Goal: Task Accomplishment & Management: Manage account settings

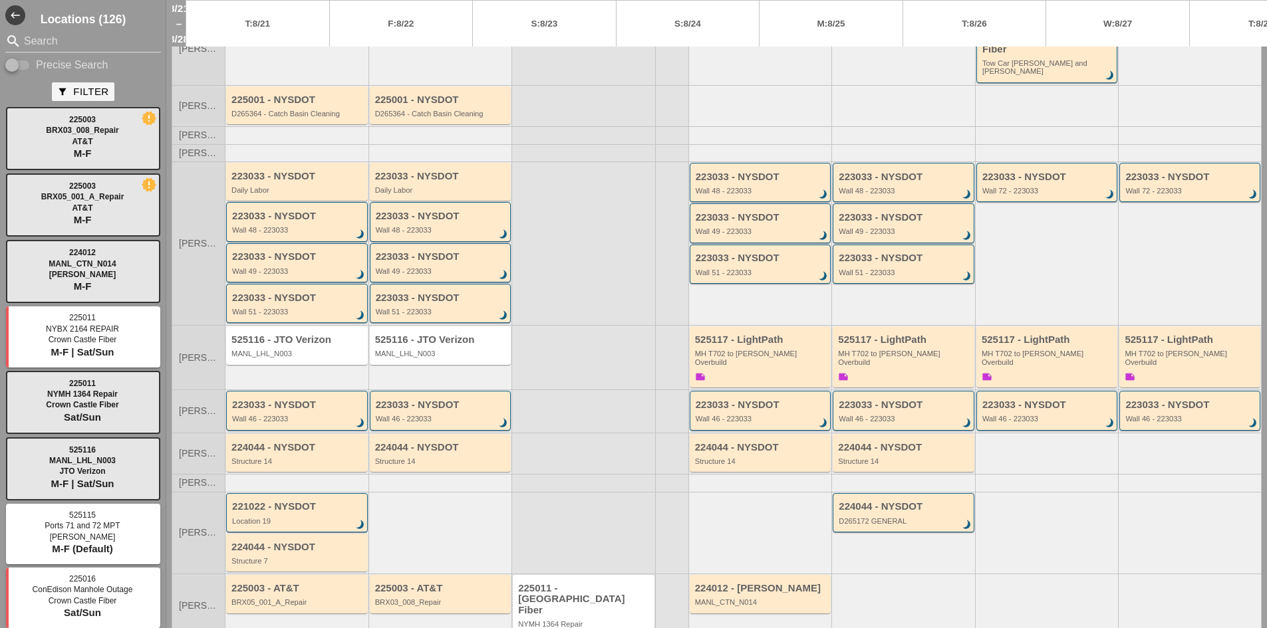
scroll to position [104, 0]
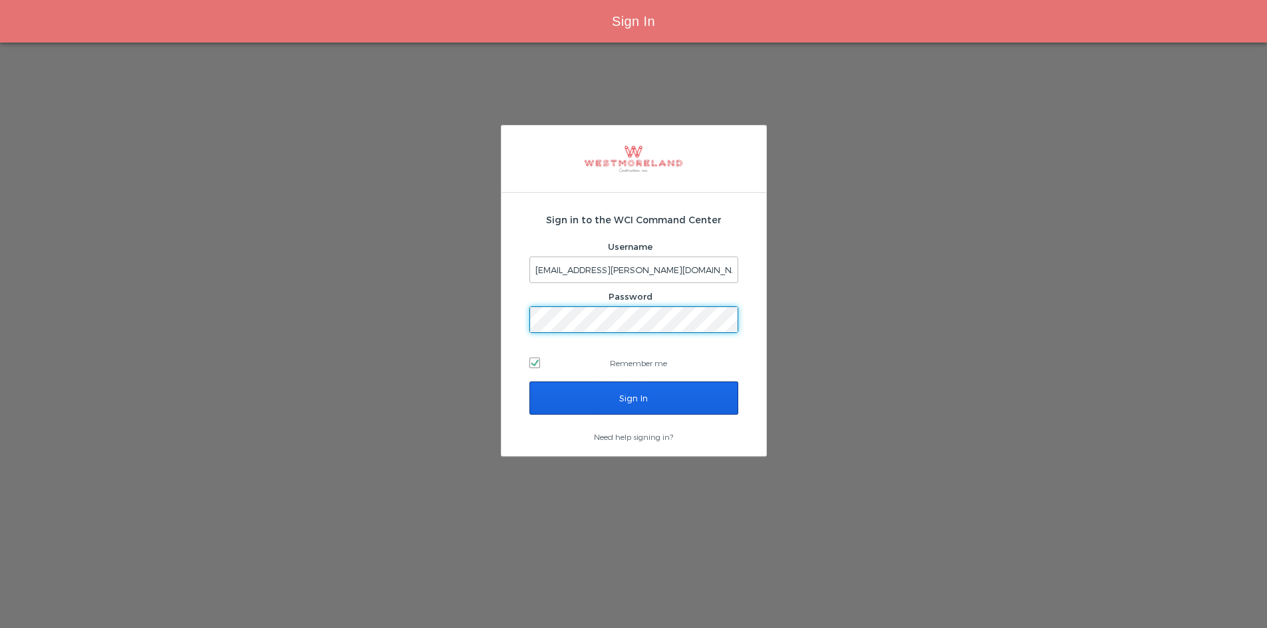
click at [561, 396] on input "Sign In" at bounding box center [633, 398] width 209 height 33
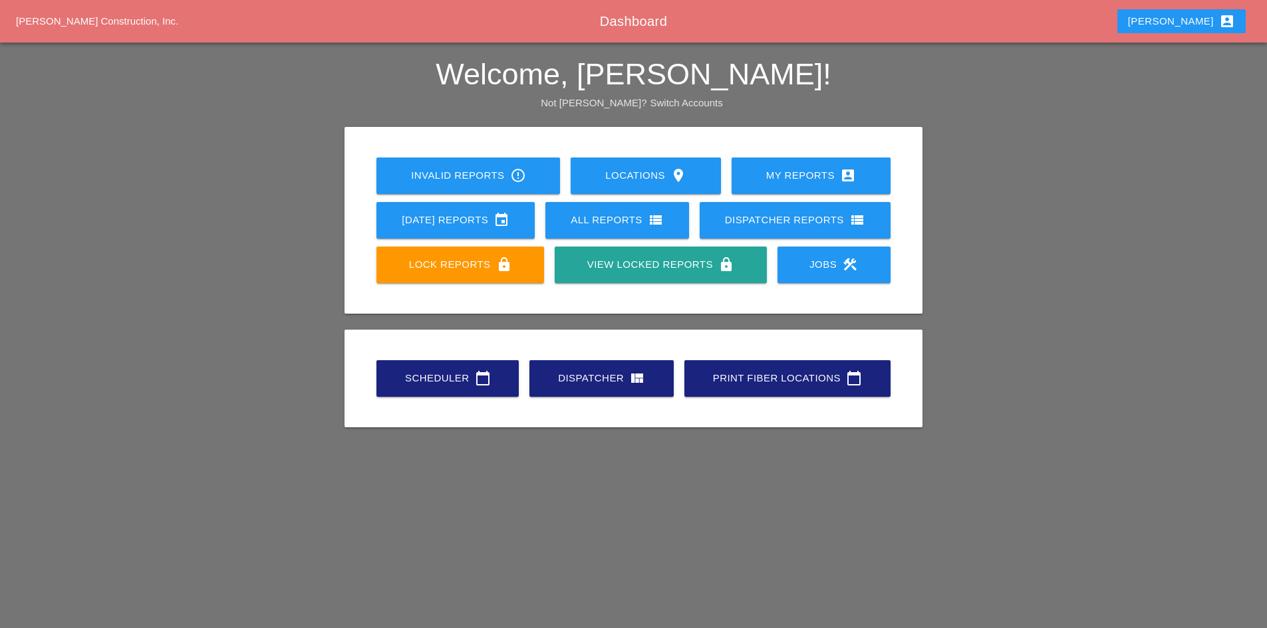
click at [1001, 521] on div "Westmoreland Construction, Inc. Dashboard Robbie account_box Welcome, Robbie! N…" at bounding box center [633, 314] width 1267 height 628
click at [412, 364] on link "Scheduler calendar_today" at bounding box center [447, 378] width 142 height 37
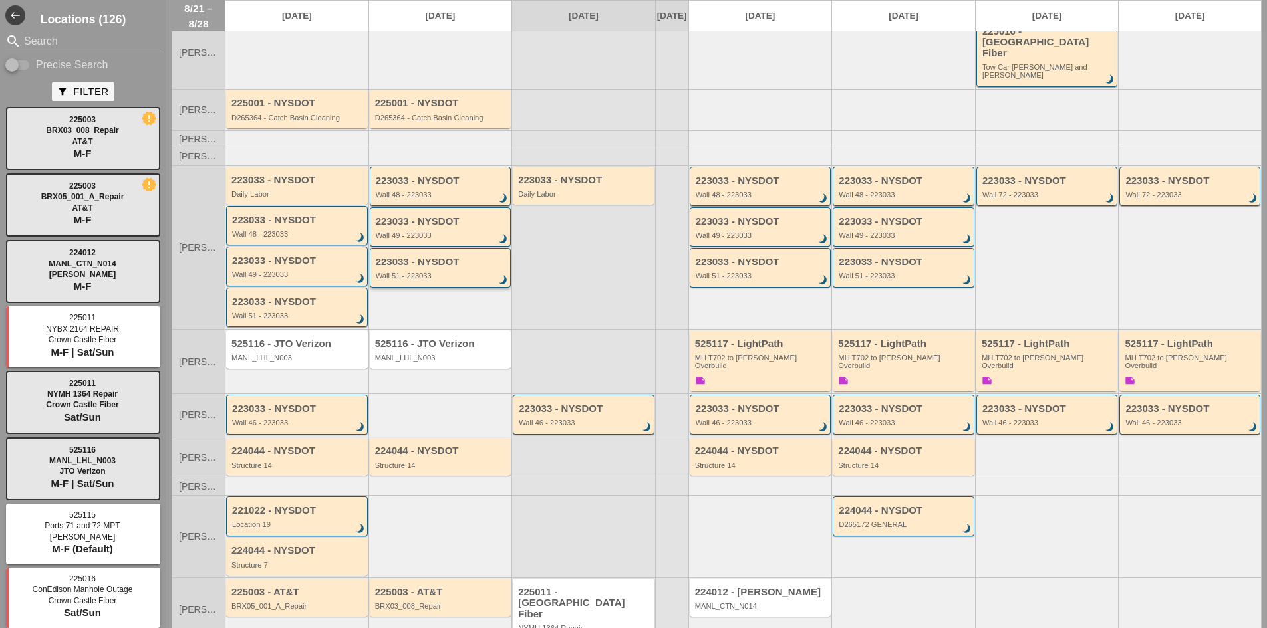
scroll to position [110, 0]
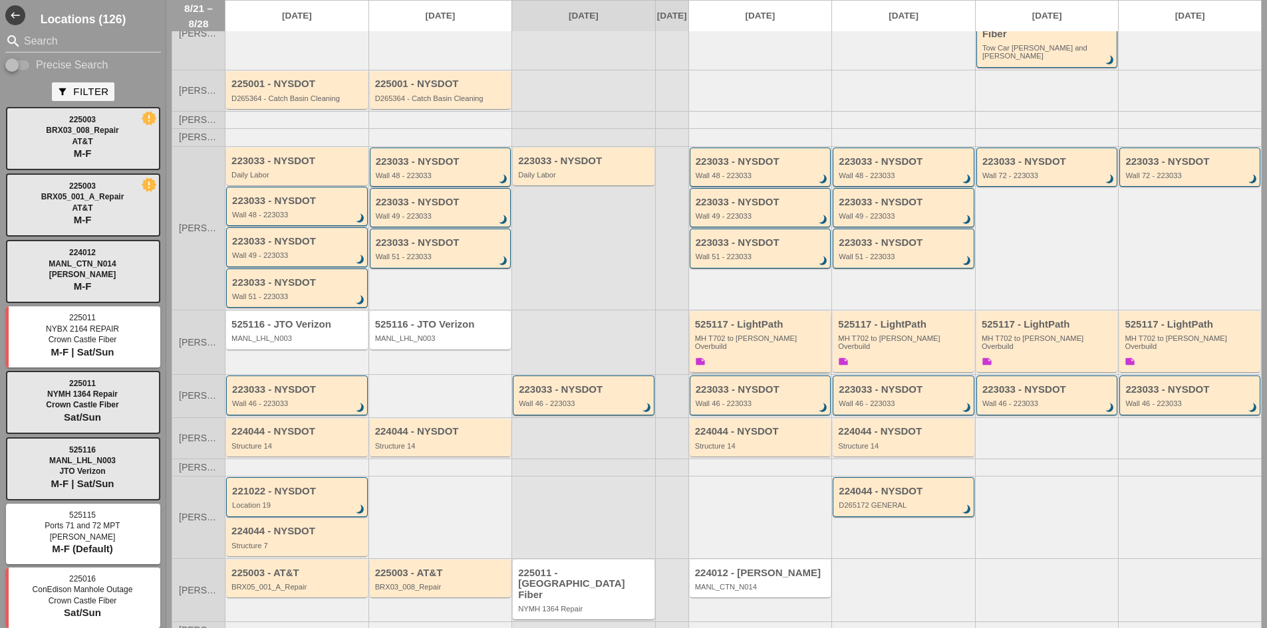
click at [723, 341] on div "525117 - LightPath MH T702 to Boldyn MH Overbuild note" at bounding box center [761, 344] width 133 height 50
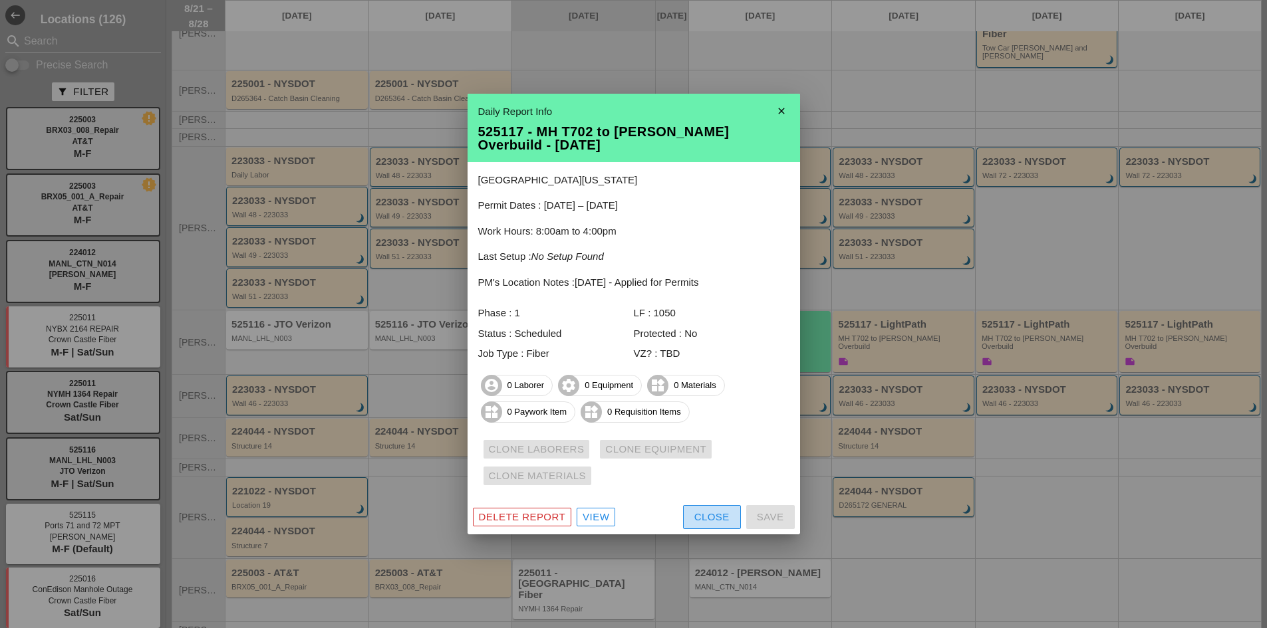
click at [693, 519] on button "Close" at bounding box center [712, 517] width 58 height 24
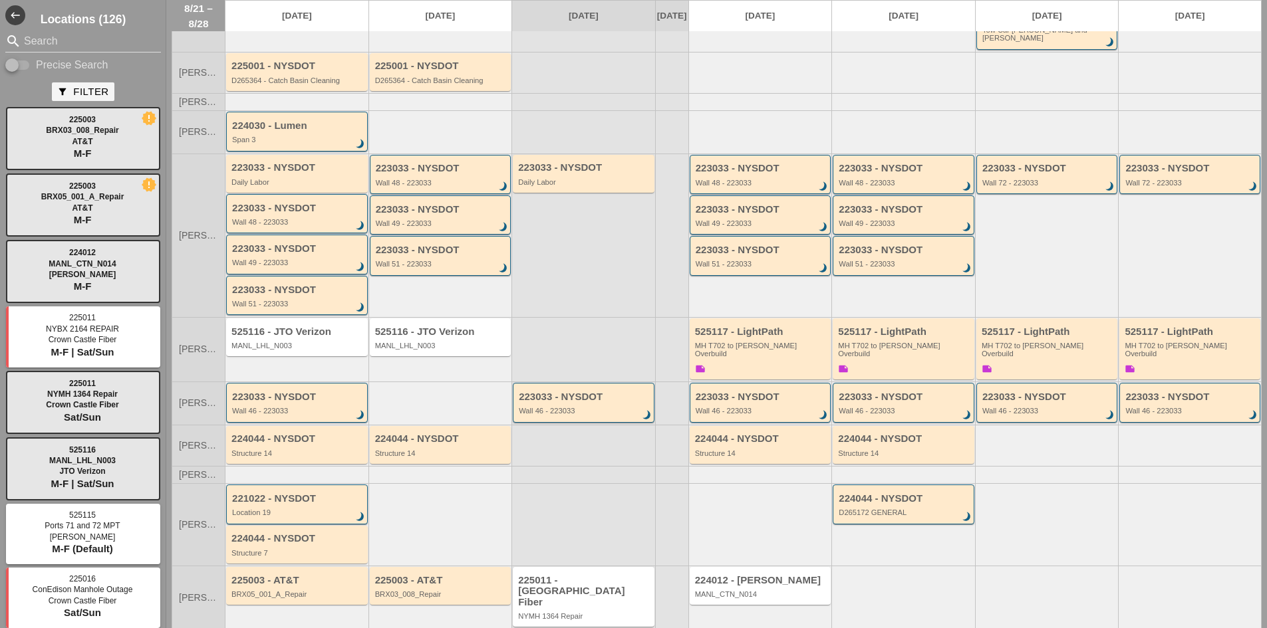
scroll to position [133, 0]
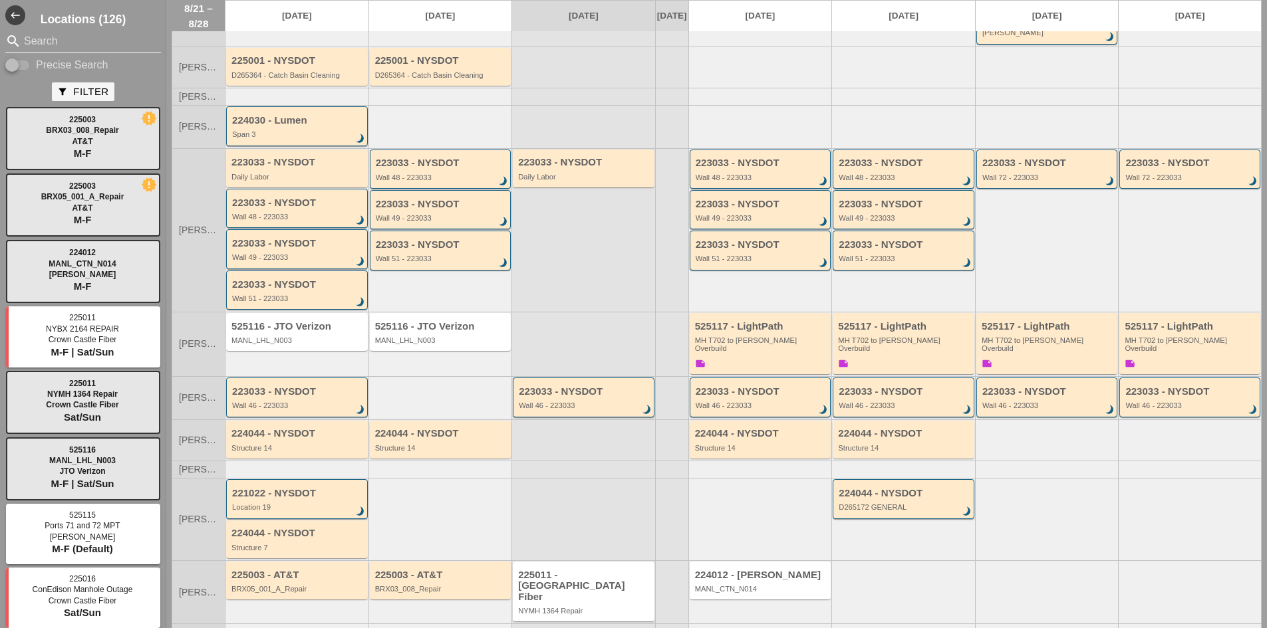
click at [88, 36] on input "Search" at bounding box center [83, 41] width 118 height 21
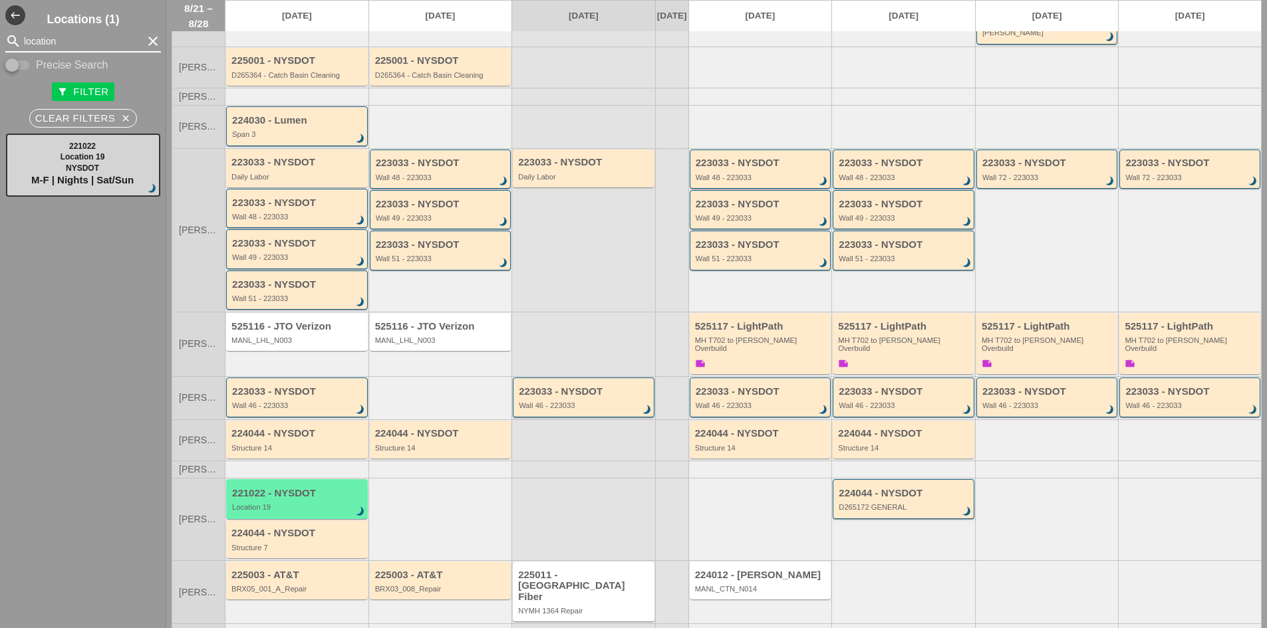
type input "location"
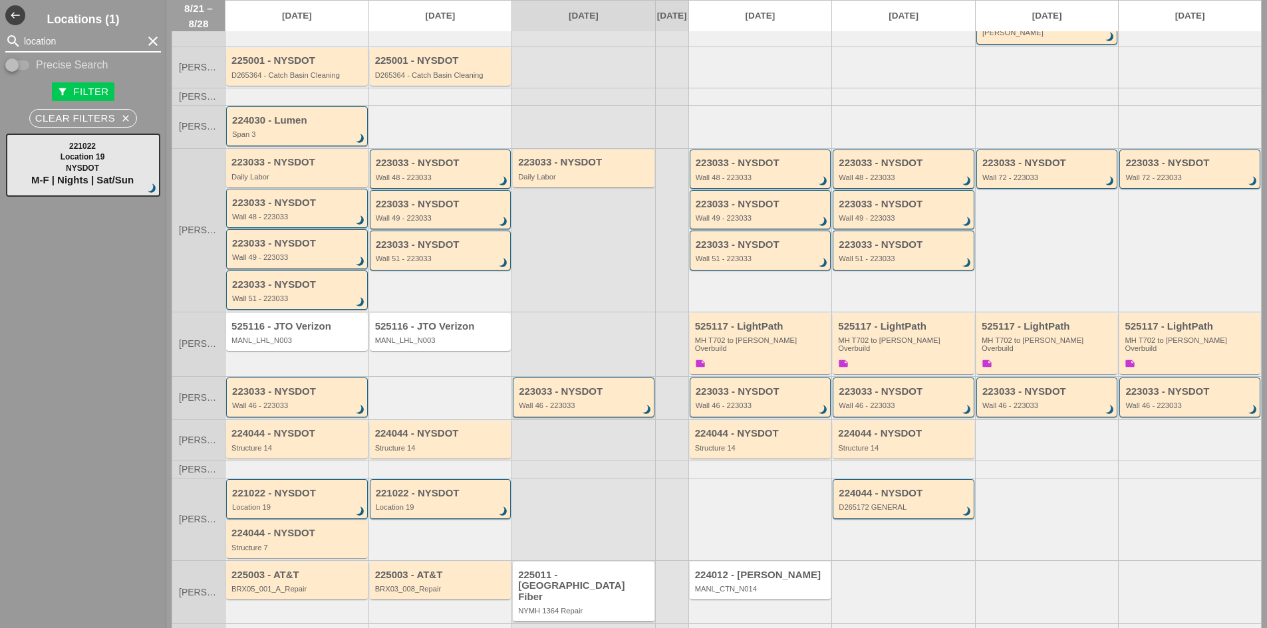
drag, startPoint x: 80, startPoint y: 42, endPoint x: -125, endPoint y: 25, distance: 205.6
click at [0, 25] on html "Home Locations My Reports Today's Reports All Reports Dispatcher Reports Jobs S…" at bounding box center [633, 367] width 1267 height 734
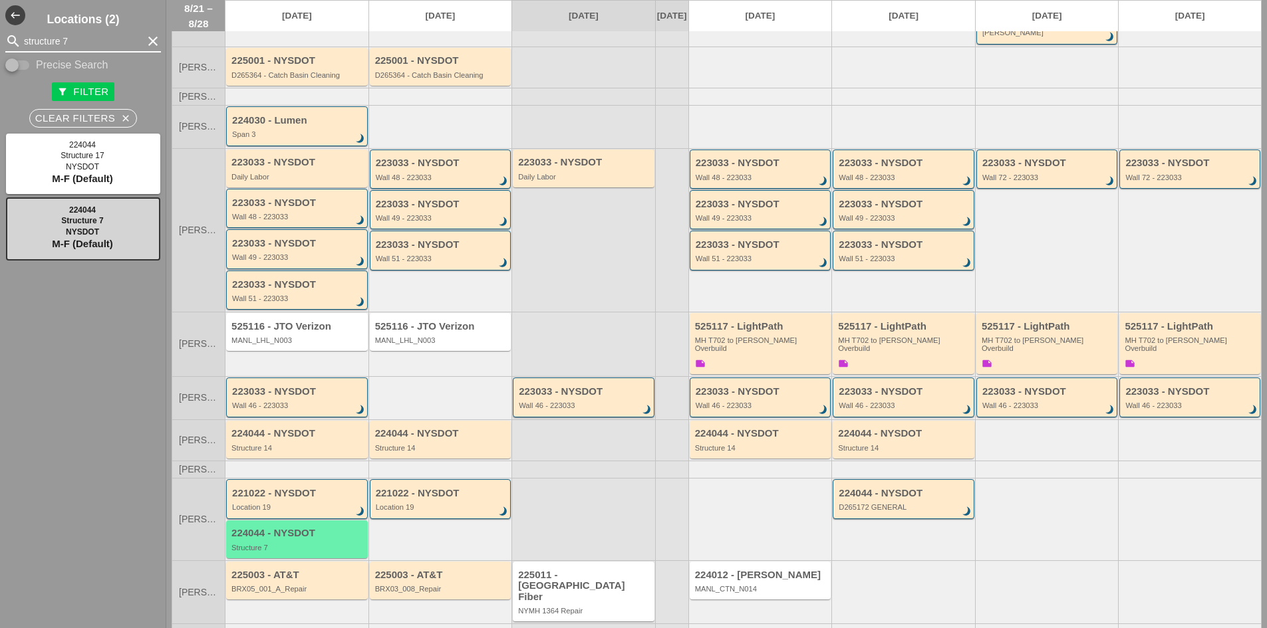
type input "structure 7"
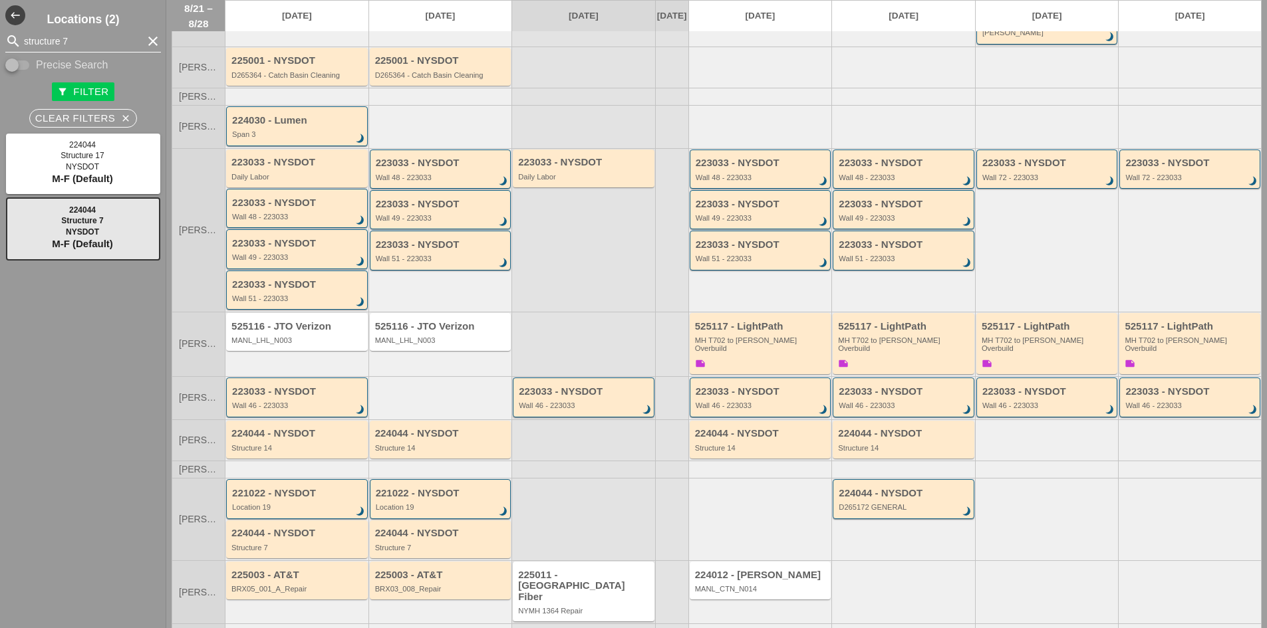
click at [145, 37] on icon "clear" at bounding box center [153, 41] width 16 height 16
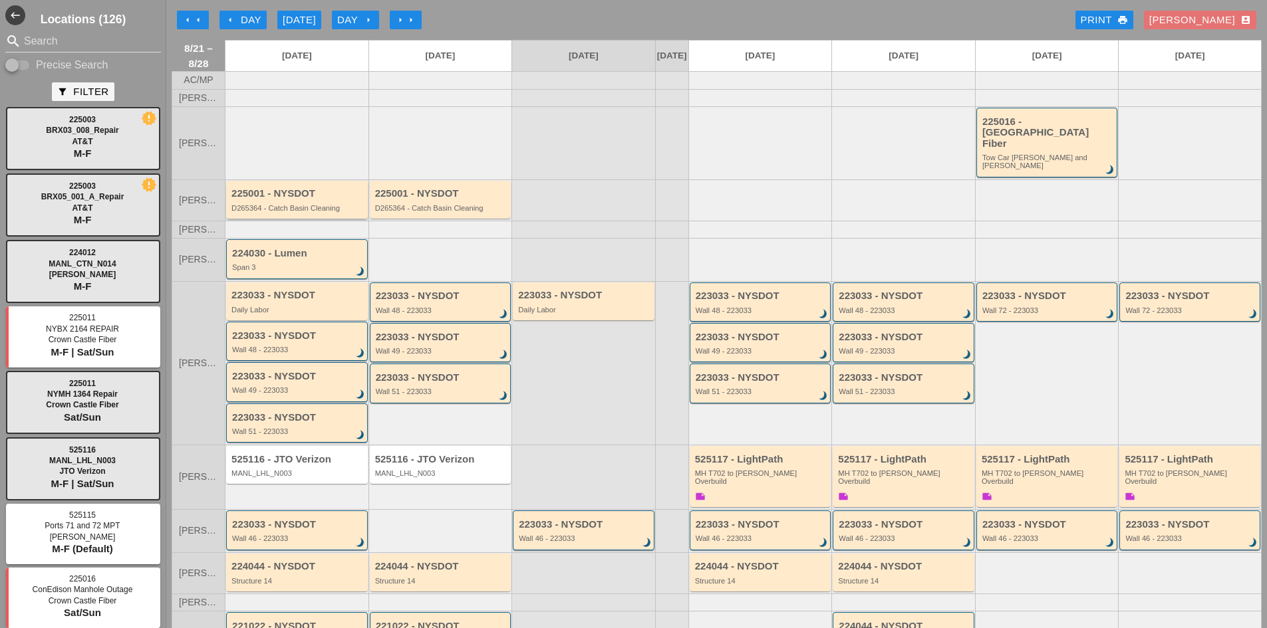
scroll to position [67, 0]
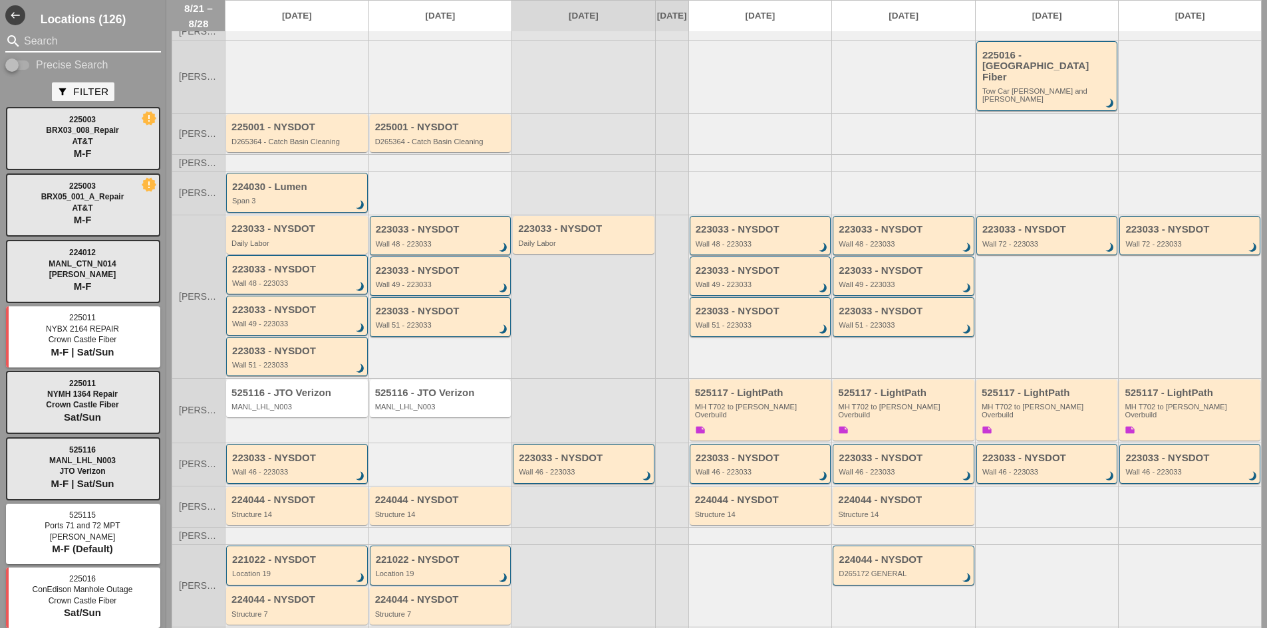
click at [65, 44] on input "Search" at bounding box center [83, 41] width 118 height 21
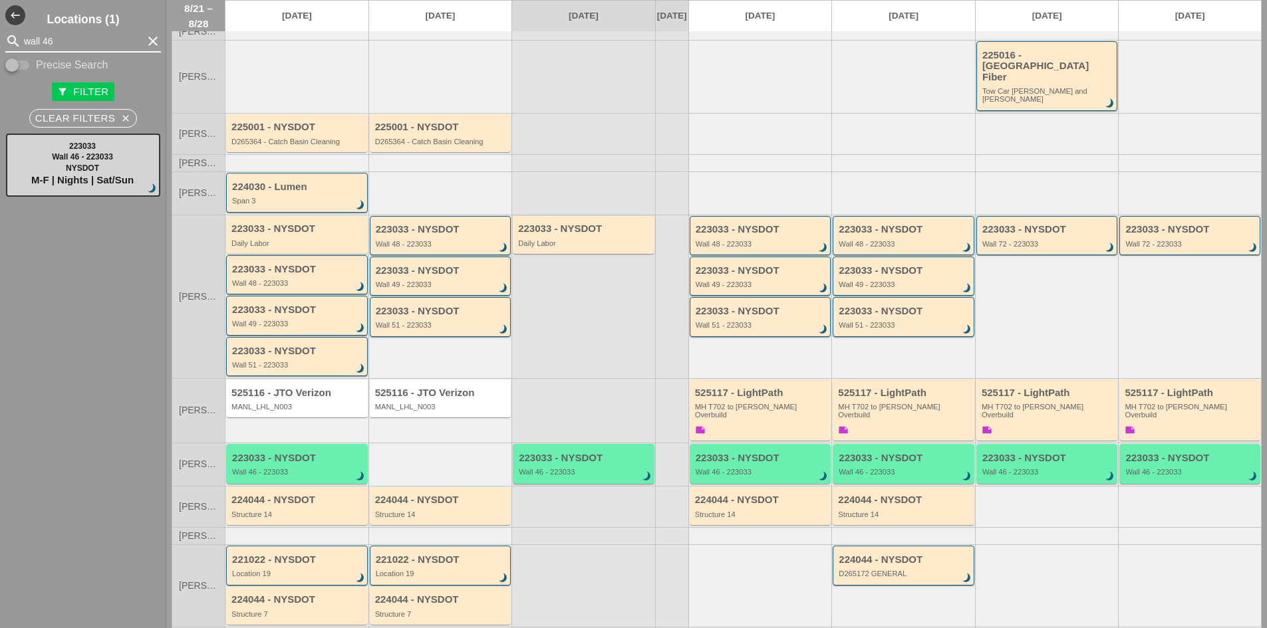
type input "wall 46"
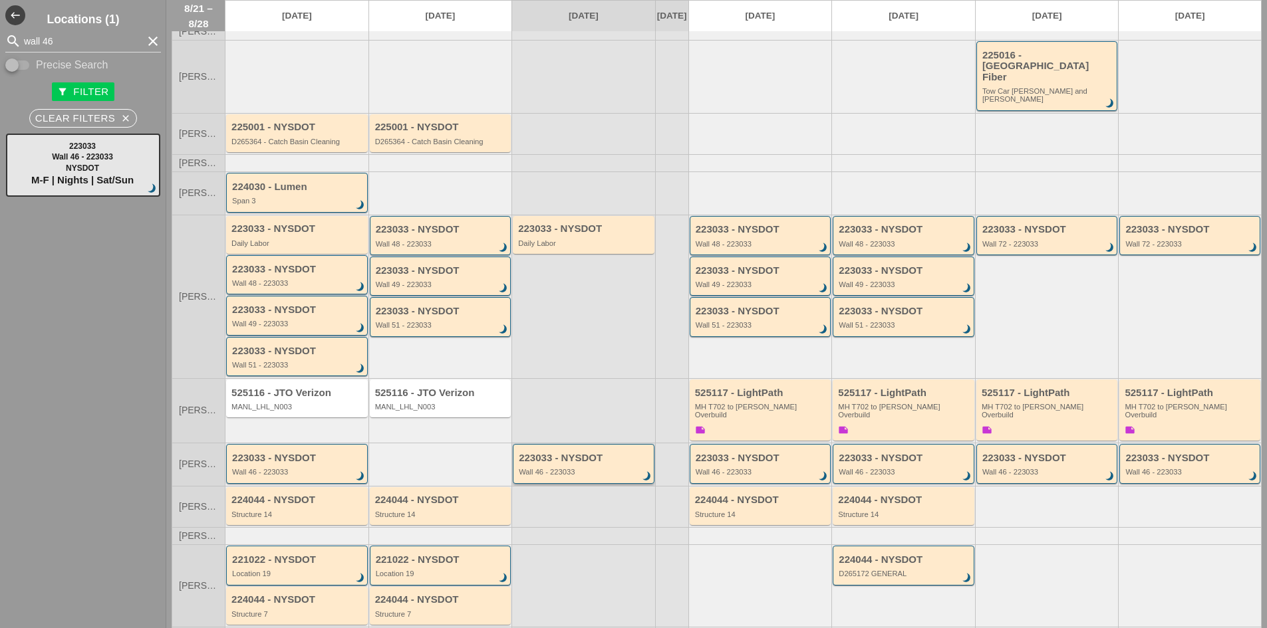
click at [567, 462] on div "223033 - NYSDOT Wall 46 - 223033 brightness_3" at bounding box center [584, 463] width 142 height 39
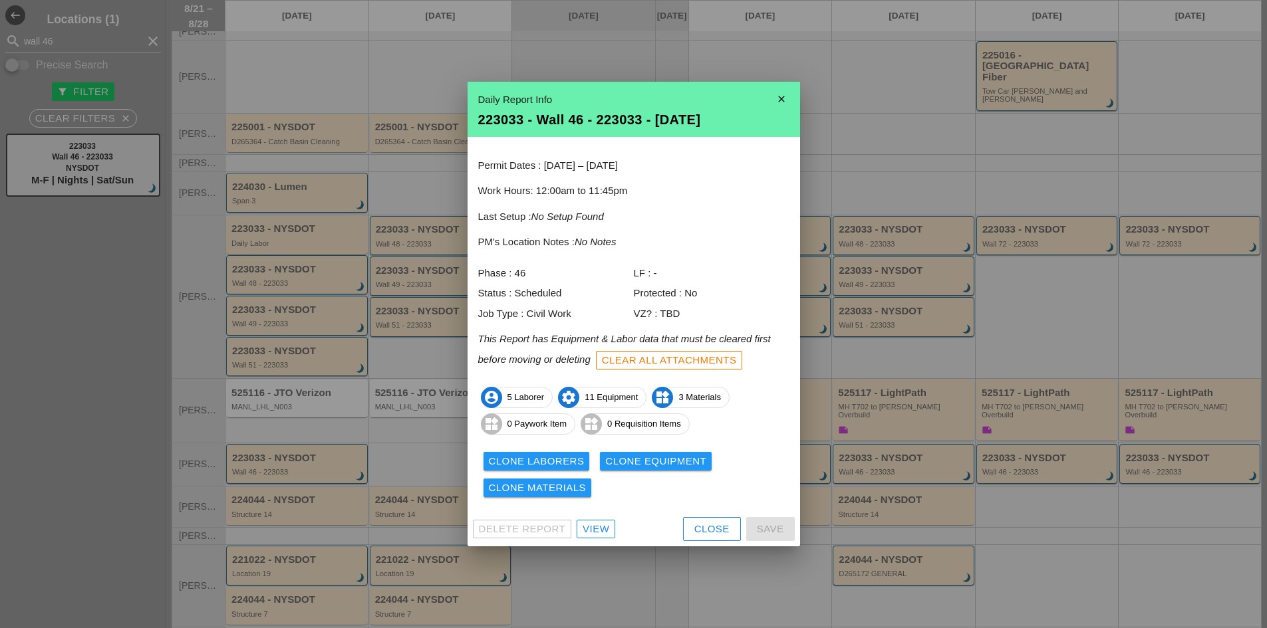
click at [704, 538] on button "Close" at bounding box center [712, 529] width 58 height 24
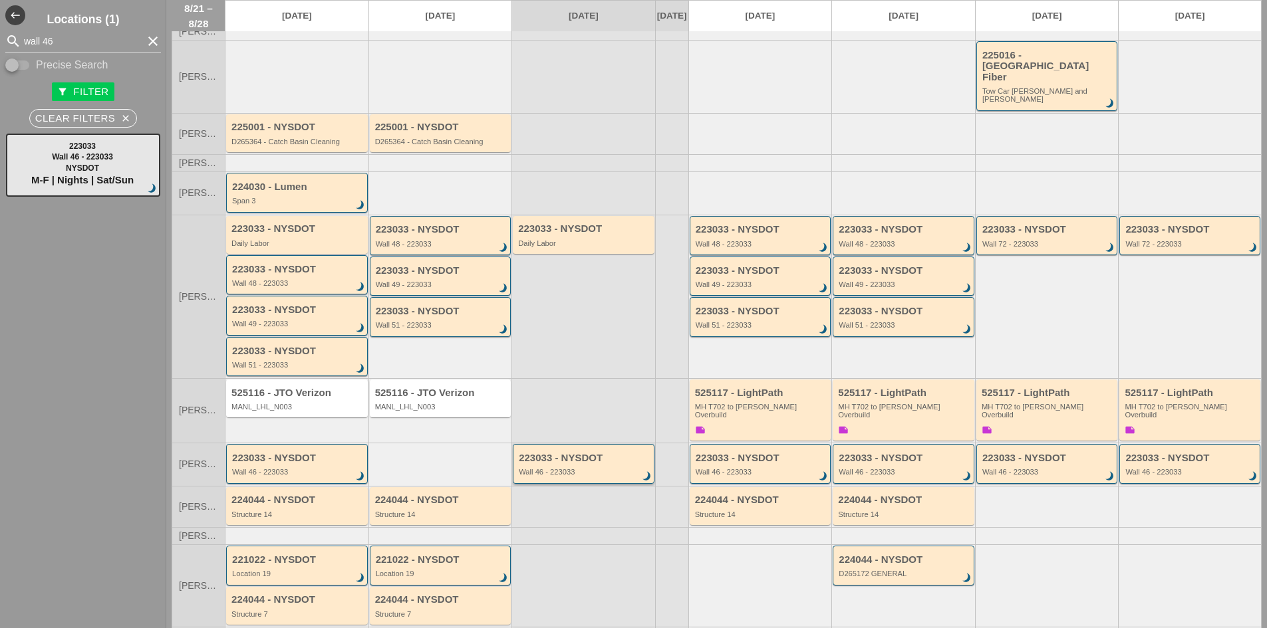
click at [598, 461] on div "223033 - NYSDOT Wall 46 - 223033 brightness_3" at bounding box center [584, 463] width 142 height 39
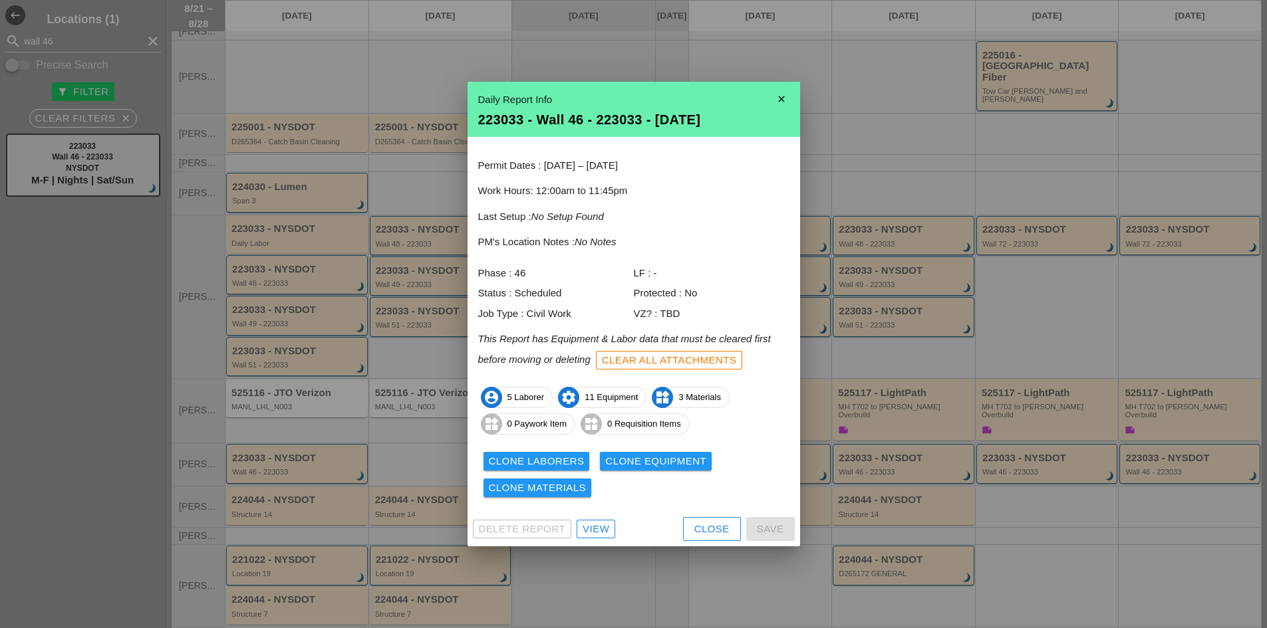
click at [590, 527] on div "View" at bounding box center [596, 529] width 27 height 15
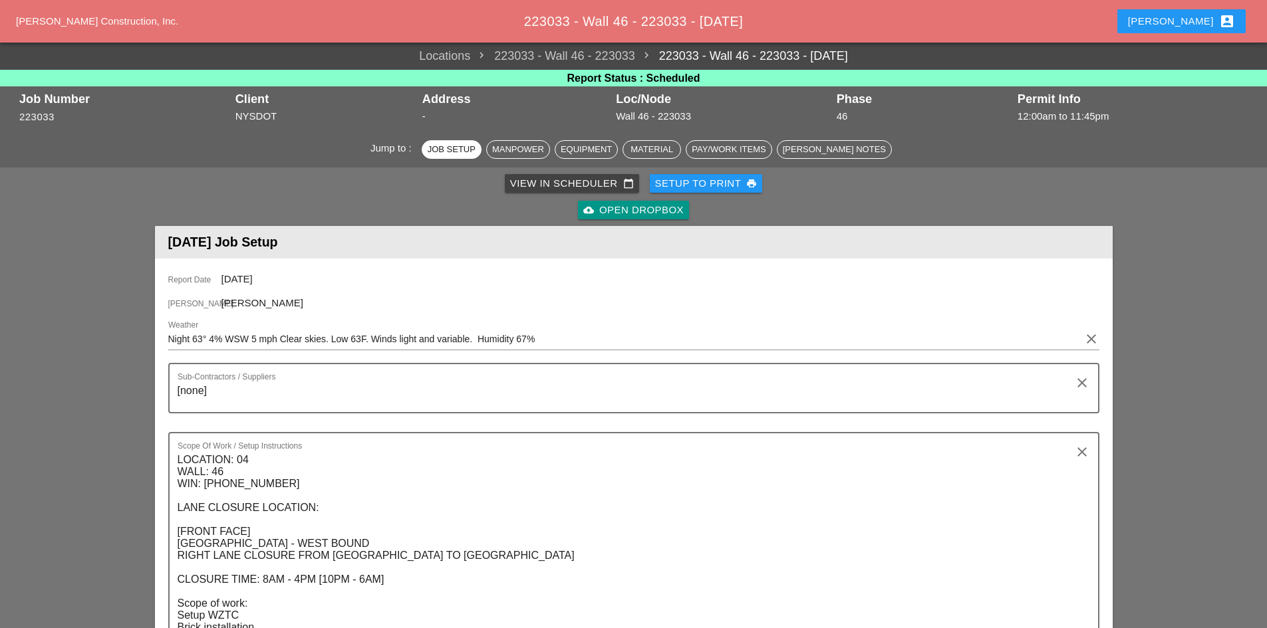
click at [1201, 27] on div "Robbie account_box" at bounding box center [1181, 21] width 107 height 16
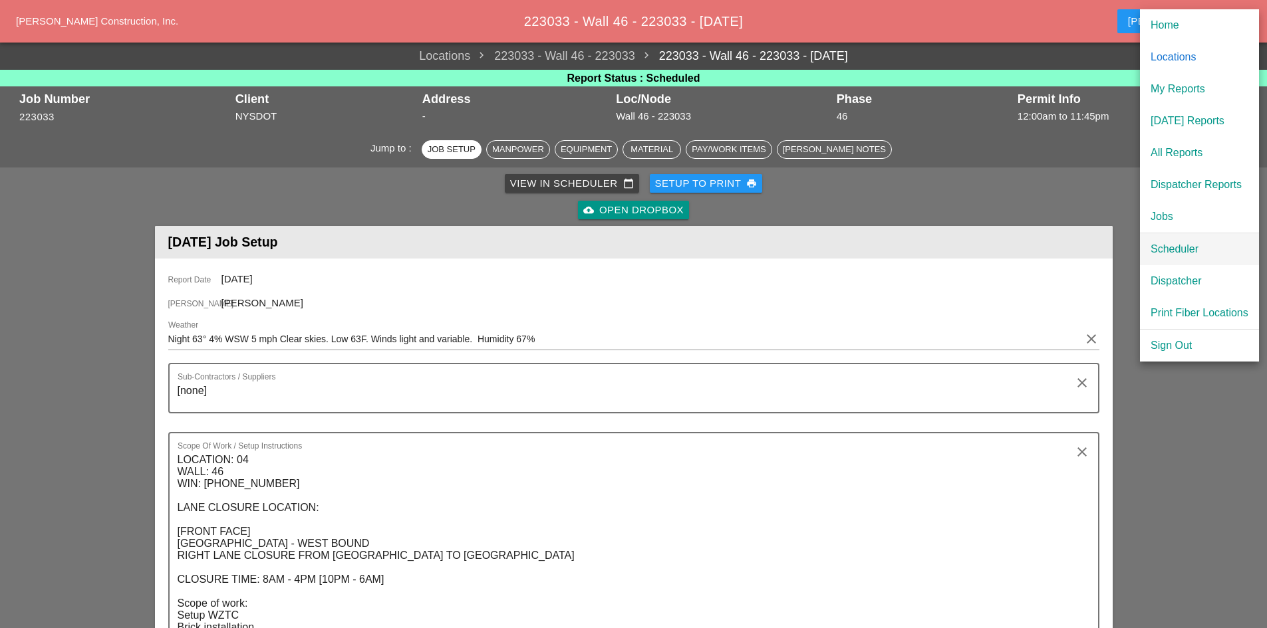
click at [1188, 243] on div "Scheduler" at bounding box center [1200, 249] width 98 height 16
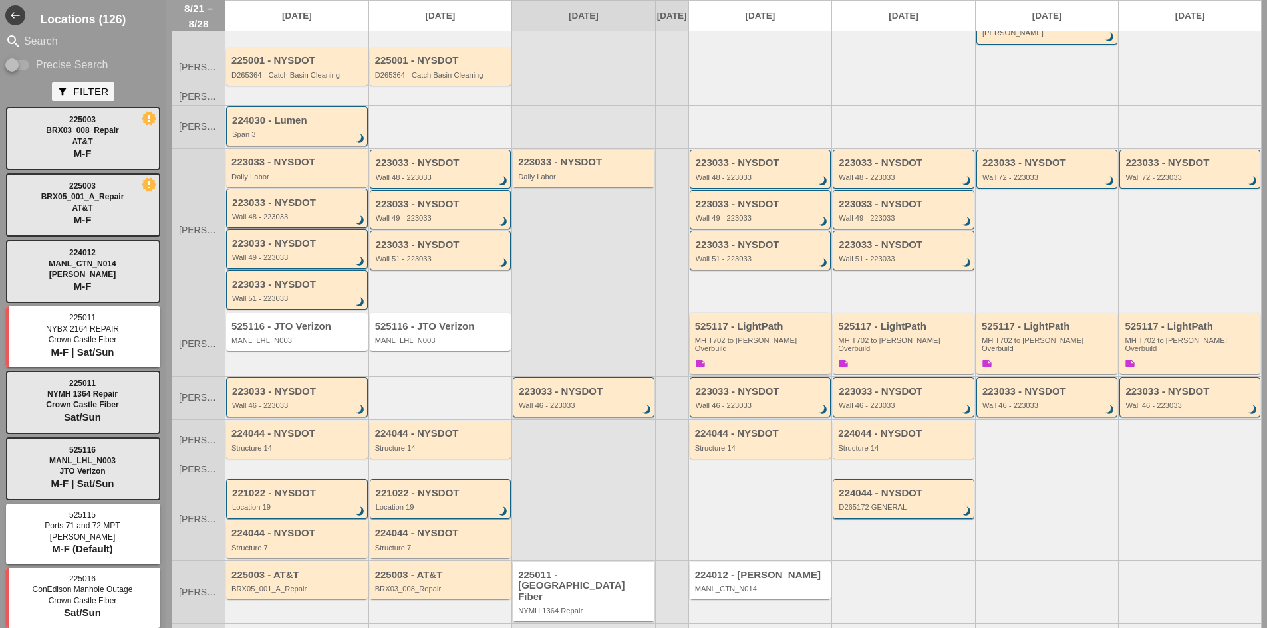
scroll to position [135, 0]
click at [751, 336] on div "525117 - LightPath MH T702 to Boldyn MH Overbuild note" at bounding box center [761, 344] width 133 height 50
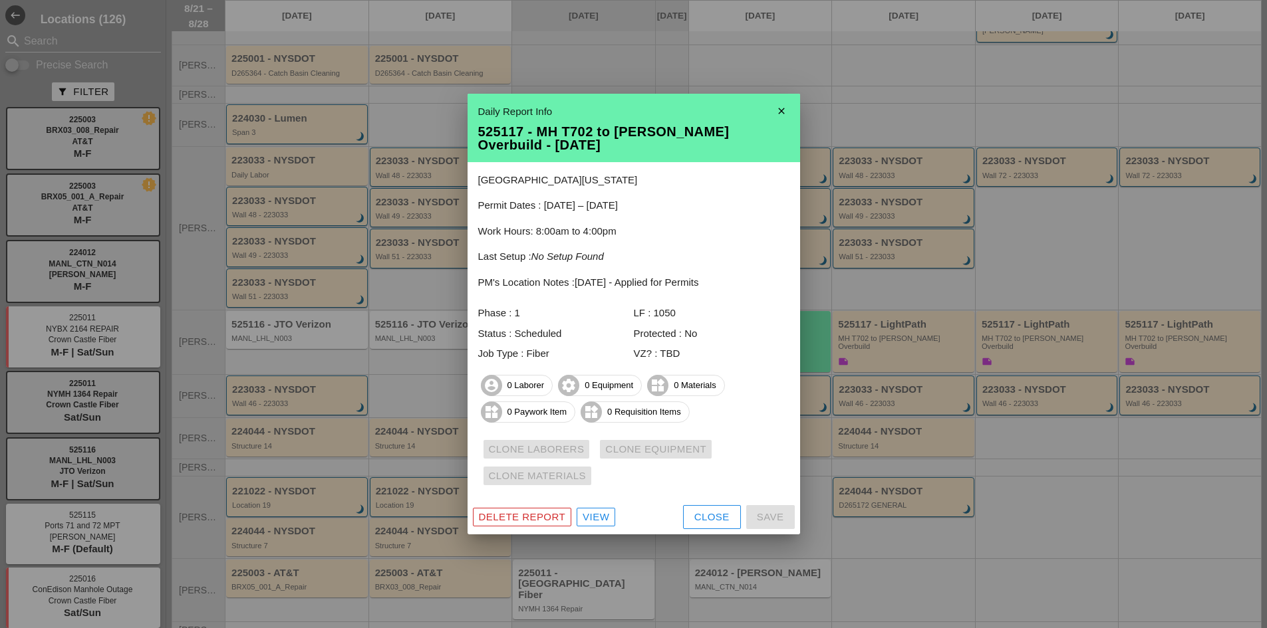
click at [598, 520] on div "View" at bounding box center [596, 517] width 27 height 15
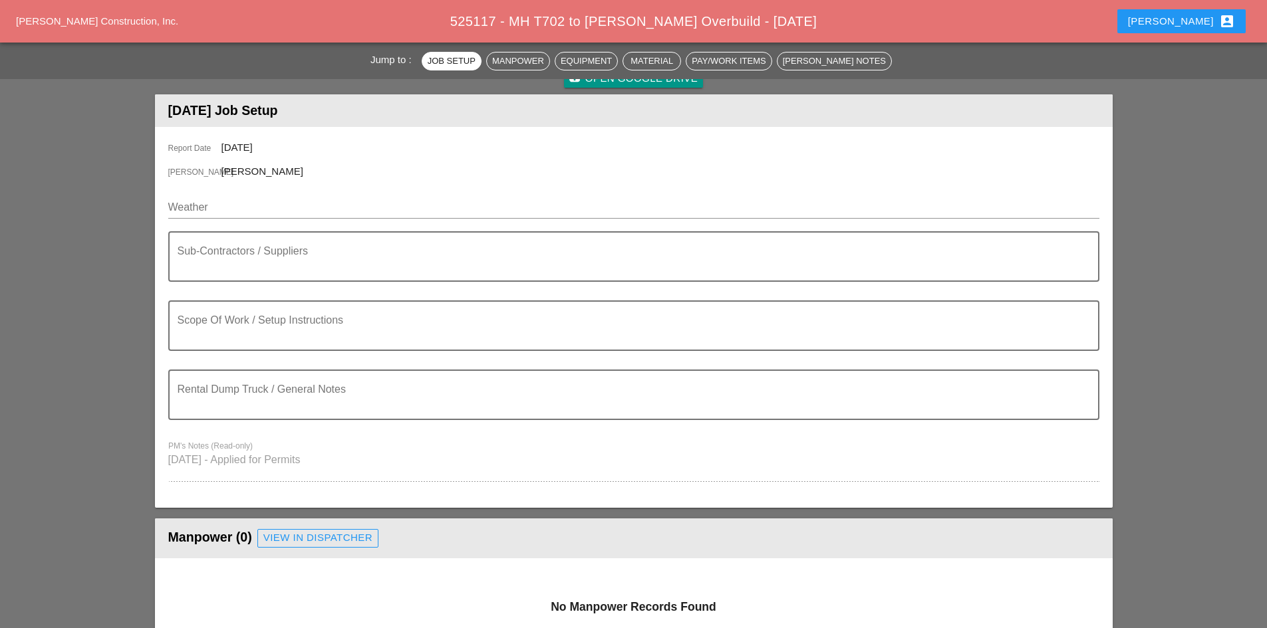
scroll to position [133, 0]
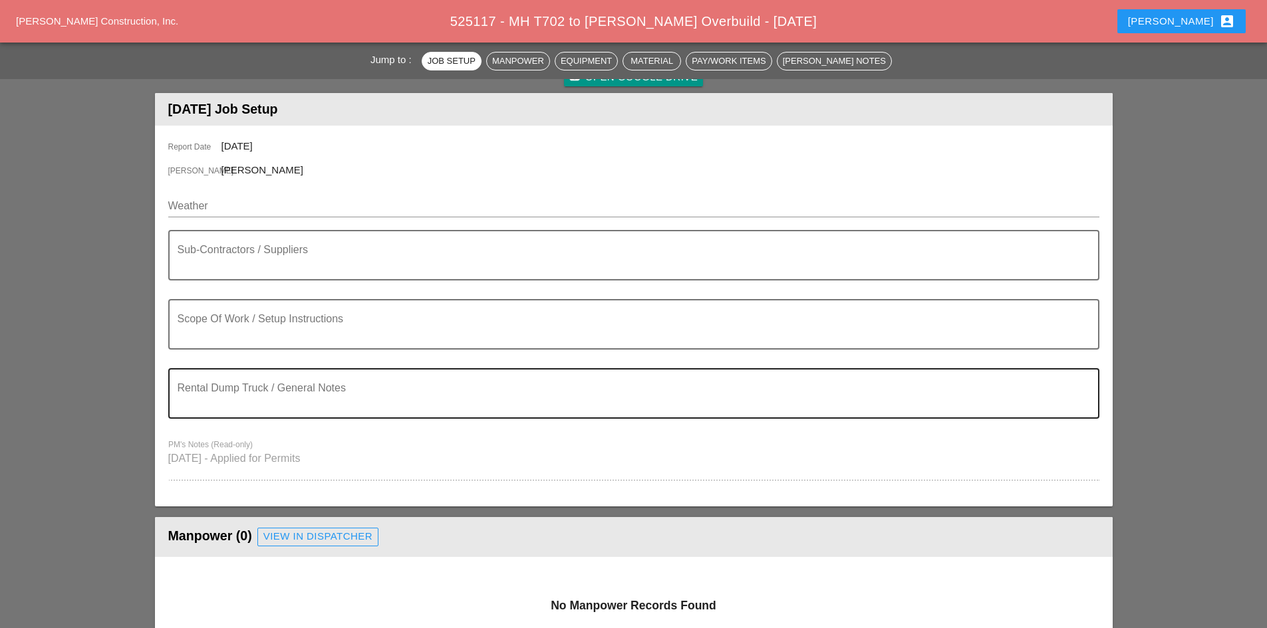
click at [295, 386] on textarea "Rental Dump Truck / General Notes" at bounding box center [629, 402] width 902 height 32
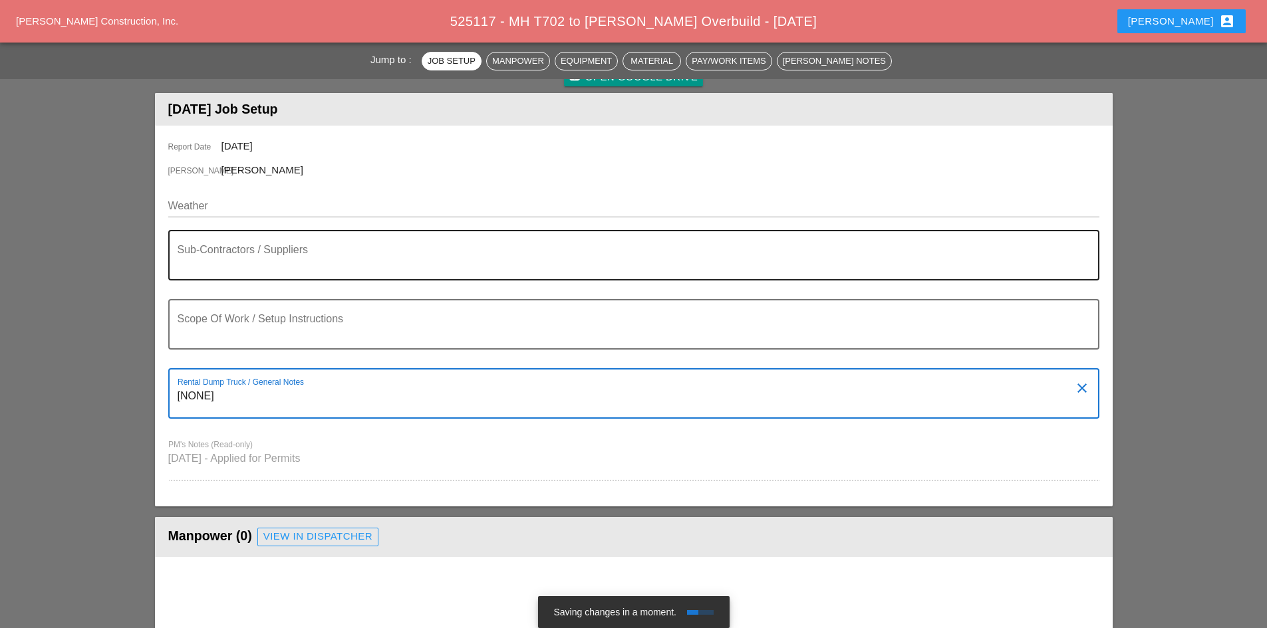
type textarea "[NONE]"
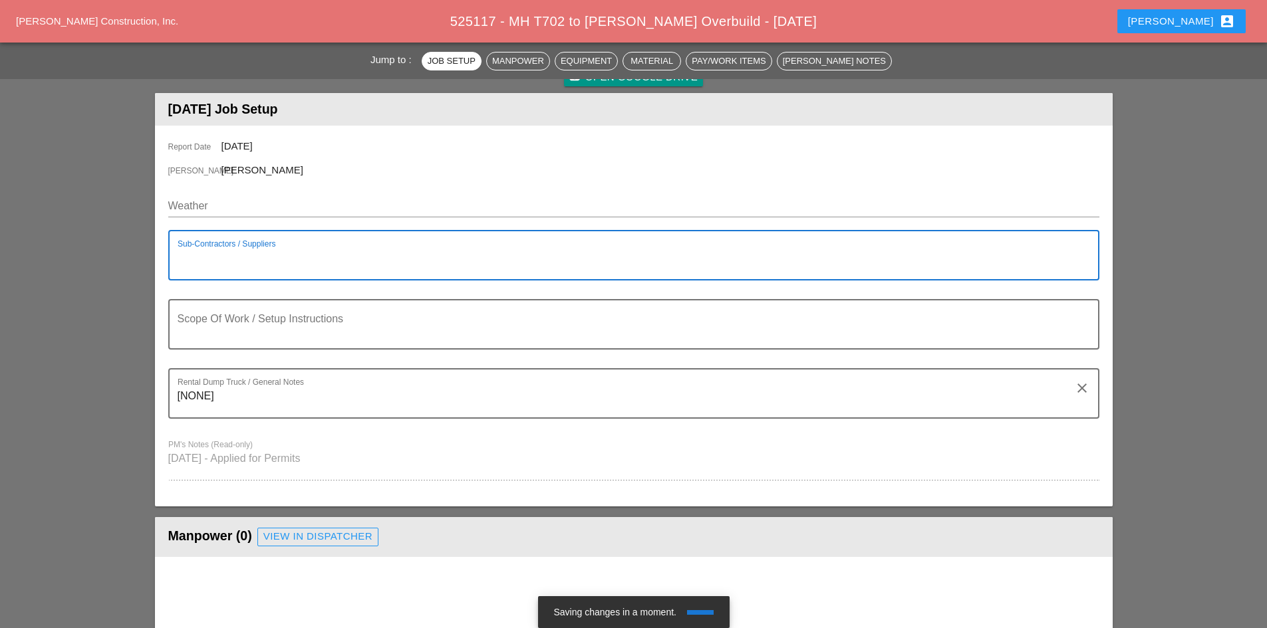
click at [283, 249] on textarea "Sub-Contractors / Suppliers" at bounding box center [629, 263] width 902 height 32
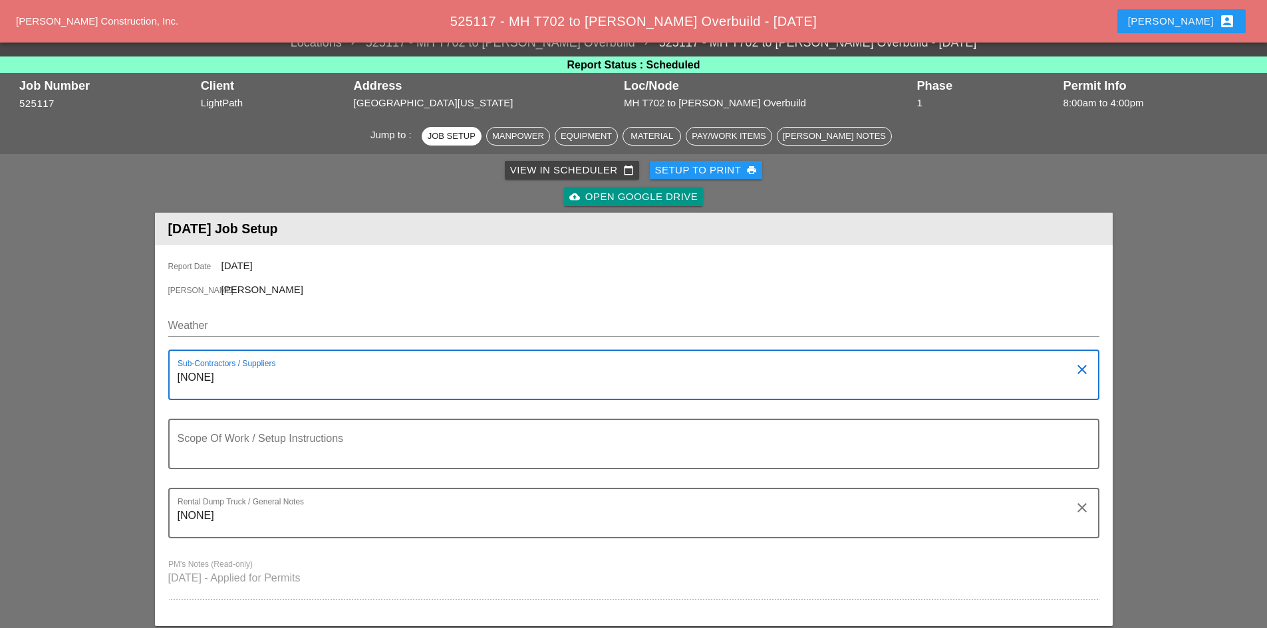
scroll to position [0, 0]
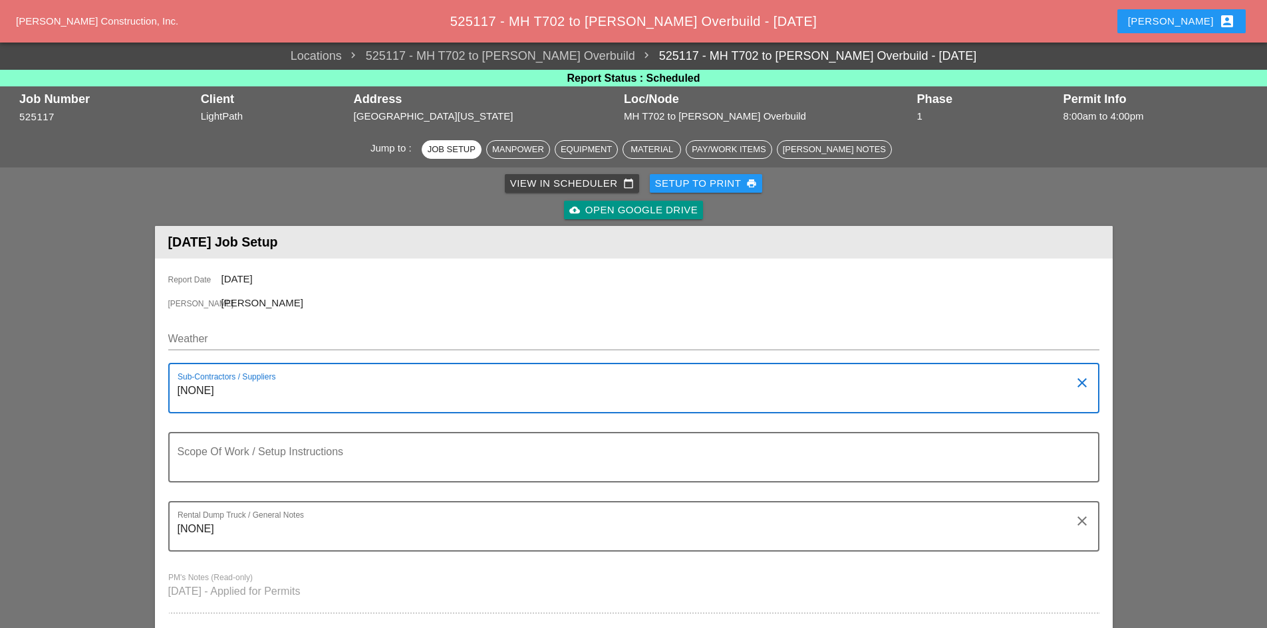
type textarea "[NONE]"
click at [1196, 9] on div "Robbie account_box" at bounding box center [1181, 21] width 139 height 32
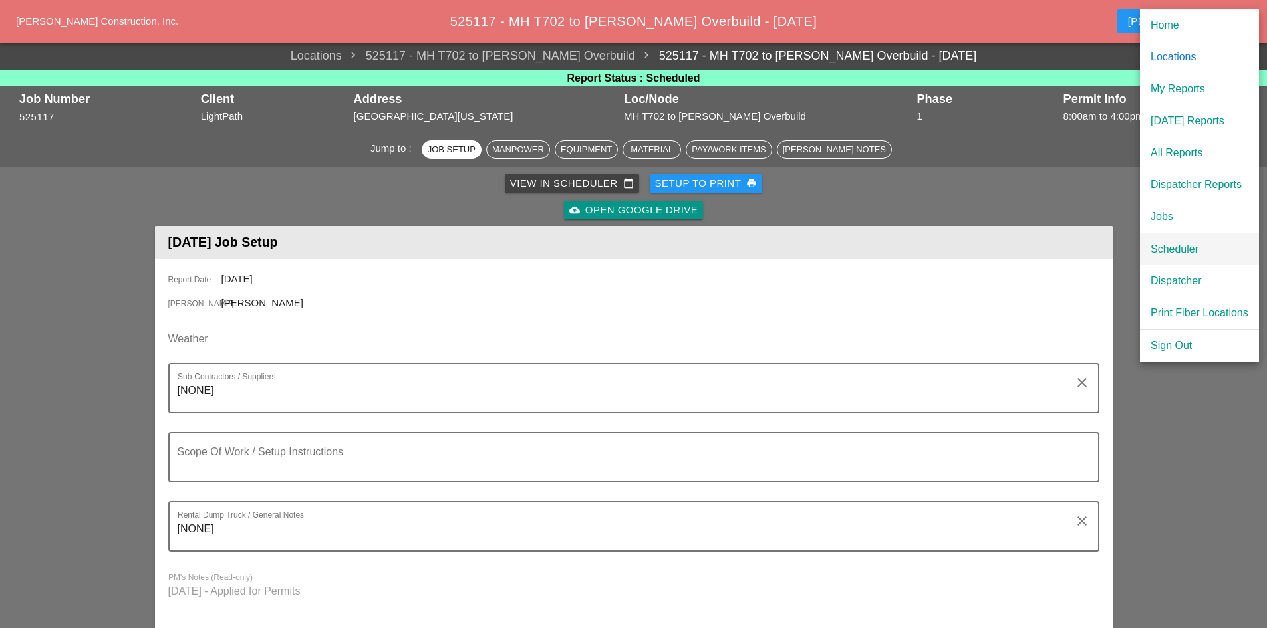
click at [1167, 243] on div "Scheduler" at bounding box center [1200, 249] width 98 height 16
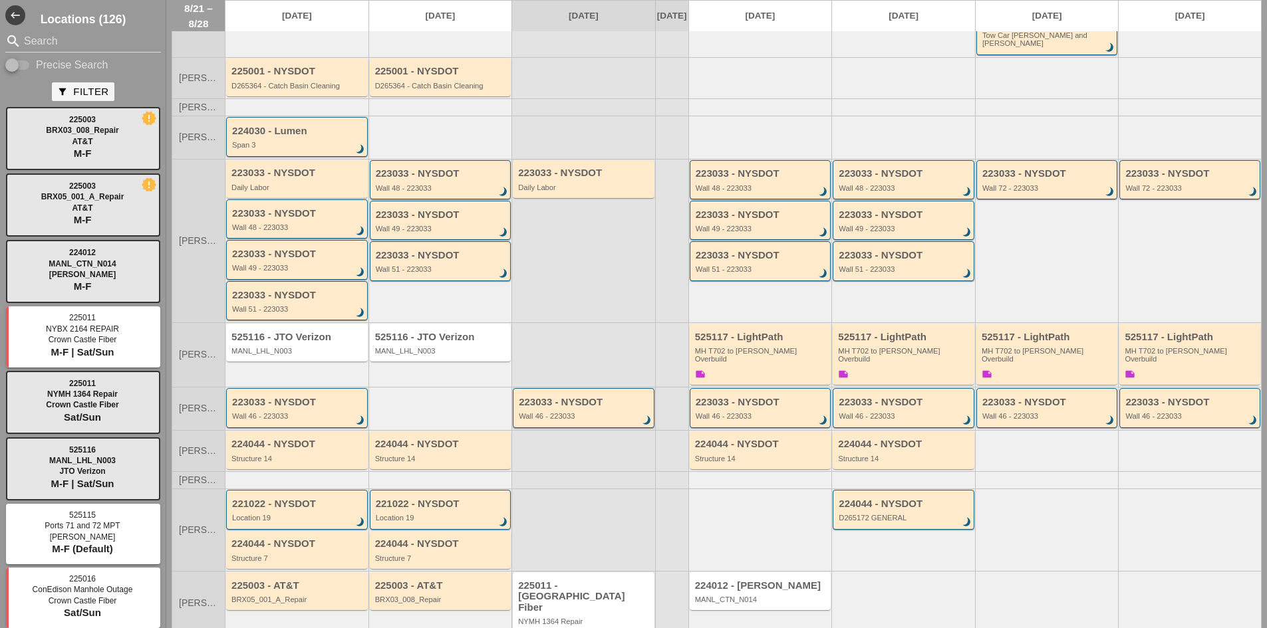
scroll to position [135, 0]
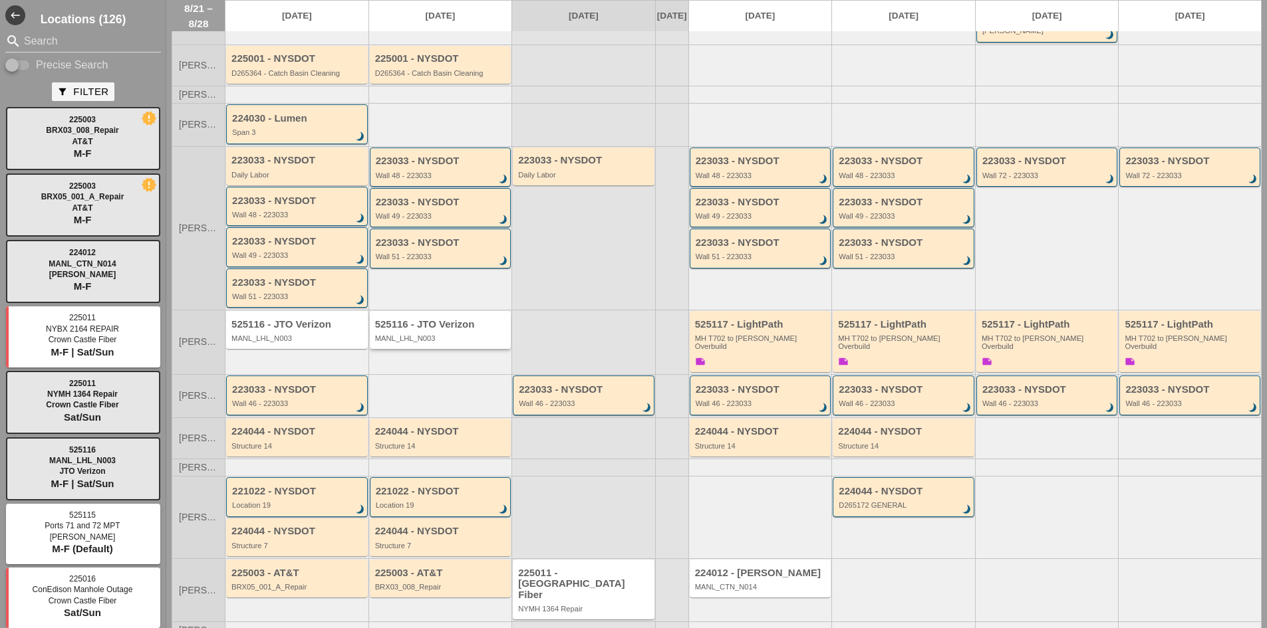
click at [443, 335] on div "MANL_LHL_N003" at bounding box center [441, 339] width 133 height 8
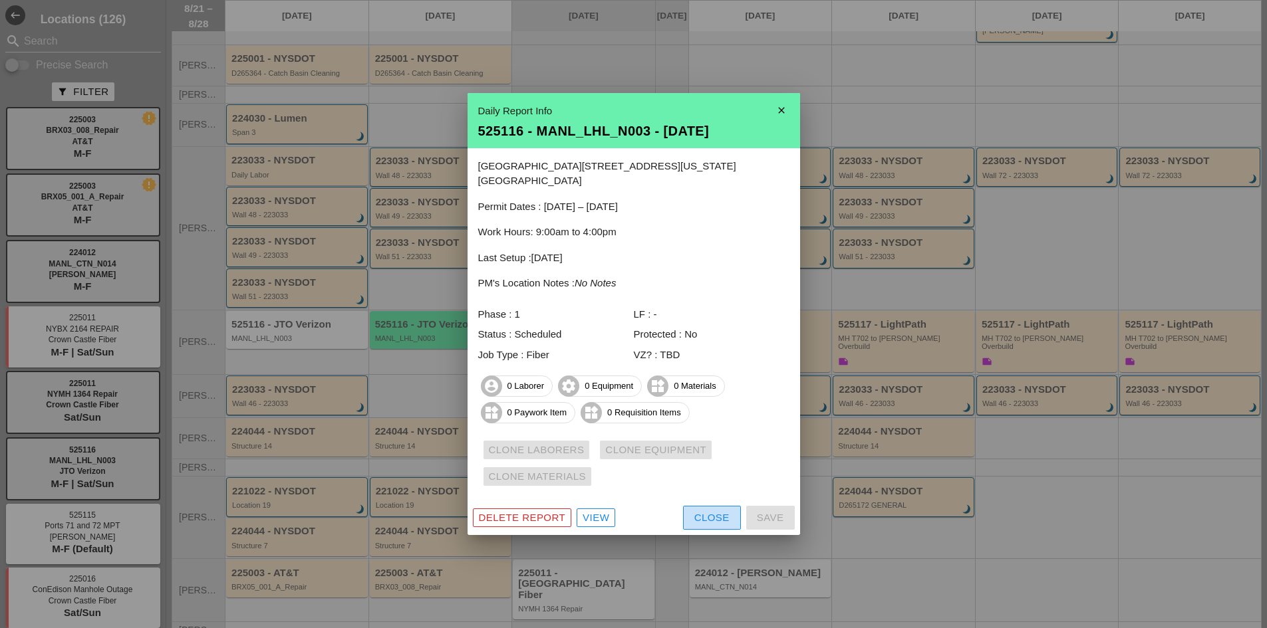
click at [714, 518] on button "Close" at bounding box center [712, 518] width 58 height 24
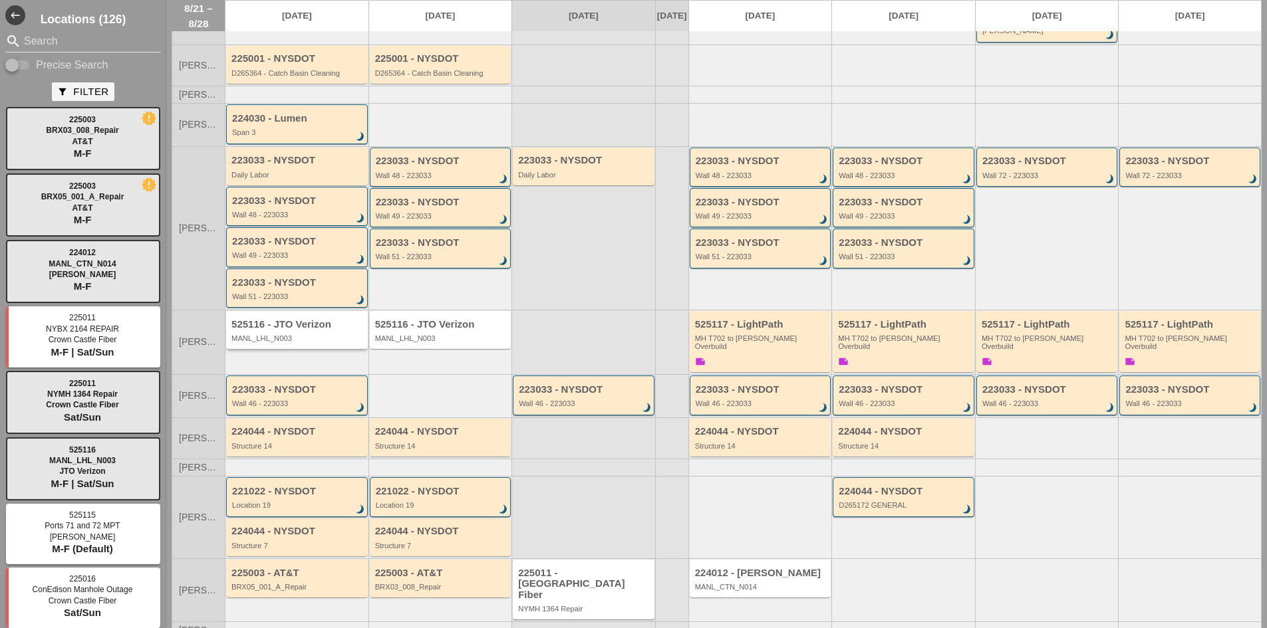
click at [321, 320] on div "525116 - JTO Verizon" at bounding box center [297, 324] width 133 height 11
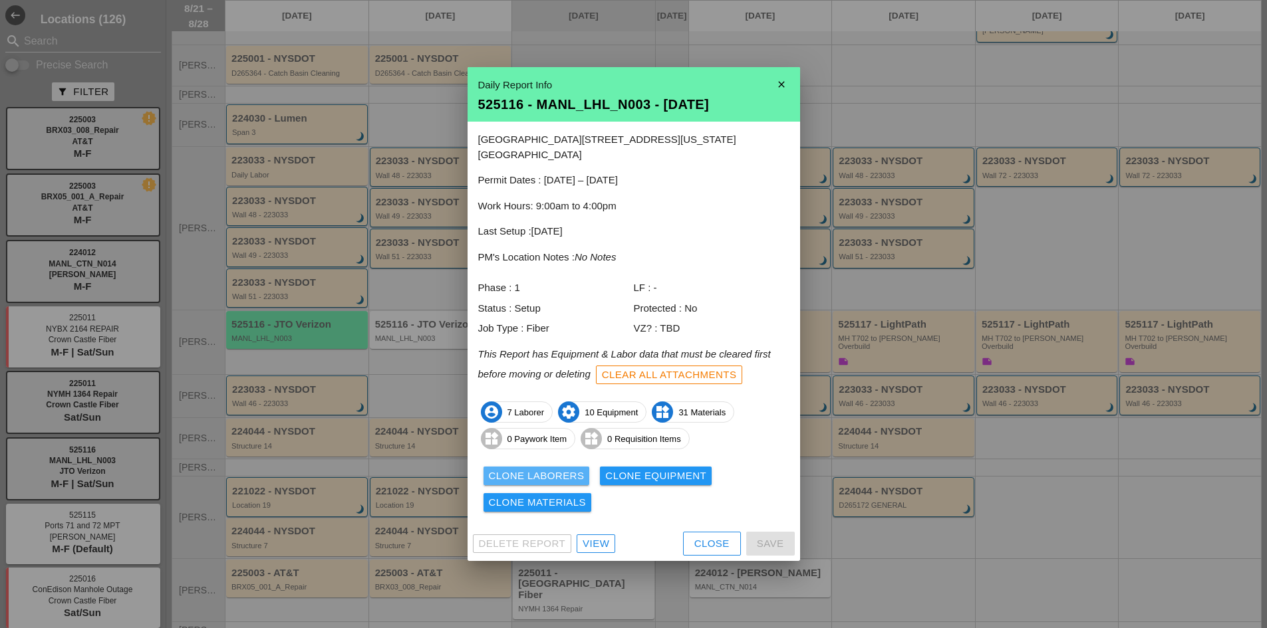
click at [565, 470] on div "Clone Laborers" at bounding box center [537, 476] width 96 height 15
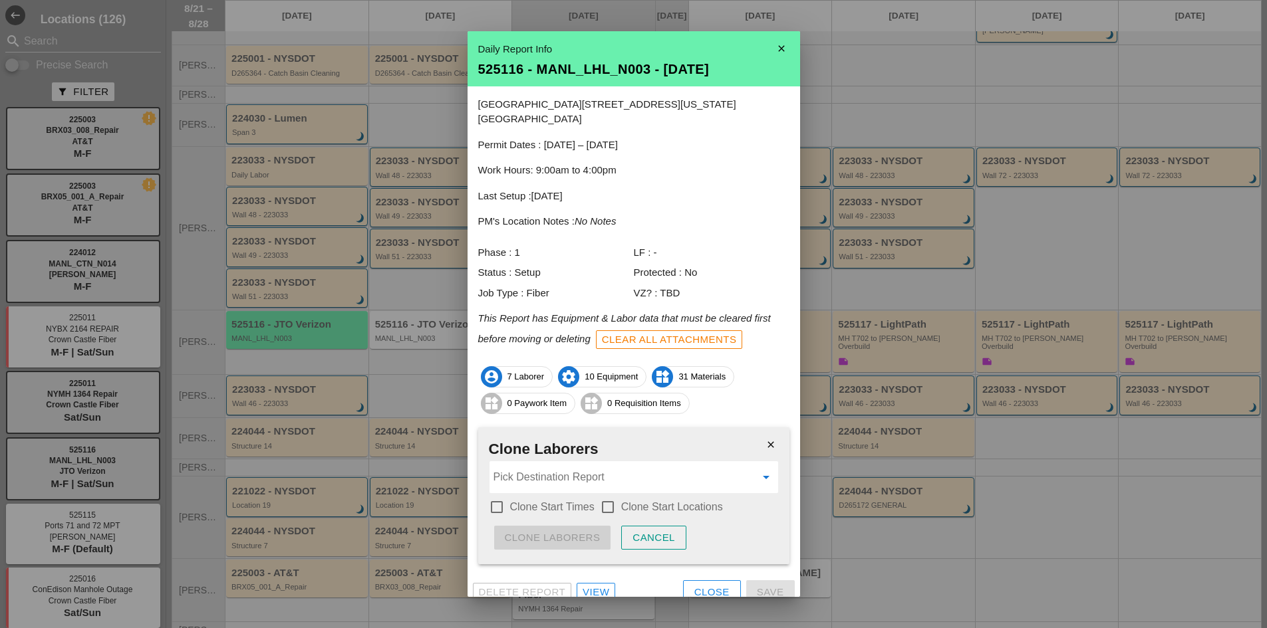
click at [564, 470] on input "Pick Destination Report" at bounding box center [624, 477] width 262 height 21
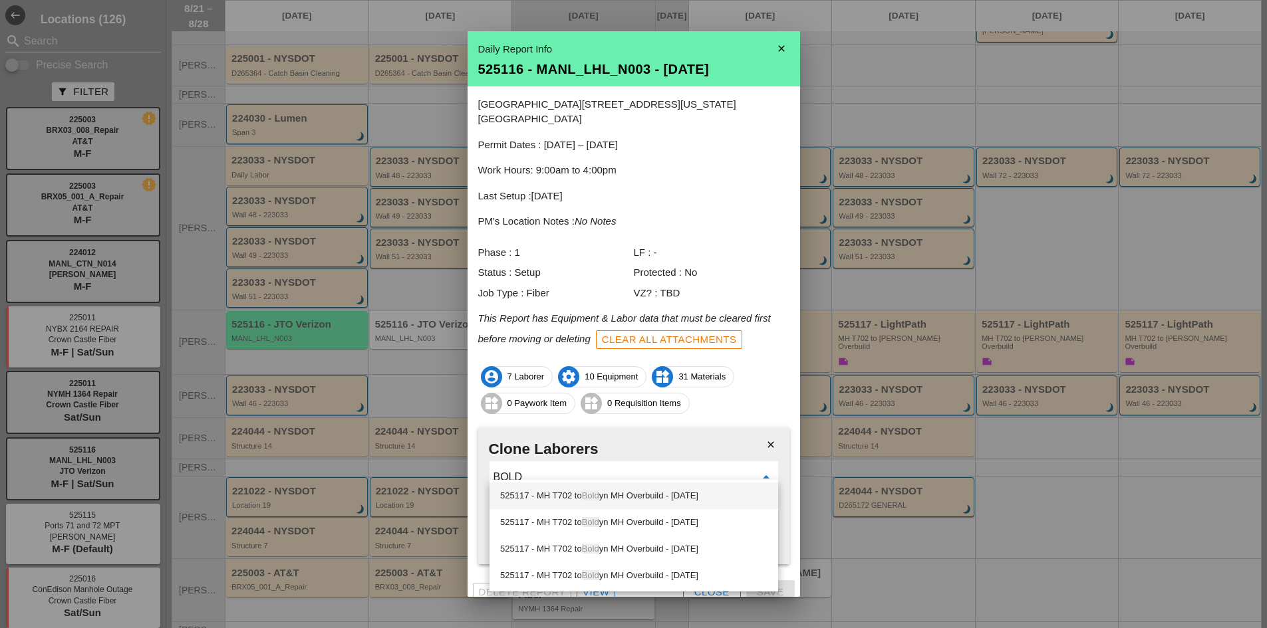
click at [611, 493] on div "525117 - MH T702 to Bold yn MH Overbuild - 08/25/2025" at bounding box center [633, 496] width 267 height 16
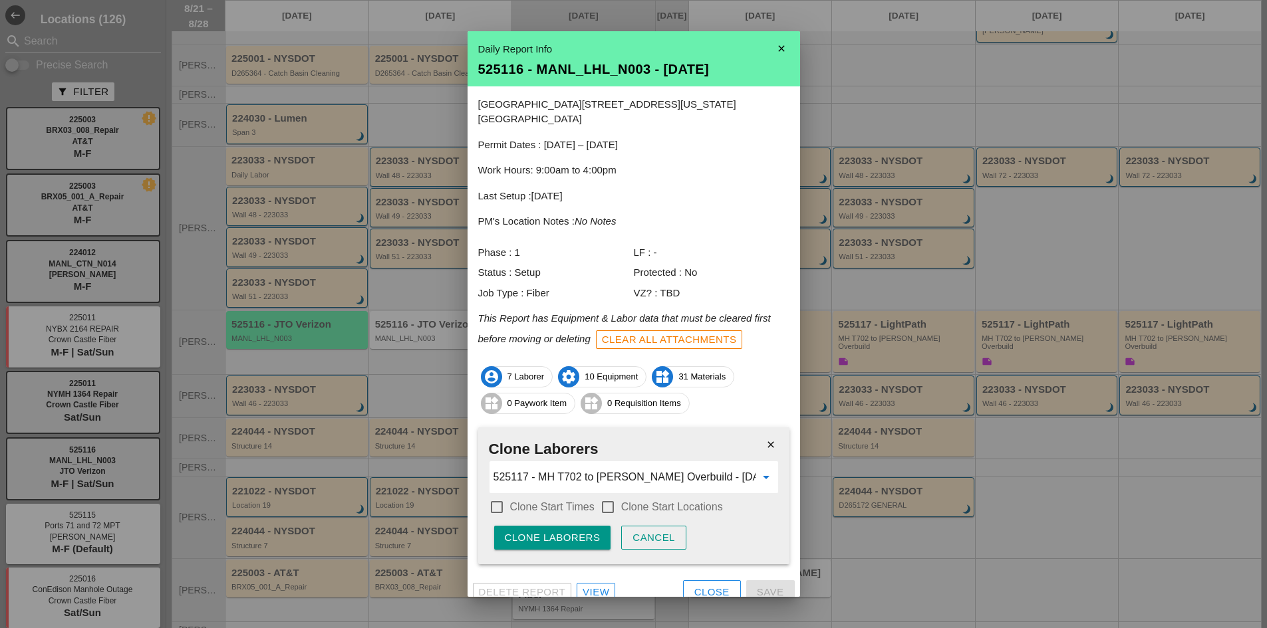
type input "525117 - MH T702 to [PERSON_NAME] Overbuild - [DATE]"
drag, startPoint x: 579, startPoint y: 501, endPoint x: 588, endPoint y: 498, distance: 9.0
click at [581, 500] on div "check_box_outline_blank Clone Start Times check_box_outline_blank Clone Start L…" at bounding box center [634, 508] width 290 height 23
drag, startPoint x: 615, startPoint y: 494, endPoint x: 583, endPoint y: 490, distance: 32.8
click at [614, 496] on div at bounding box center [608, 507] width 23 height 23
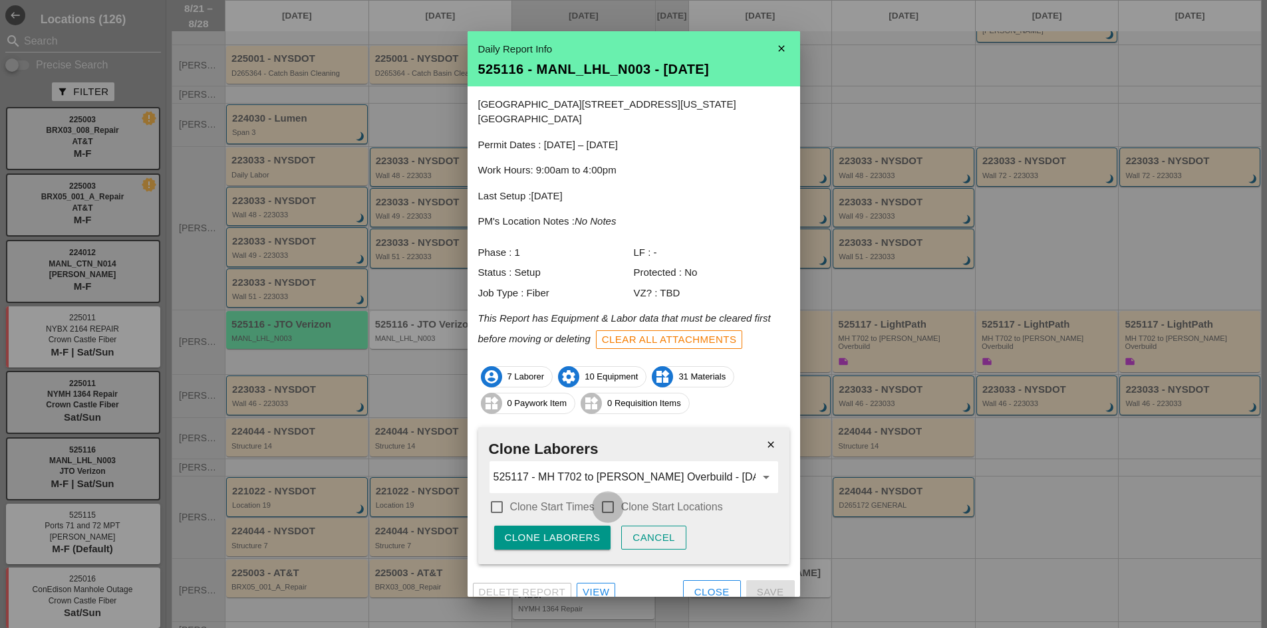
checkbox input "true"
click at [575, 501] on label "Clone Start Times" at bounding box center [552, 507] width 84 height 13
checkbox input "true"
click at [575, 531] on div "Clone Laborers" at bounding box center [553, 538] width 96 height 15
click at [575, 531] on div "Are you sure?" at bounding box center [547, 538] width 84 height 15
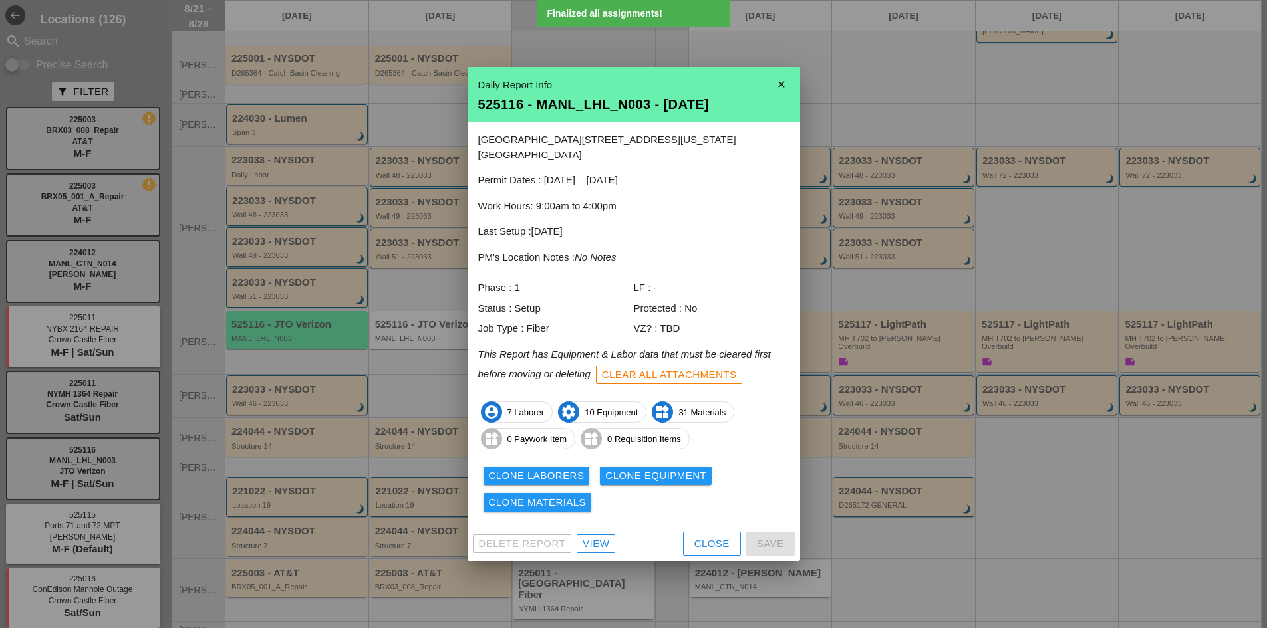
drag, startPoint x: 636, startPoint y: 487, endPoint x: 639, endPoint y: 472, distance: 15.0
click at [636, 487] on div "Clone Laborers Clone Equipment Clone Materials" at bounding box center [633, 489] width 311 height 53
click at [639, 470] on div "Clone Equipment" at bounding box center [655, 476] width 101 height 15
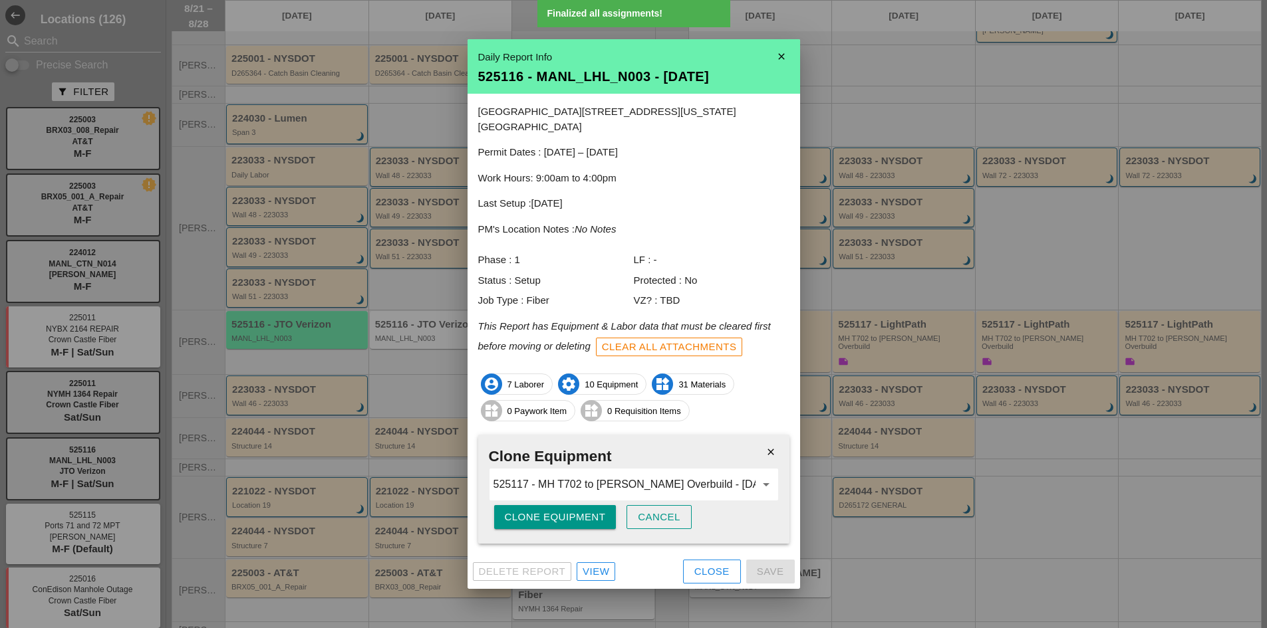
click at [565, 510] on div "Clone Equipment" at bounding box center [555, 517] width 101 height 15
click at [565, 510] on div "Are you sure?" at bounding box center [547, 517] width 84 height 15
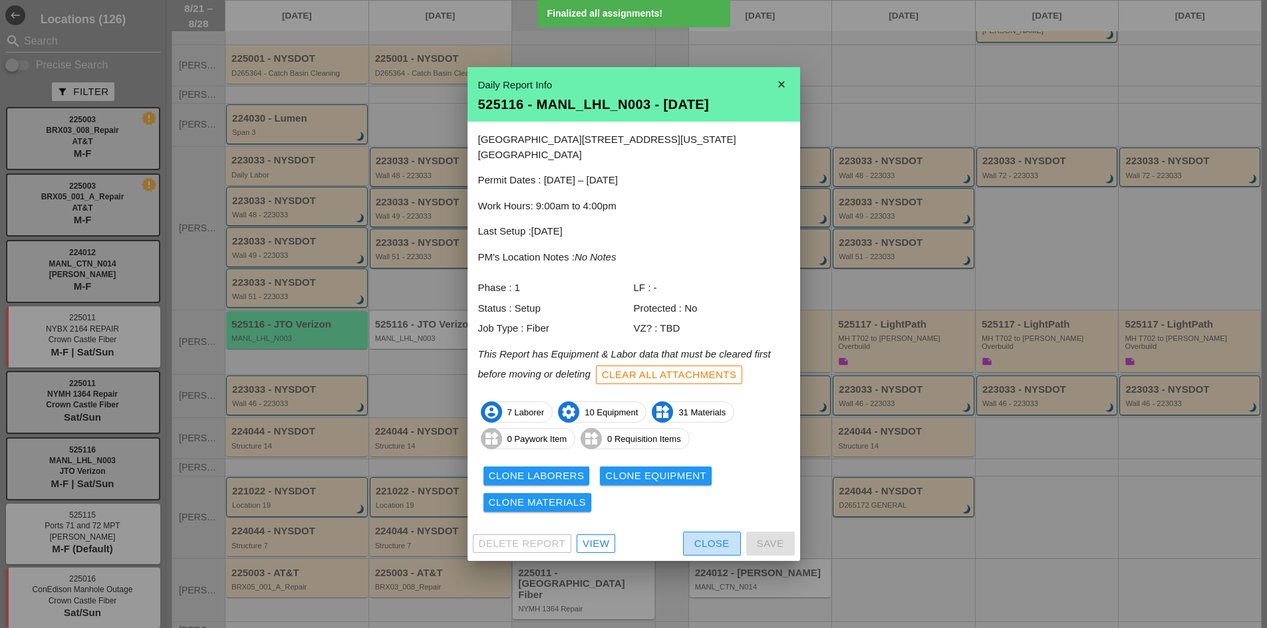
click at [700, 545] on button "Close" at bounding box center [712, 544] width 58 height 24
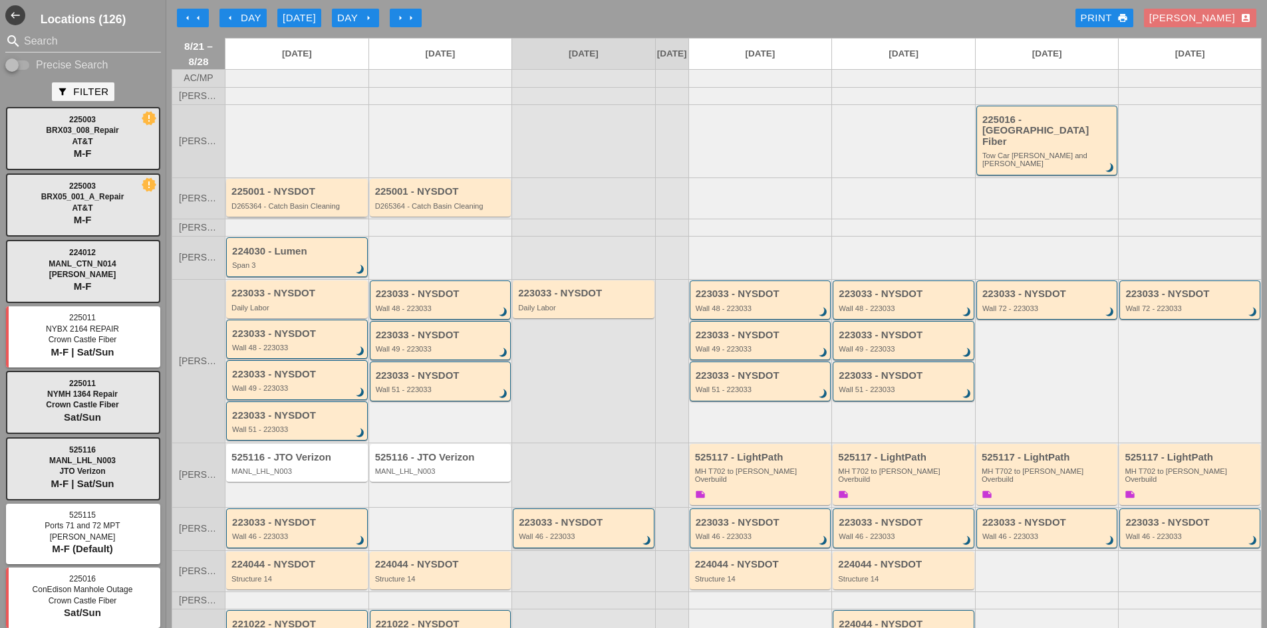
scroll to position [0, 0]
click at [250, 17] on div "arrow_left Day" at bounding box center [243, 20] width 37 height 15
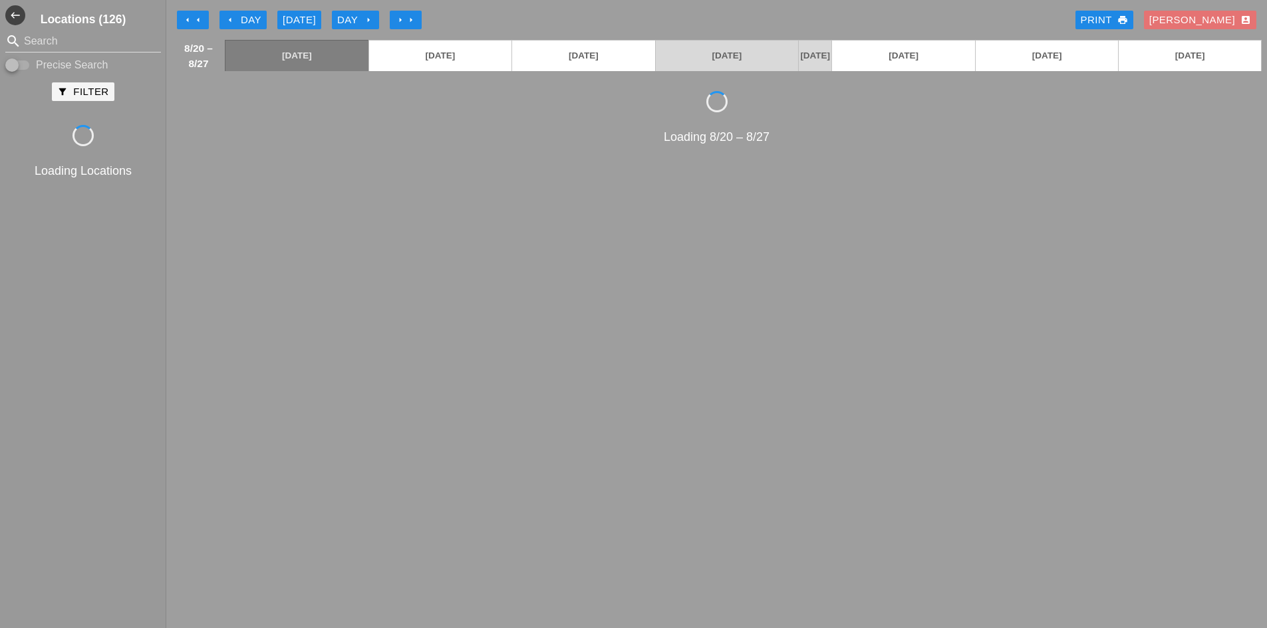
click at [250, 17] on div "arrow_left Day" at bounding box center [243, 20] width 37 height 15
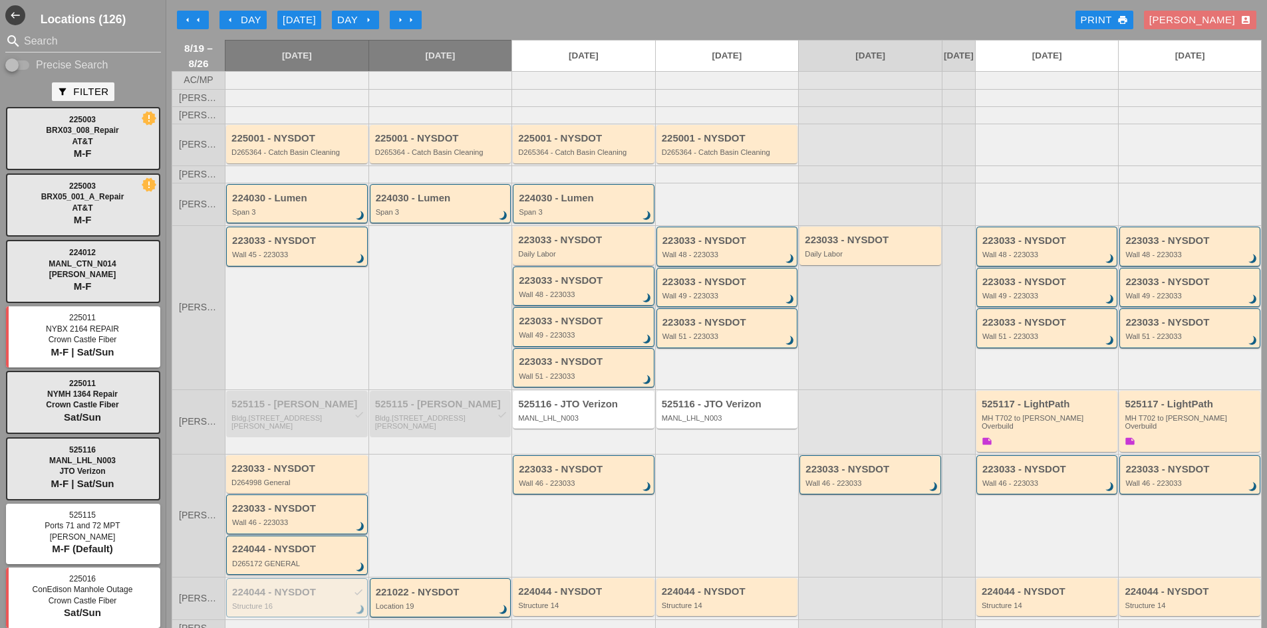
scroll to position [67, 0]
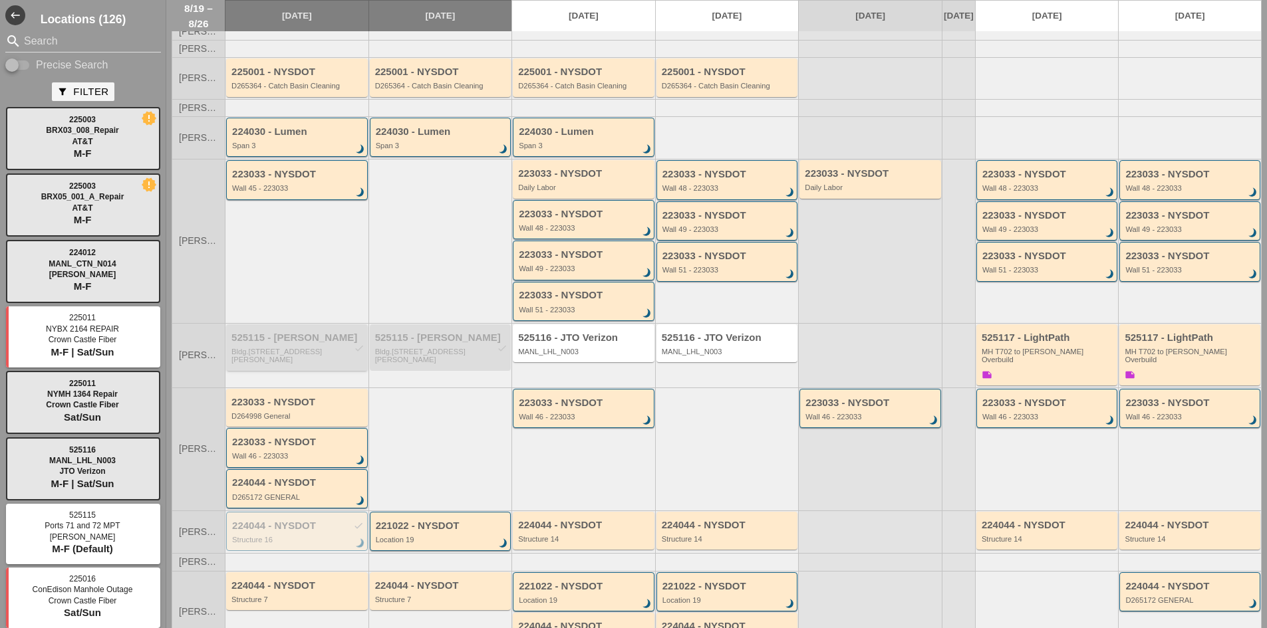
click at [338, 344] on div "525115 - Hugh O'Kane check" at bounding box center [297, 338] width 133 height 11
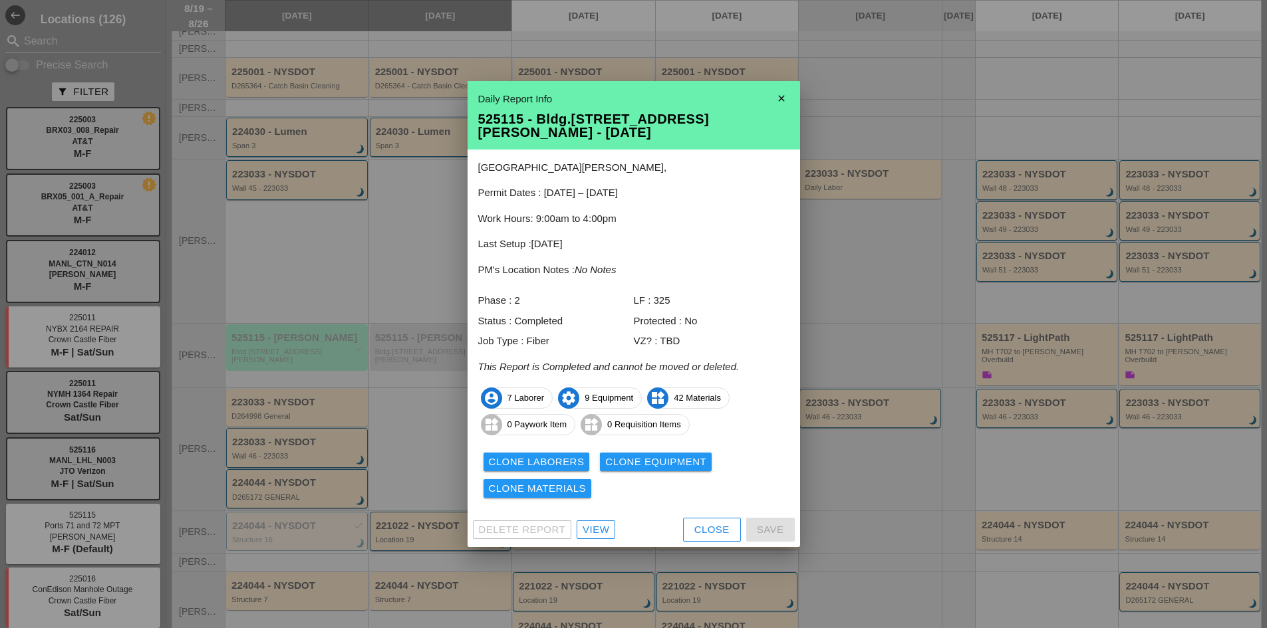
click at [703, 523] on div "Close" at bounding box center [711, 530] width 35 height 15
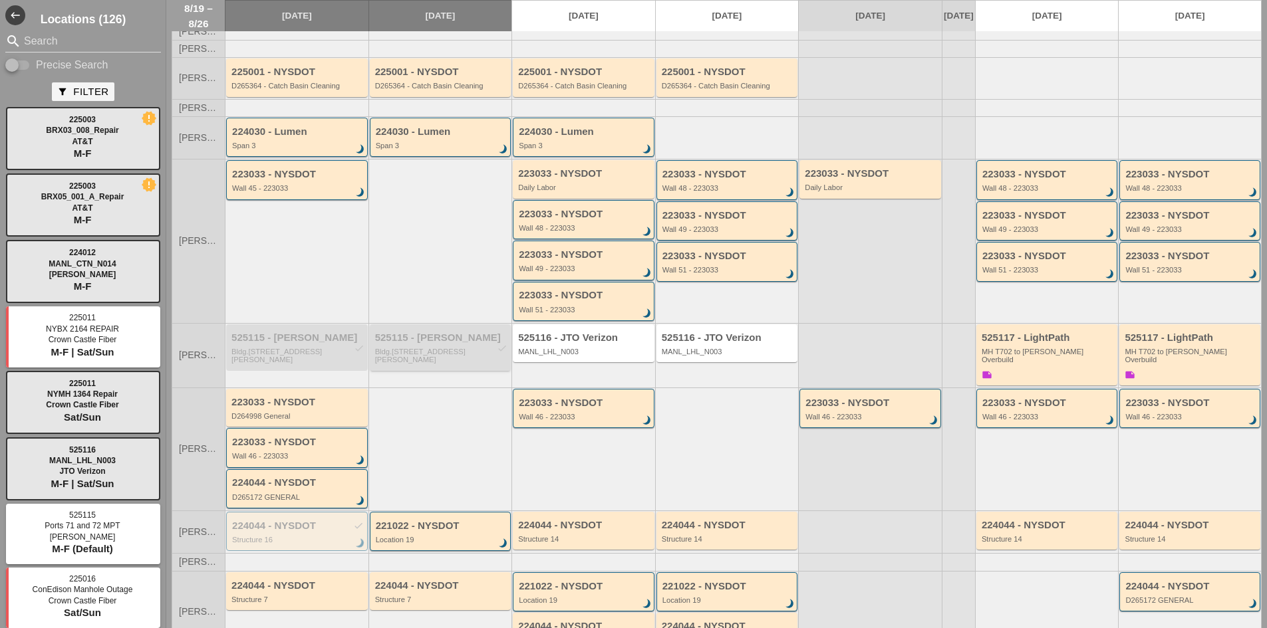
click at [474, 355] on div "525115 - Hugh O'Kane check Bldg.1062 St Johns Place" at bounding box center [441, 349] width 133 height 32
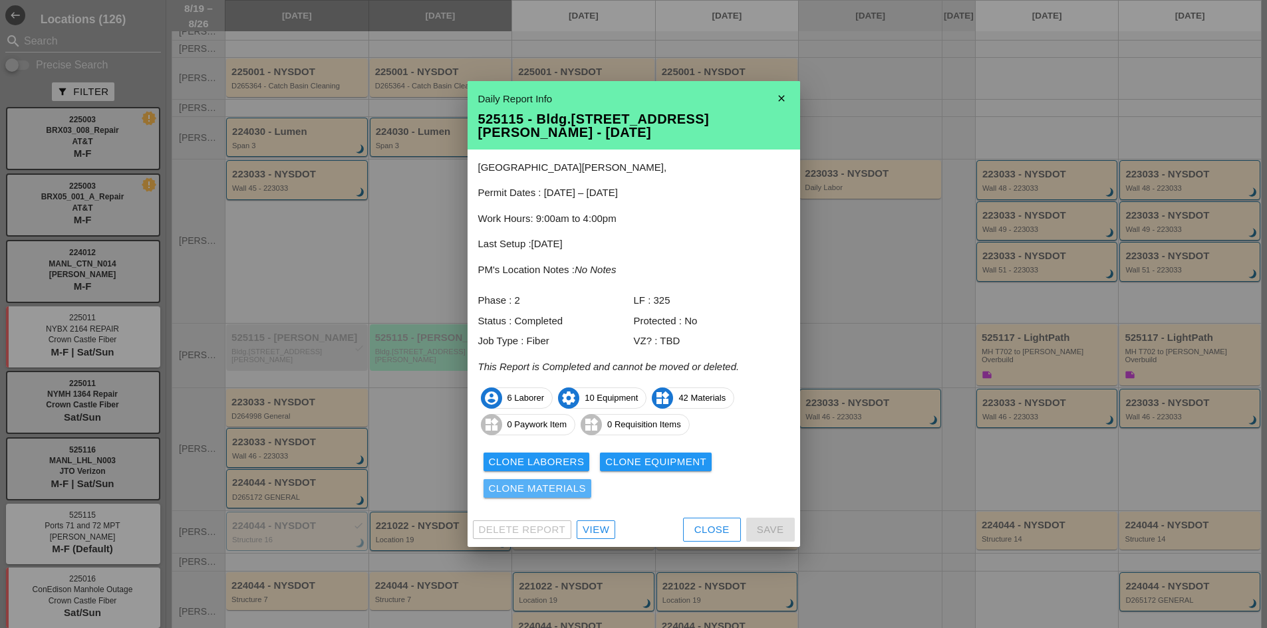
click at [573, 485] on div "Clone Materials" at bounding box center [538, 488] width 98 height 15
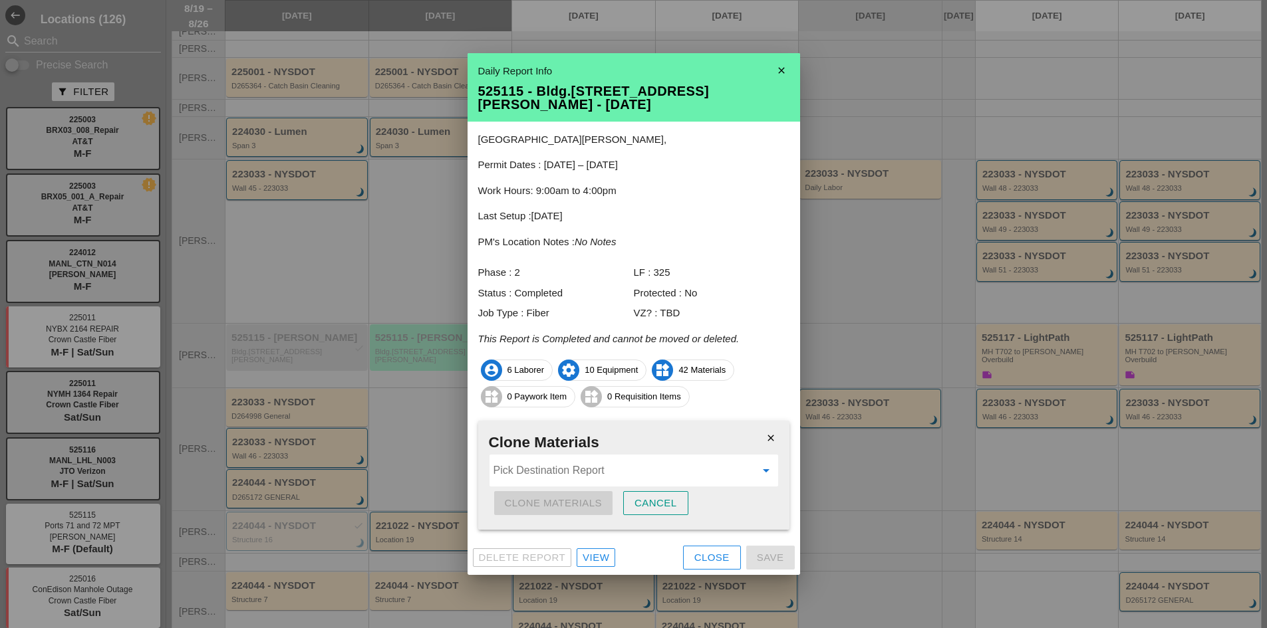
click at [566, 466] on input "Pick Destination Report" at bounding box center [624, 470] width 262 height 21
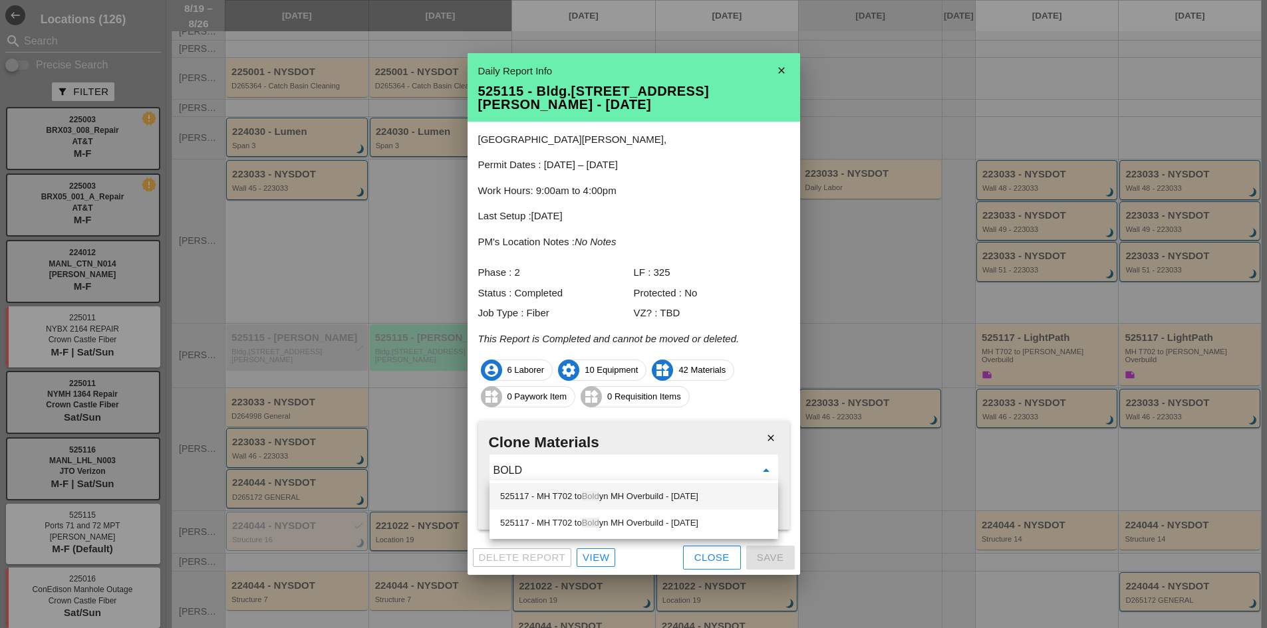
click at [563, 489] on div "525117 - MH T702 to Bold yn MH Overbuild - 08/25/2025" at bounding box center [633, 497] width 267 height 16
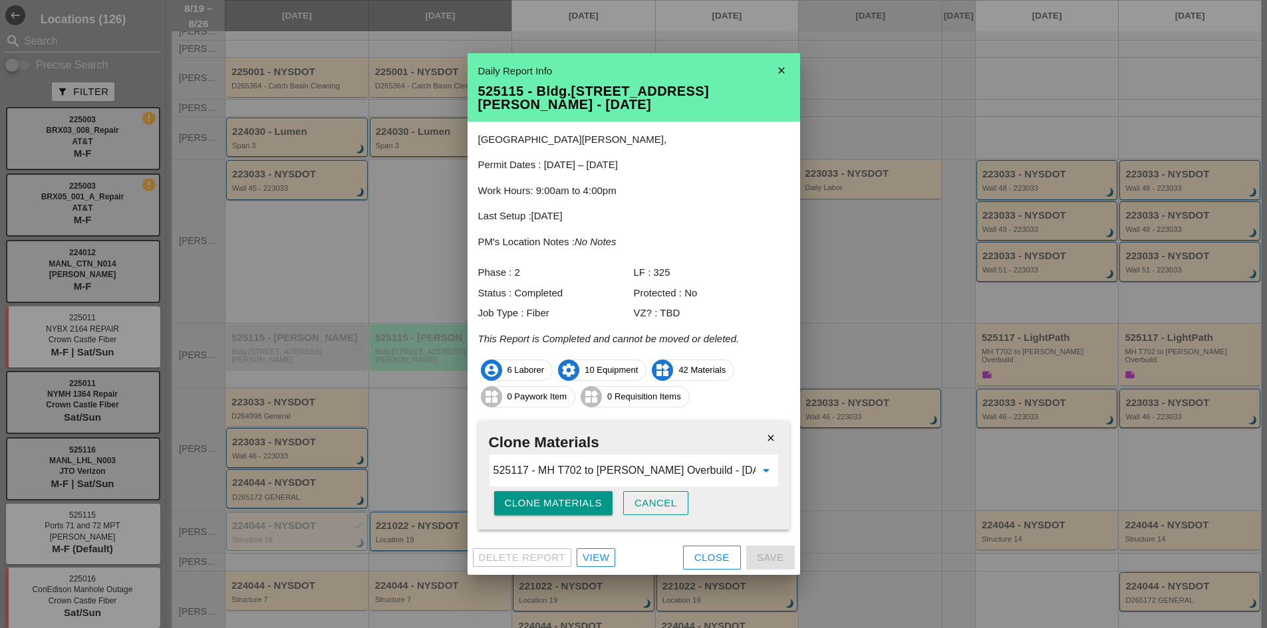
type input "525117 - MH T702 to Boldyn MH Overbuild - 08/25/2025"
click at [561, 496] on div "Clone Materials" at bounding box center [554, 503] width 98 height 15
click at [561, 496] on div "Are you sure?" at bounding box center [547, 503] width 84 height 15
click at [703, 551] on div "Close" at bounding box center [711, 558] width 35 height 15
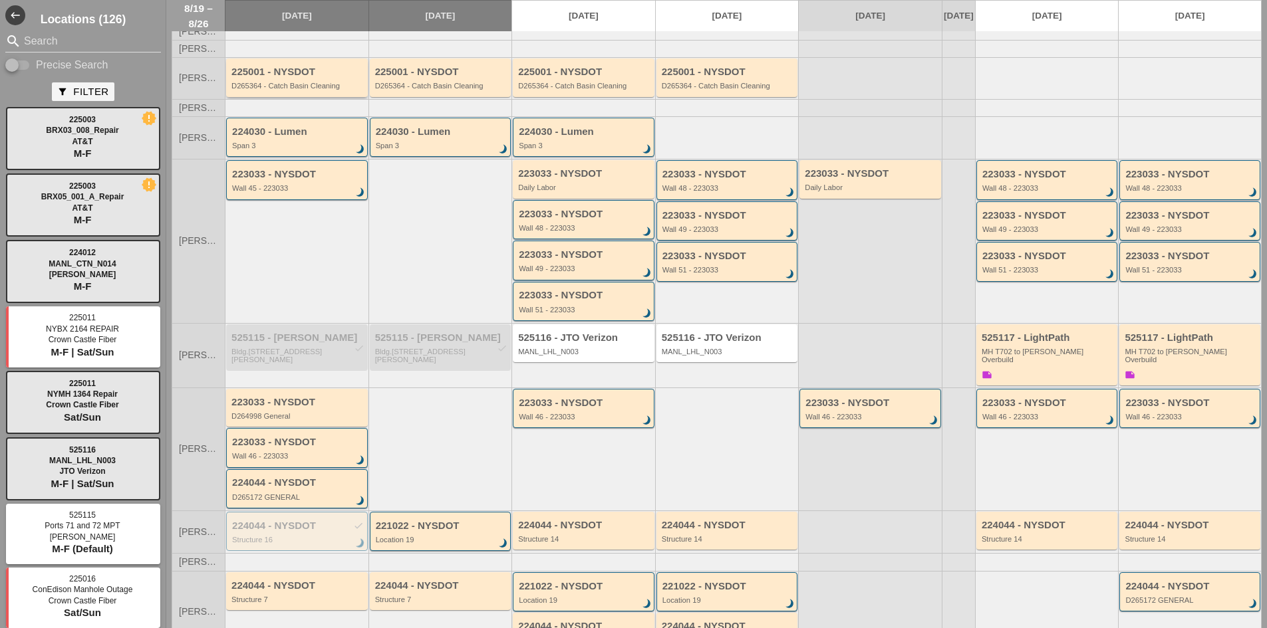
scroll to position [0, 0]
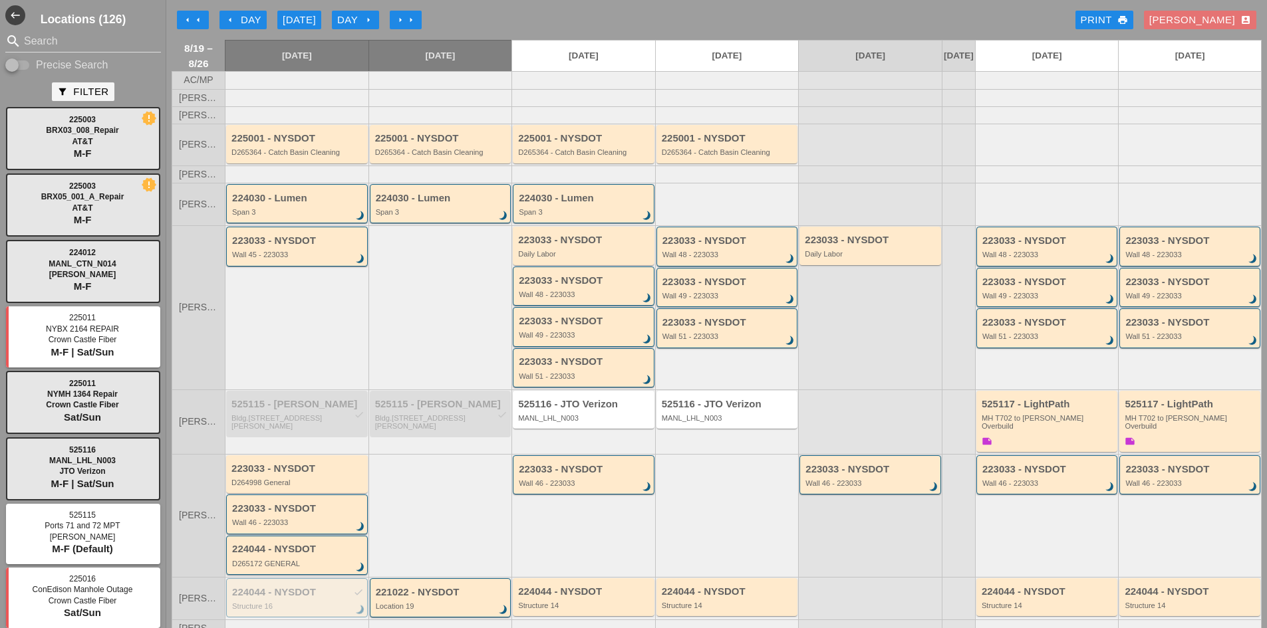
click at [307, 24] on div "[DATE]" at bounding box center [299, 20] width 33 height 15
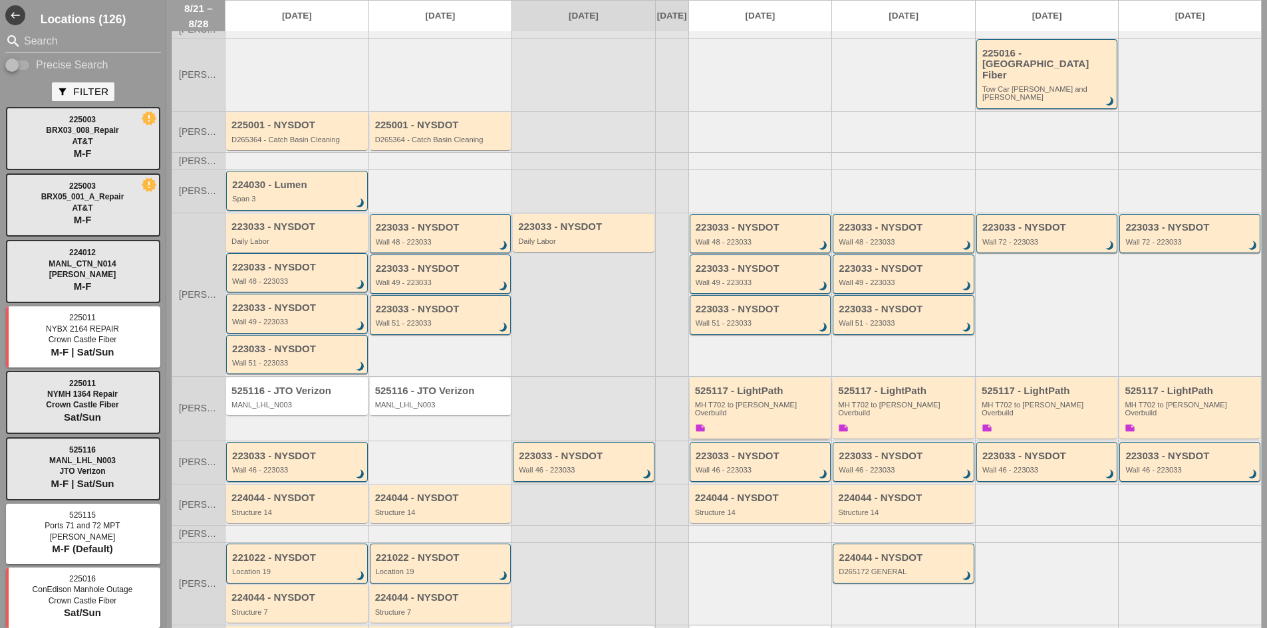
scroll to position [133, 0]
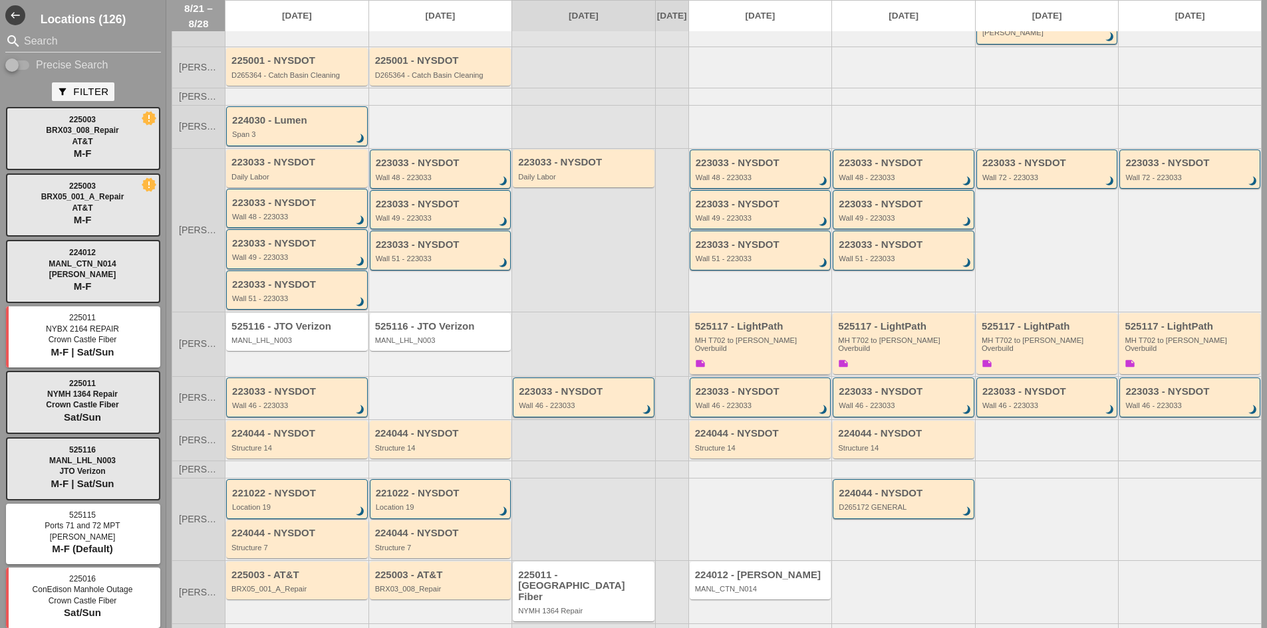
click at [732, 322] on div "525117 - LightPath" at bounding box center [761, 326] width 133 height 11
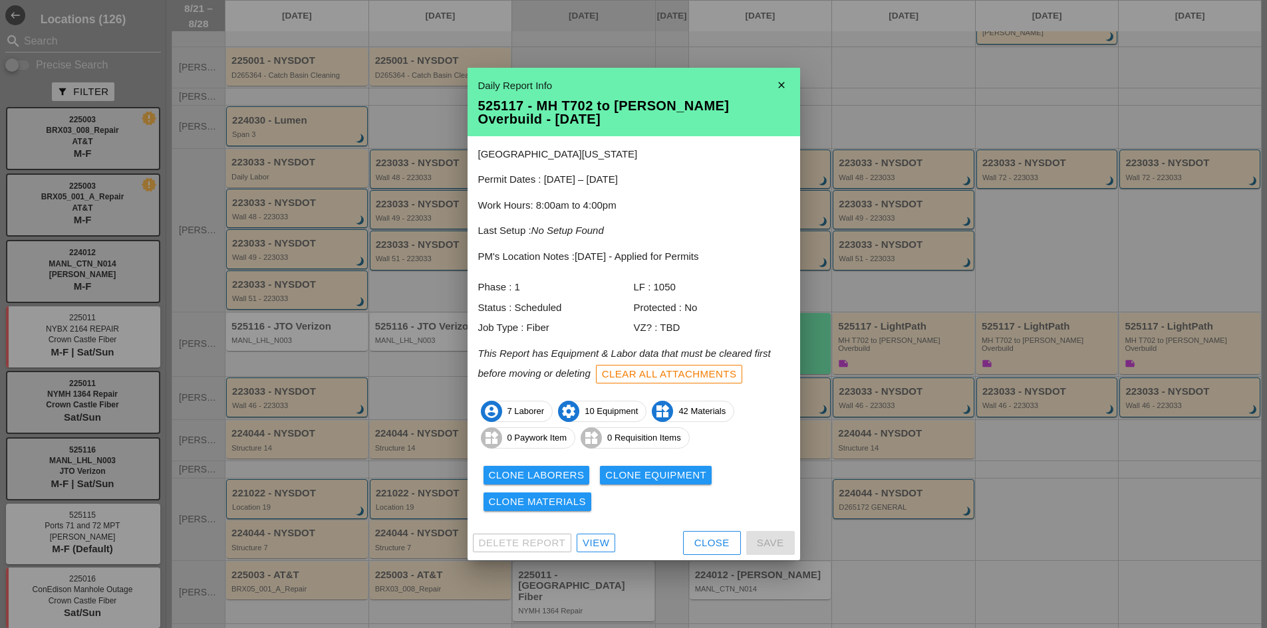
click at [602, 541] on div "View" at bounding box center [596, 543] width 27 height 15
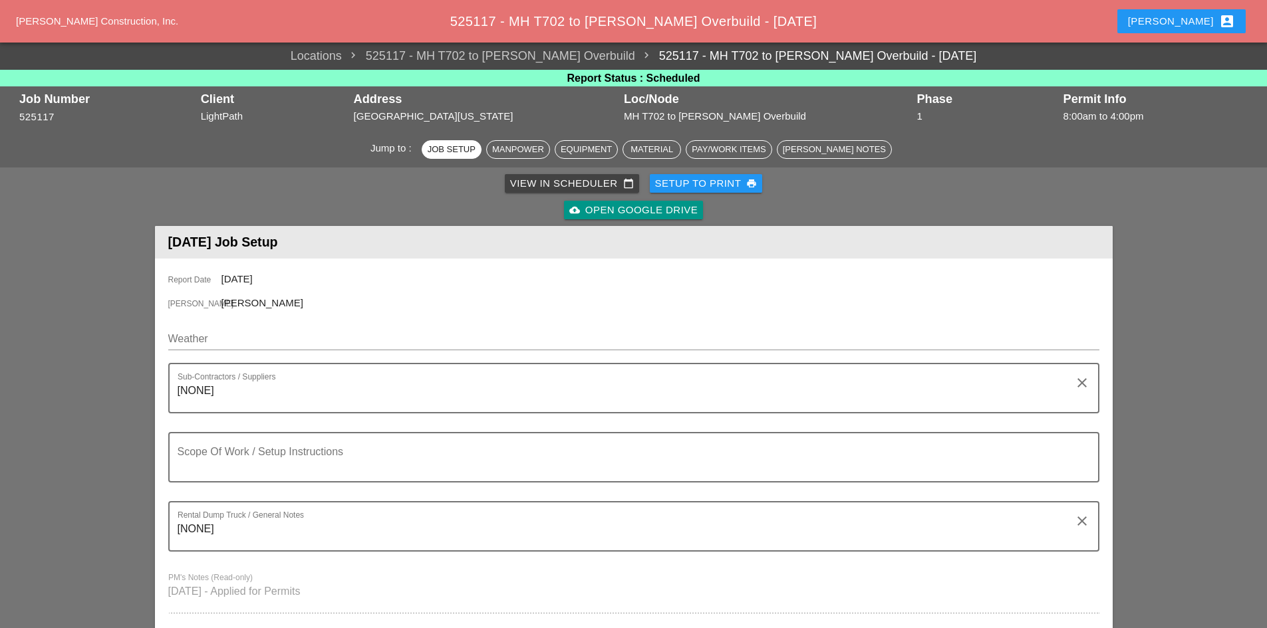
scroll to position [532, 0]
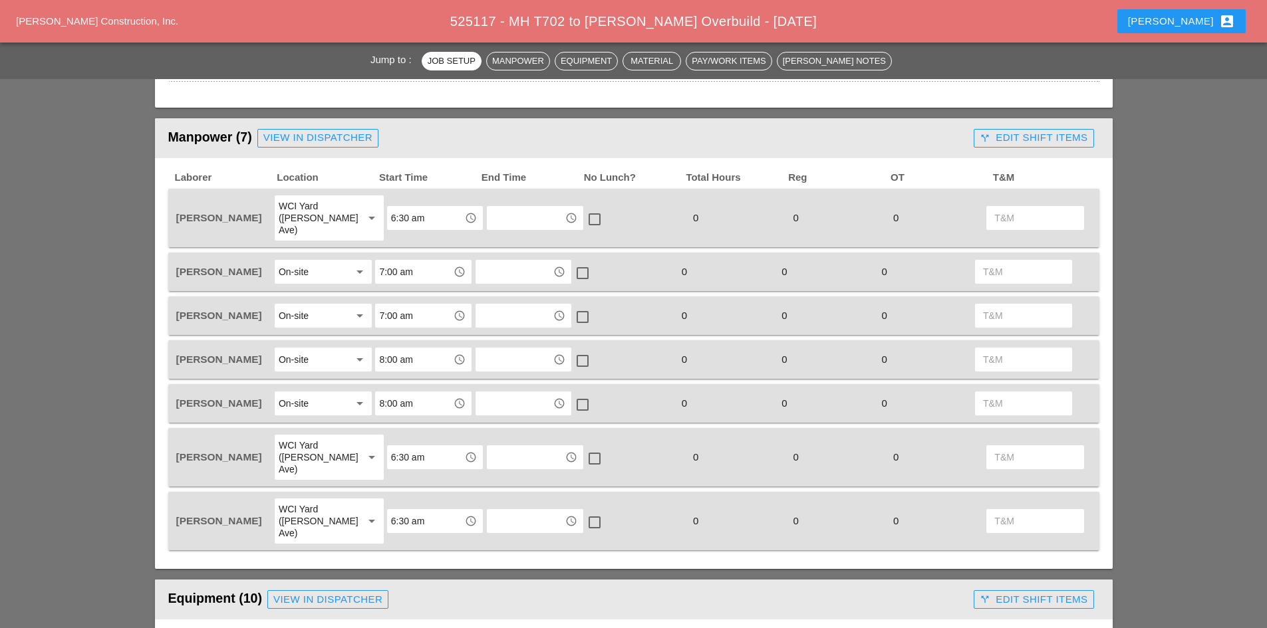
click at [299, 138] on div "View in Dispatcher" at bounding box center [317, 137] width 109 height 15
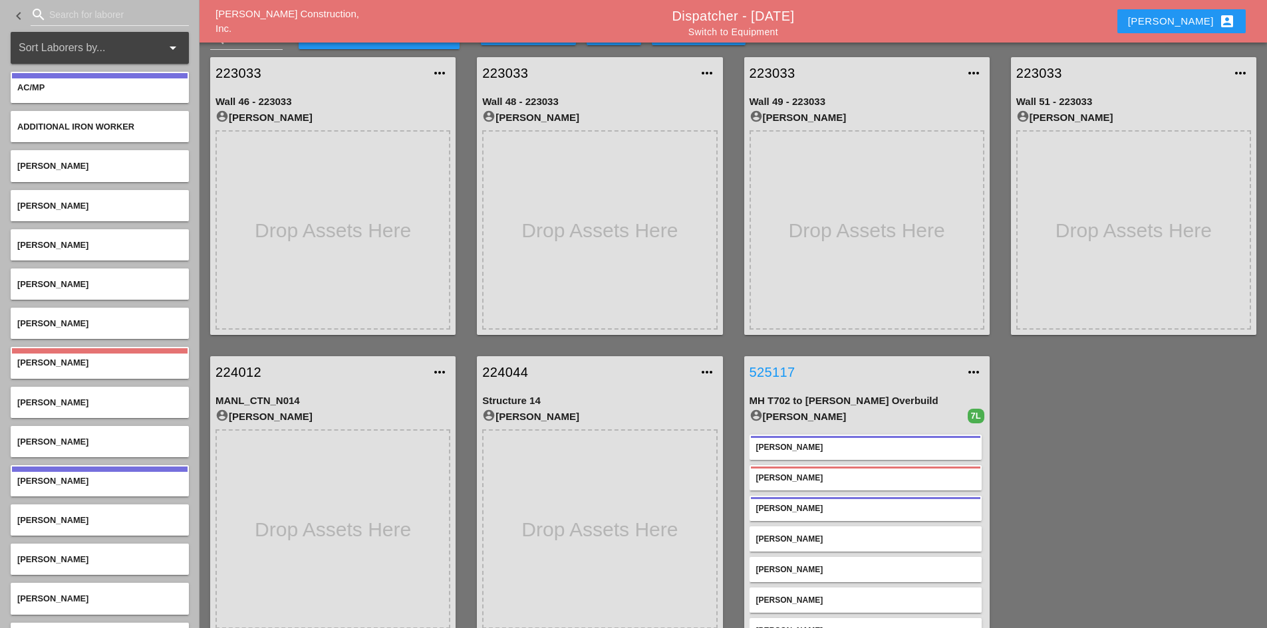
scroll to position [47, 0]
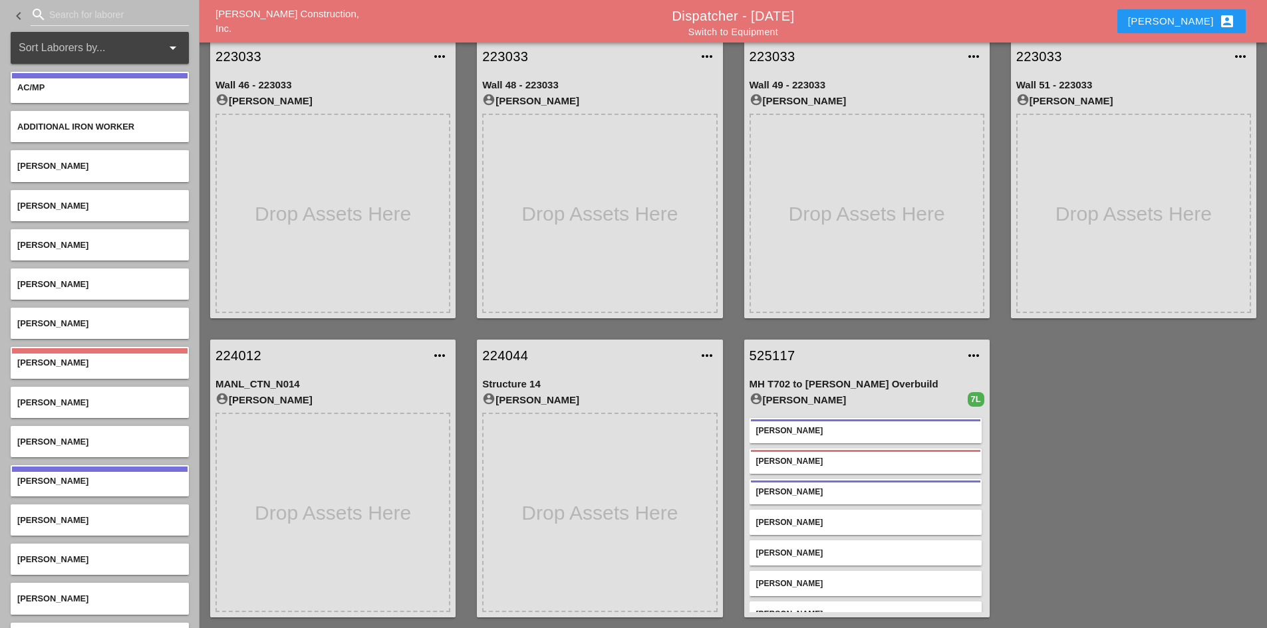
click at [817, 436] on div "[PERSON_NAME]" at bounding box center [865, 431] width 219 height 12
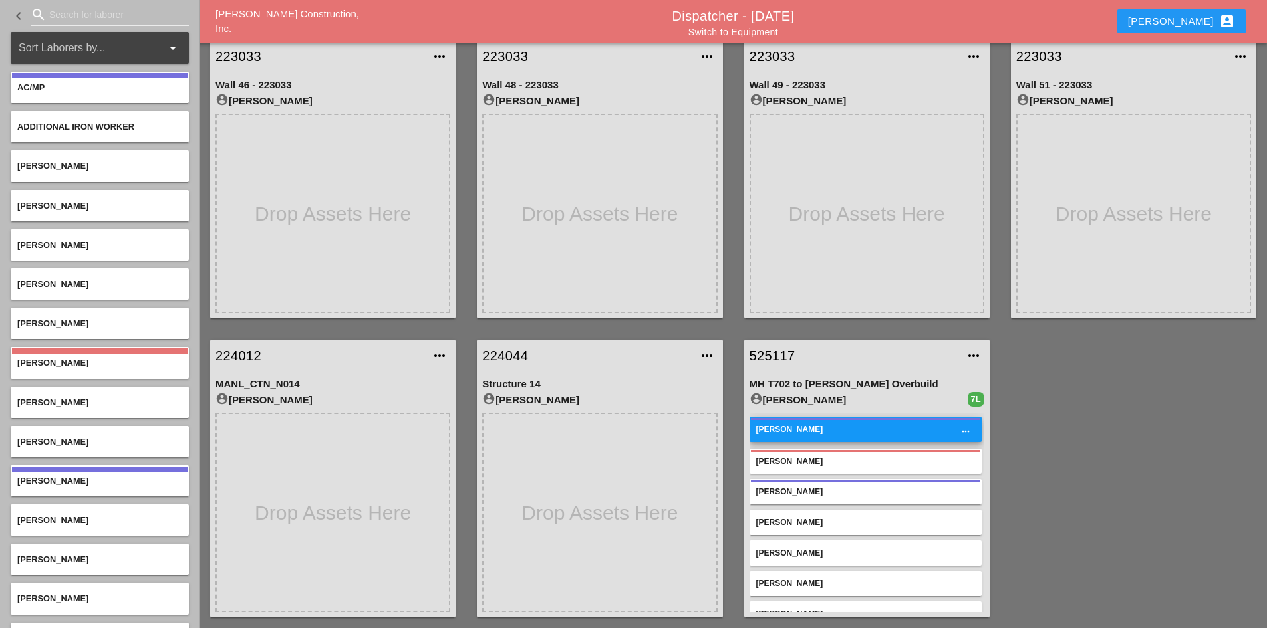
click at [812, 491] on div "[PERSON_NAME]" at bounding box center [865, 492] width 219 height 12
click at [806, 462] on div "[PERSON_NAME]" at bounding box center [865, 462] width 219 height 12
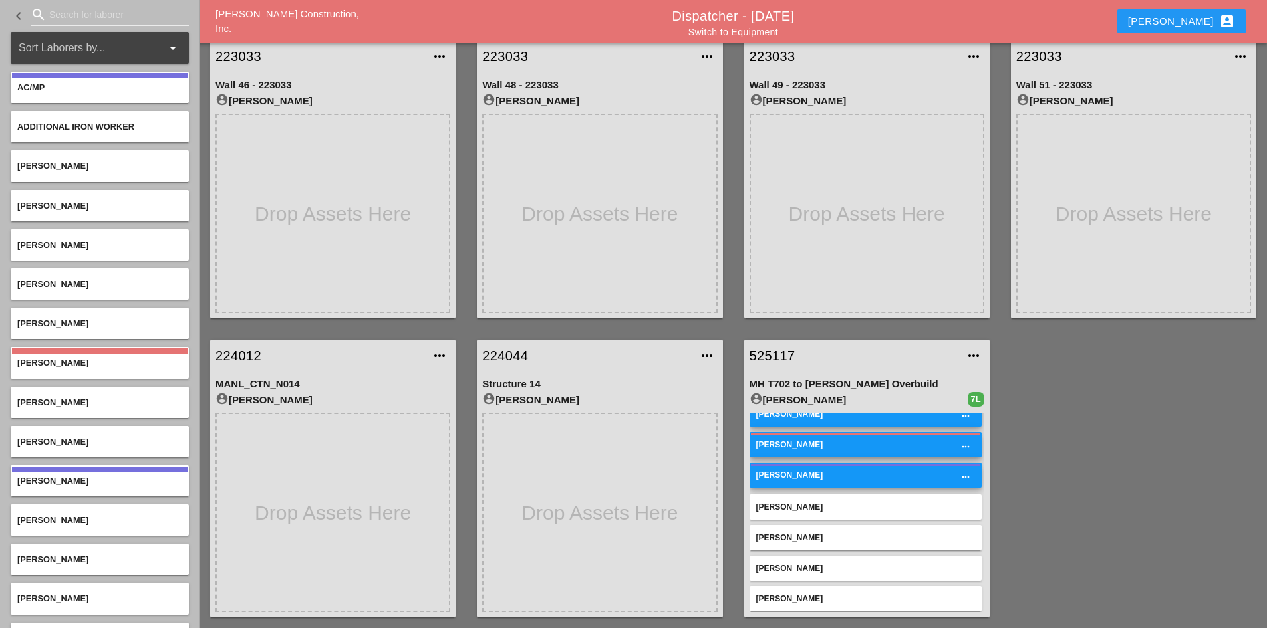
scroll to position [20, 0]
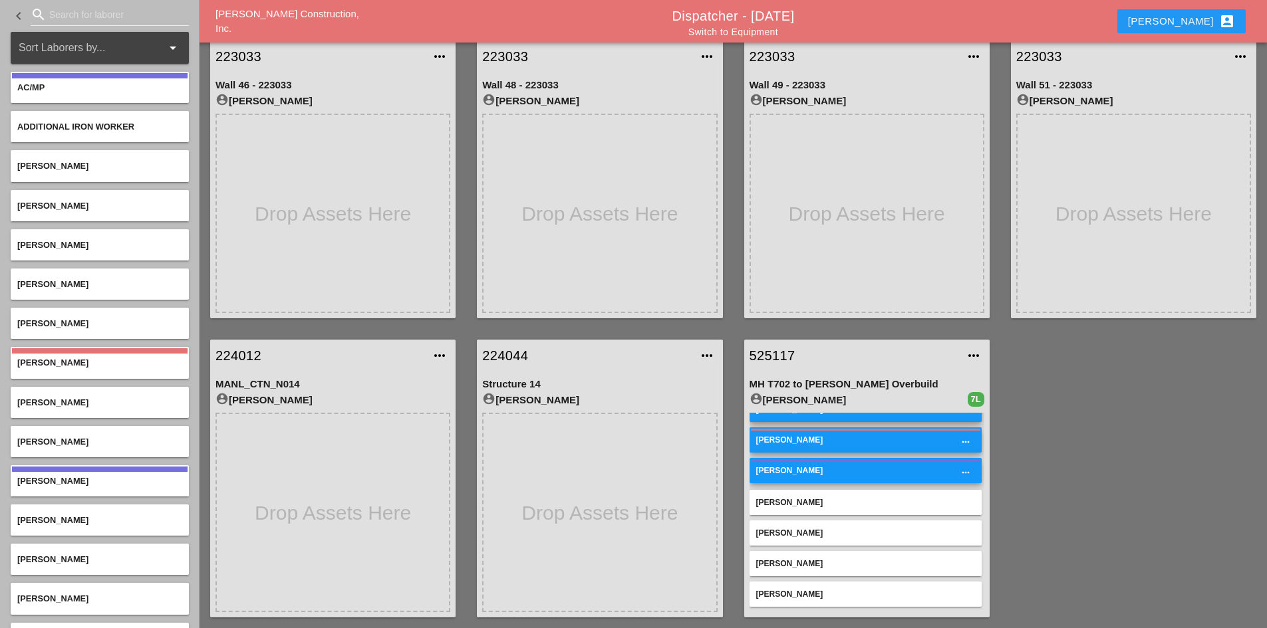
click at [819, 535] on div "[PERSON_NAME]" at bounding box center [865, 533] width 219 height 12
click at [815, 577] on div "Gillie Etnel more_horiz Sal Barbieri more_horiz Denis Etnel more_horiz Luis Cej…" at bounding box center [866, 502] width 235 height 219
click at [816, 568] on div "[PERSON_NAME]" at bounding box center [865, 564] width 219 height 12
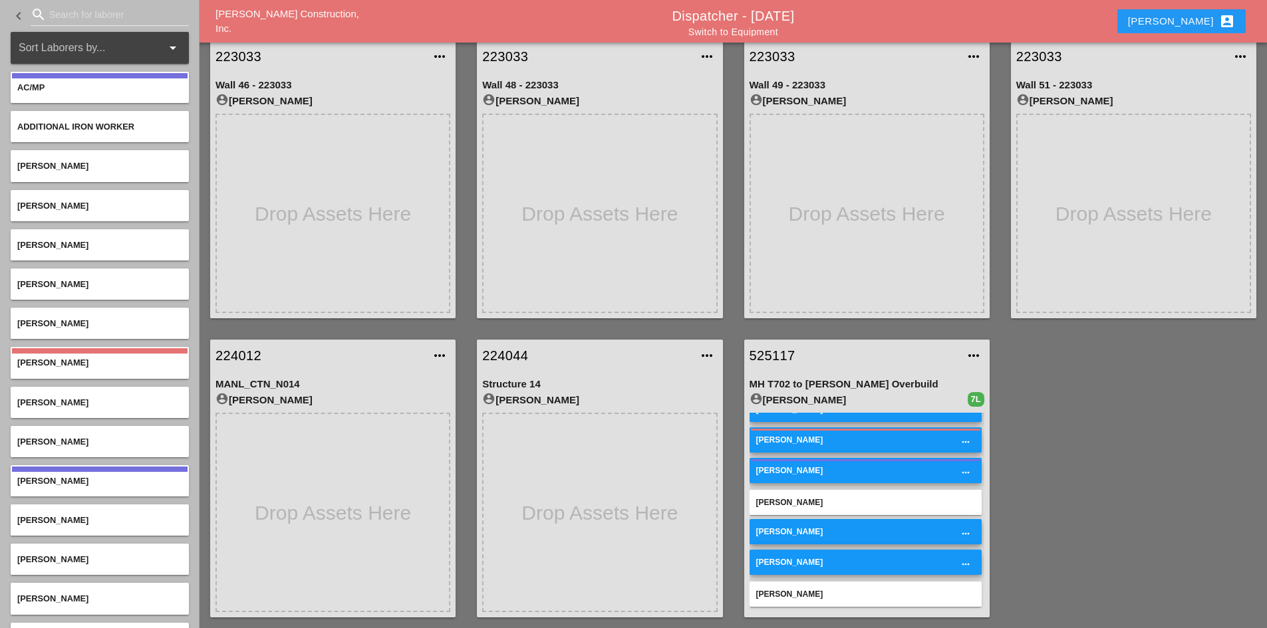
click at [799, 591] on div "[PERSON_NAME]" at bounding box center [865, 595] width 219 height 12
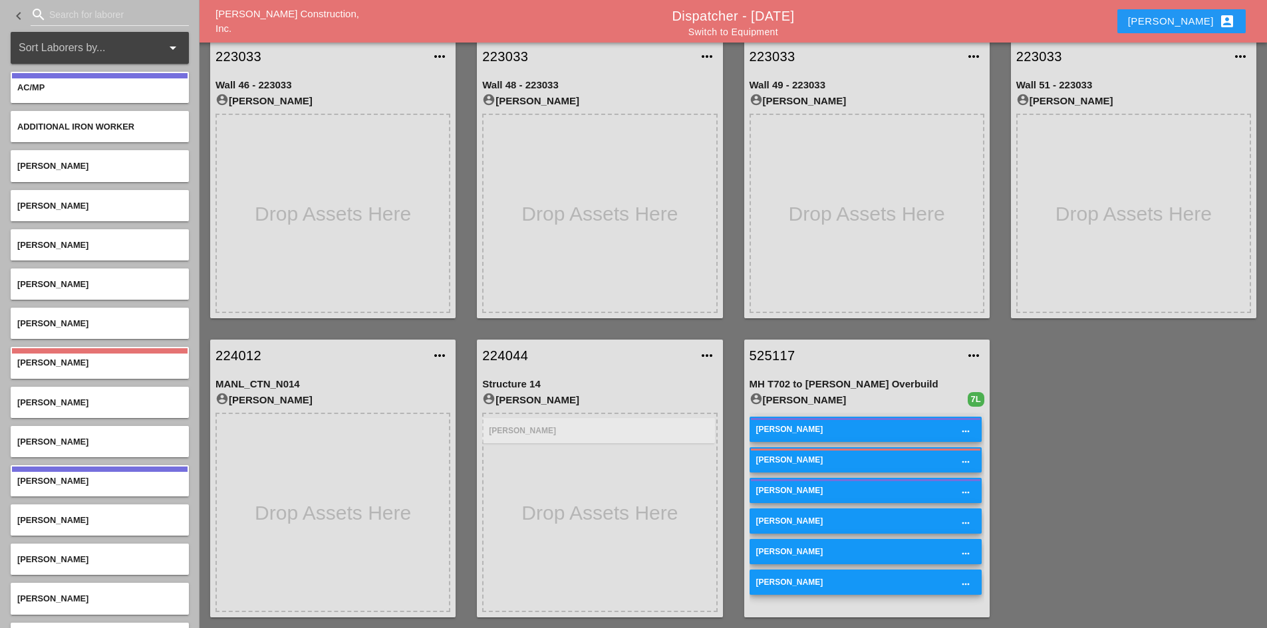
scroll to position [0, 0]
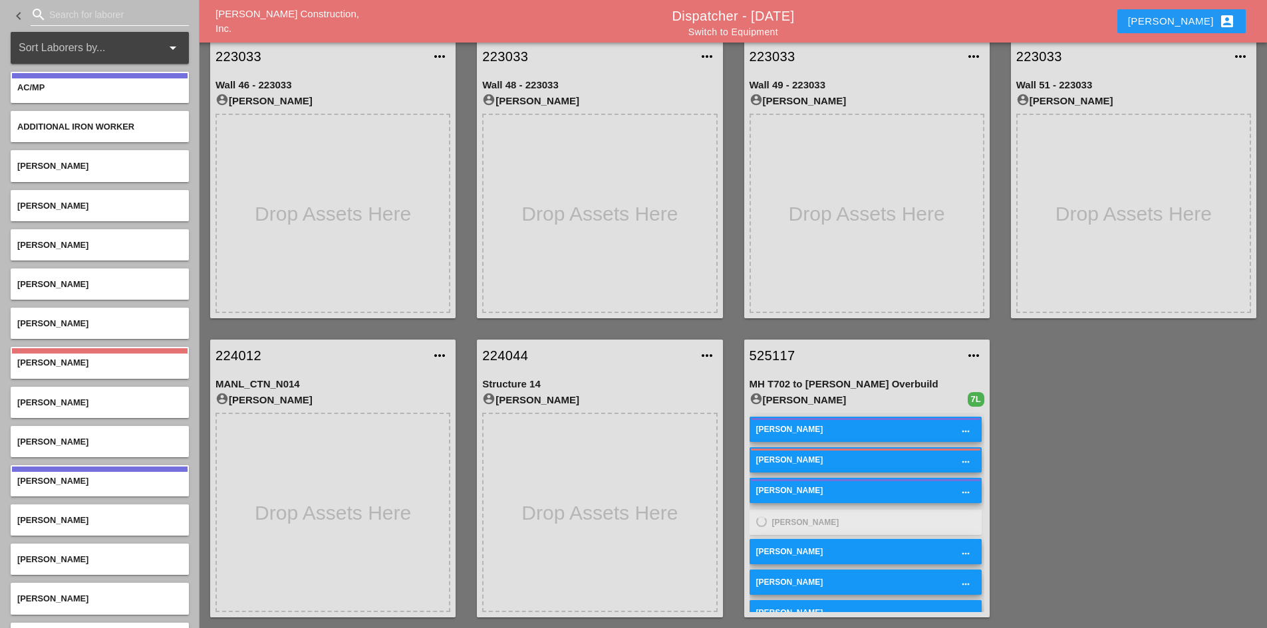
click at [89, 18] on input "Search for laborer" at bounding box center [109, 14] width 121 height 21
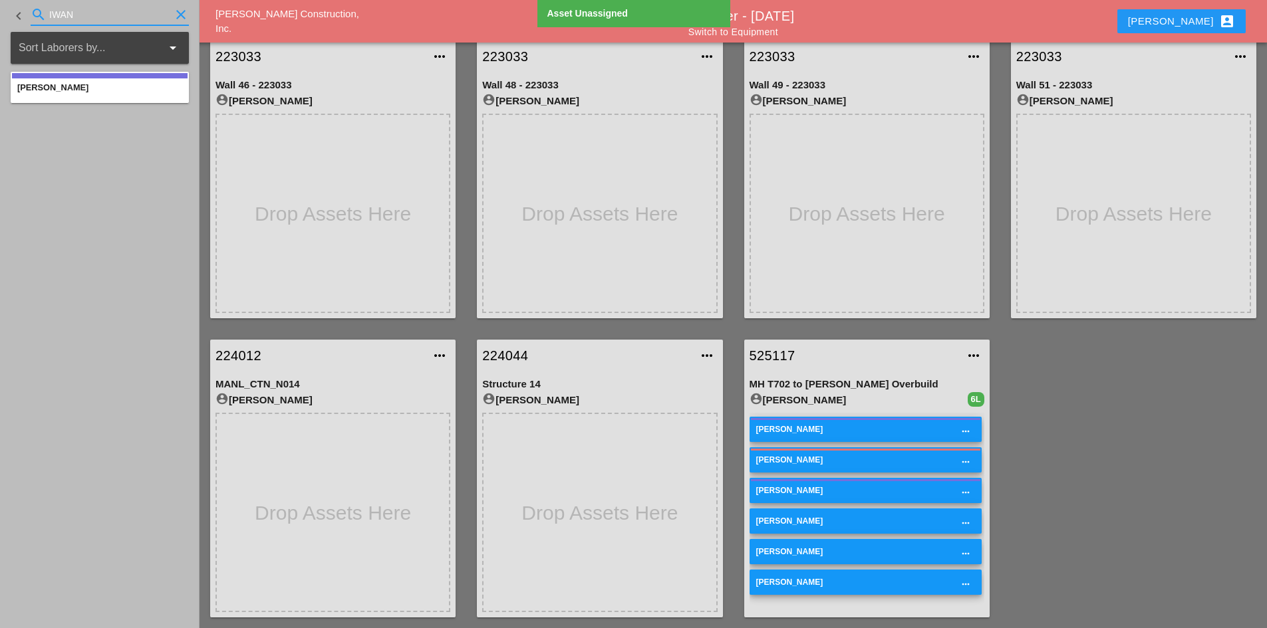
type input "IWAN"
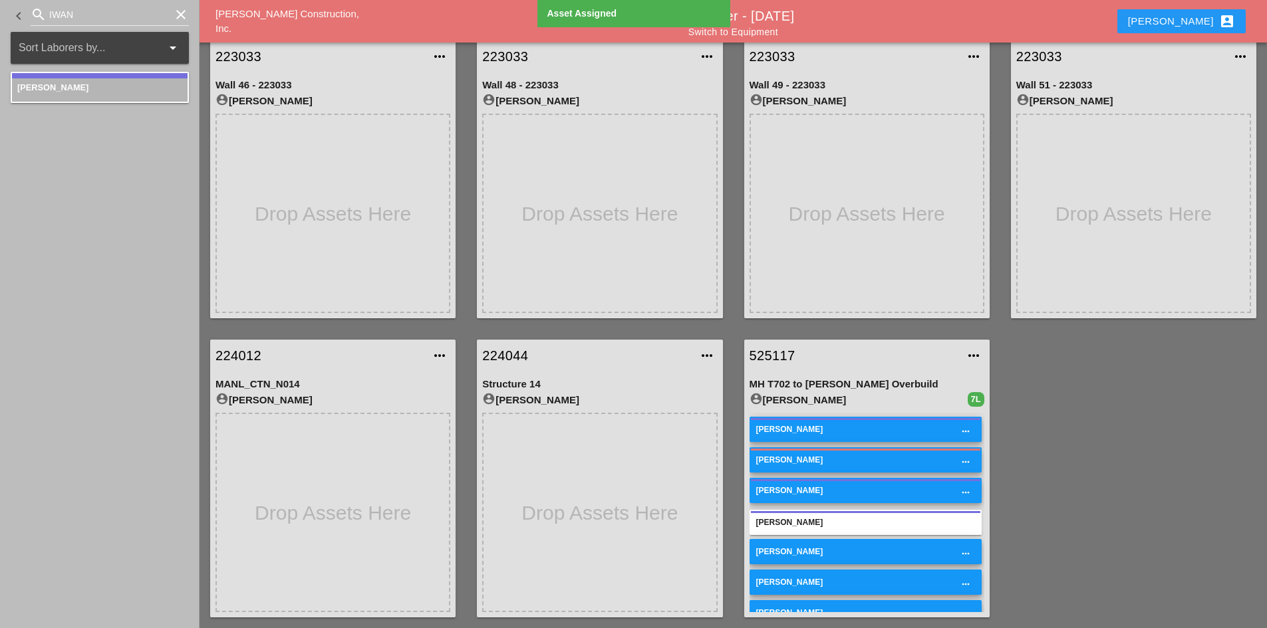
click at [832, 515] on div "[PERSON_NAME]" at bounding box center [865, 522] width 232 height 25
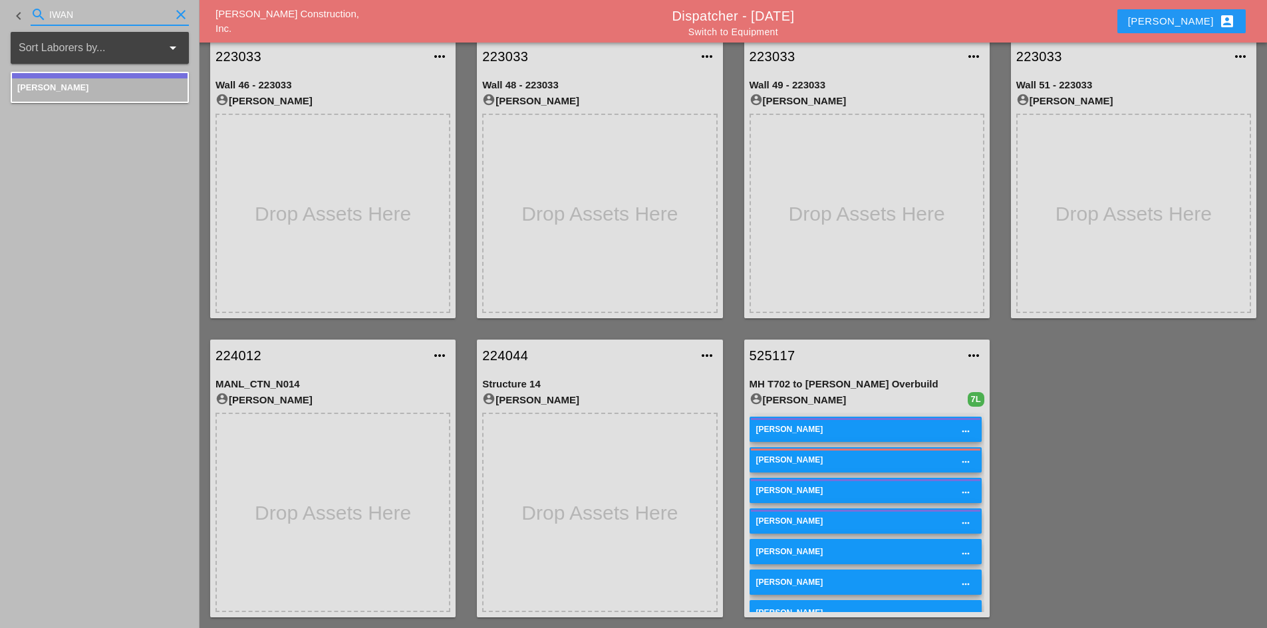
drag, startPoint x: 98, startPoint y: 16, endPoint x: -16, endPoint y: -1, distance: 115.6
click at [0, 0] on html "Remove Asset Remove (7) Selected Assets Assign Selected Assets to... 223033 - W…" at bounding box center [633, 343] width 1267 height 781
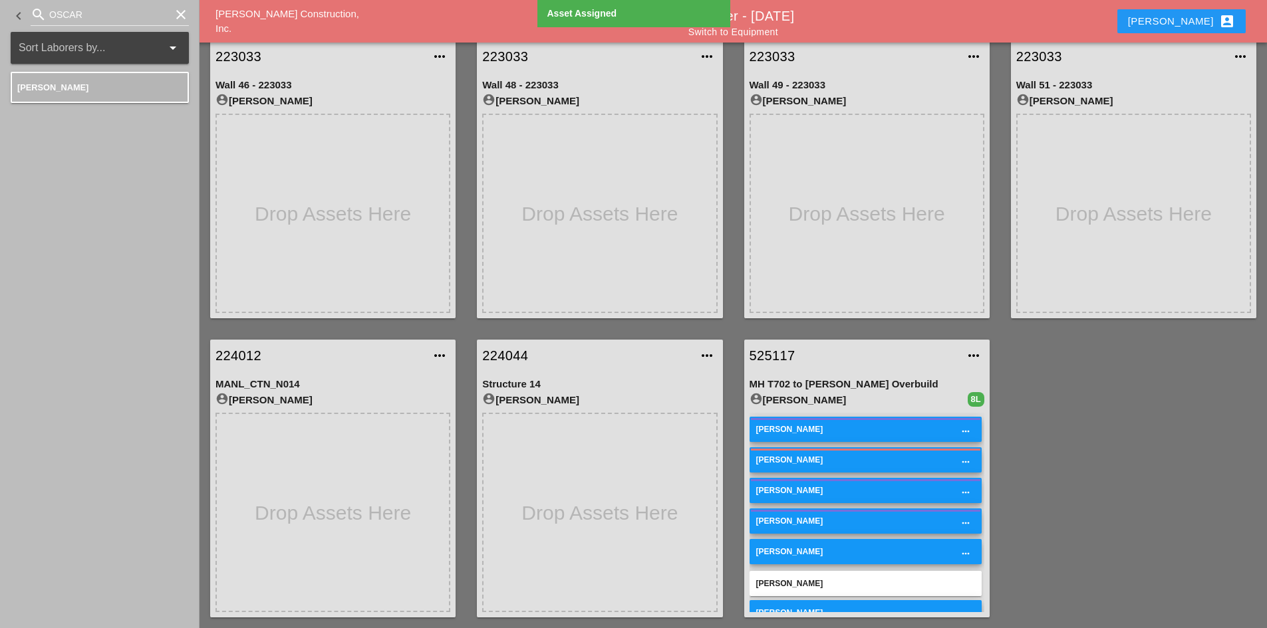
scroll to position [51, 0]
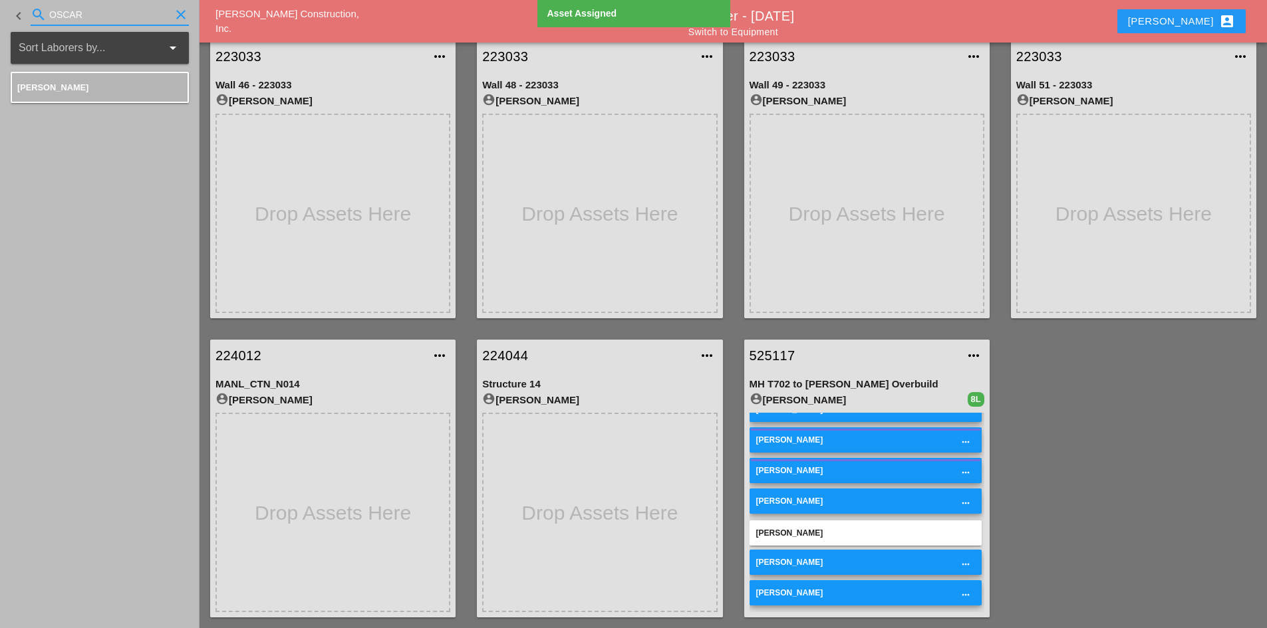
drag, startPoint x: 91, startPoint y: 15, endPoint x: -134, endPoint y: -2, distance: 226.1
click at [0, 0] on html "Remove Asset Remove (7) Selected Assets Assign Selected Assets to... 223033 - W…" at bounding box center [633, 343] width 1267 height 781
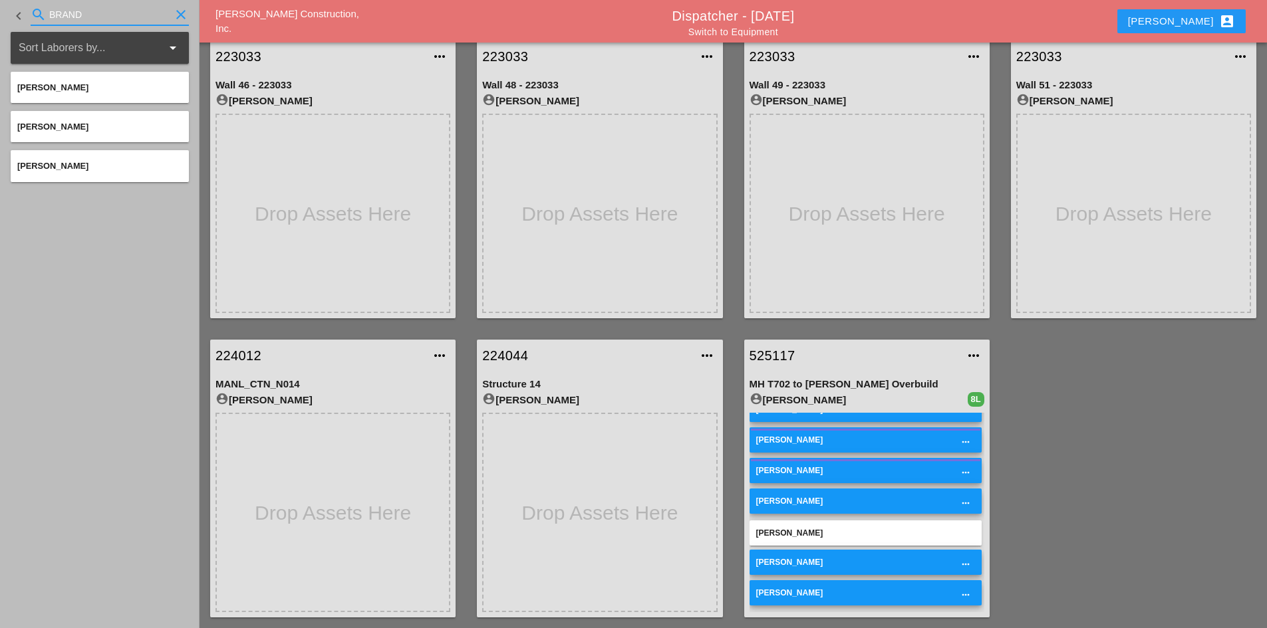
type input "BRAND"
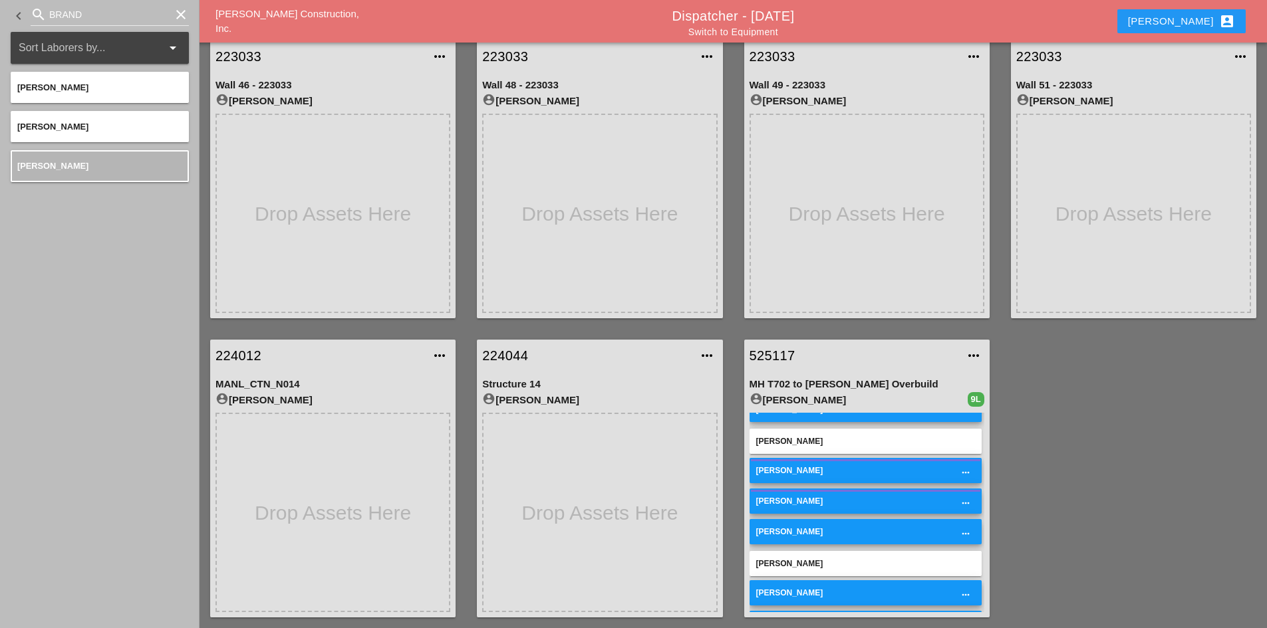
click at [765, 26] on div "Switch to Equipment" at bounding box center [733, 31] width 690 height 11
click at [762, 28] on link "Switch to Equipment" at bounding box center [733, 32] width 90 height 11
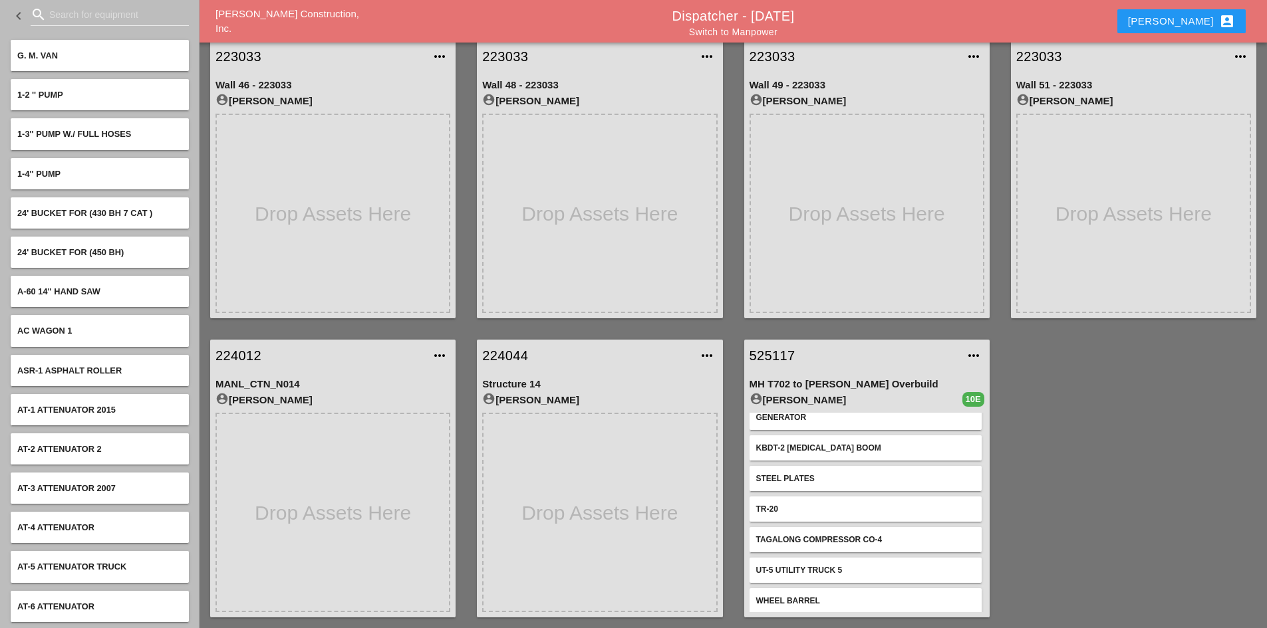
scroll to position [112, 0]
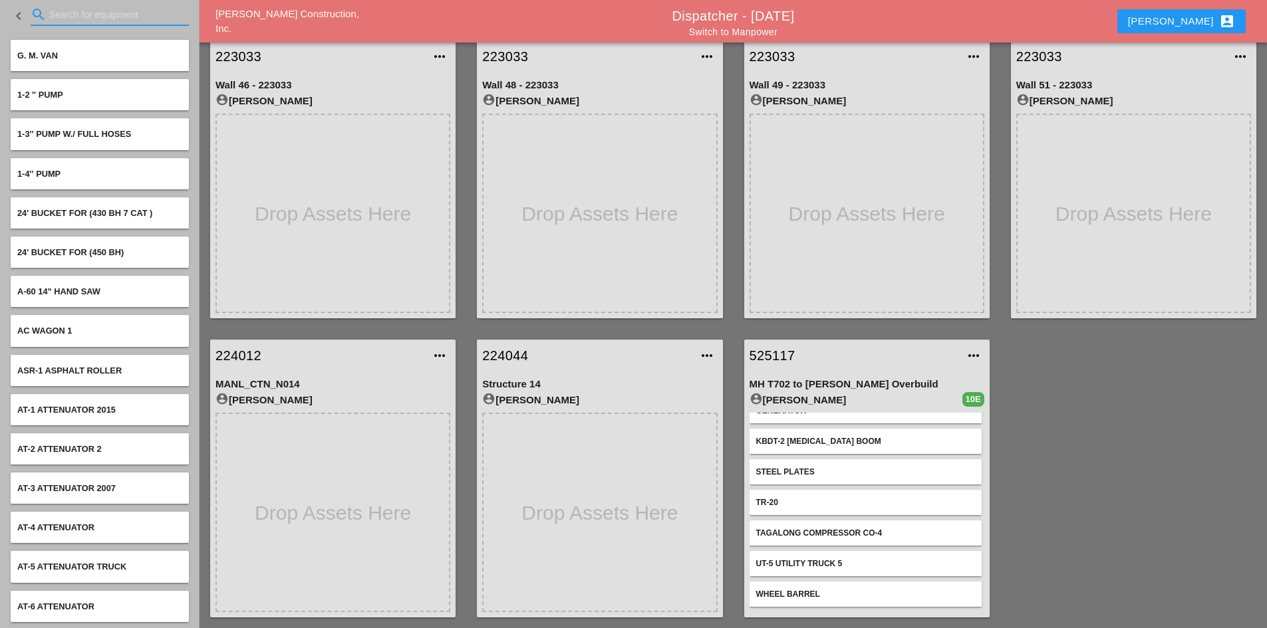
click at [84, 17] on input "Search for equipment" at bounding box center [109, 14] width 121 height 21
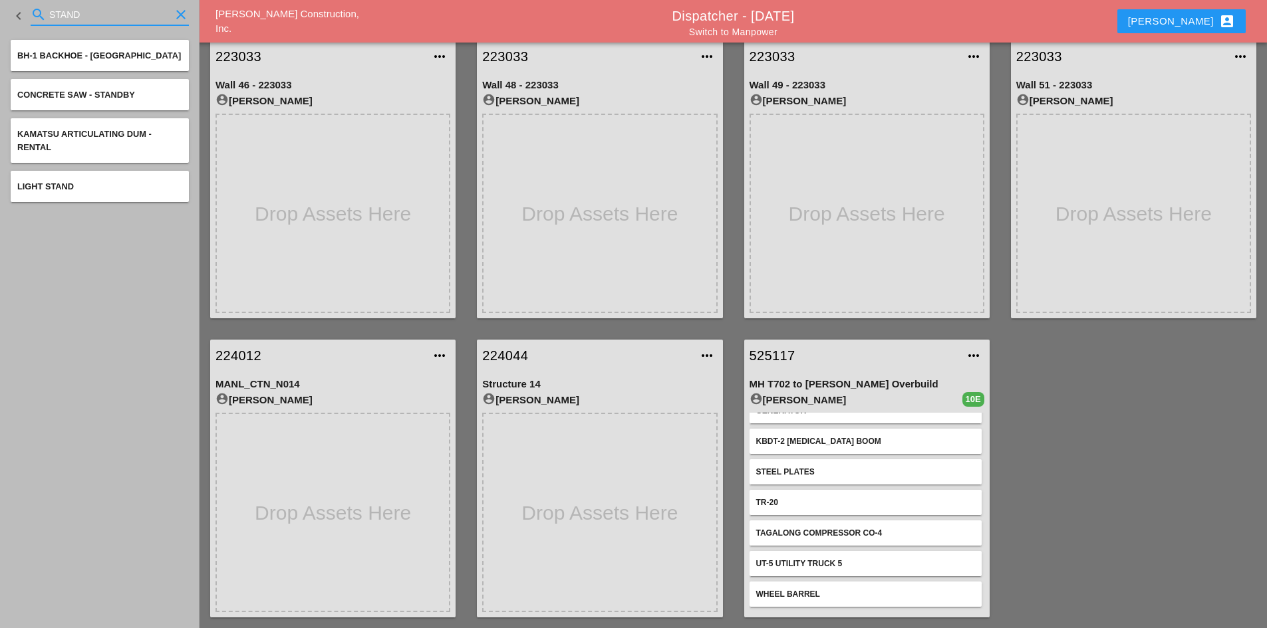
type input "STAND"
click at [787, 350] on link "525117" at bounding box center [853, 356] width 208 height 20
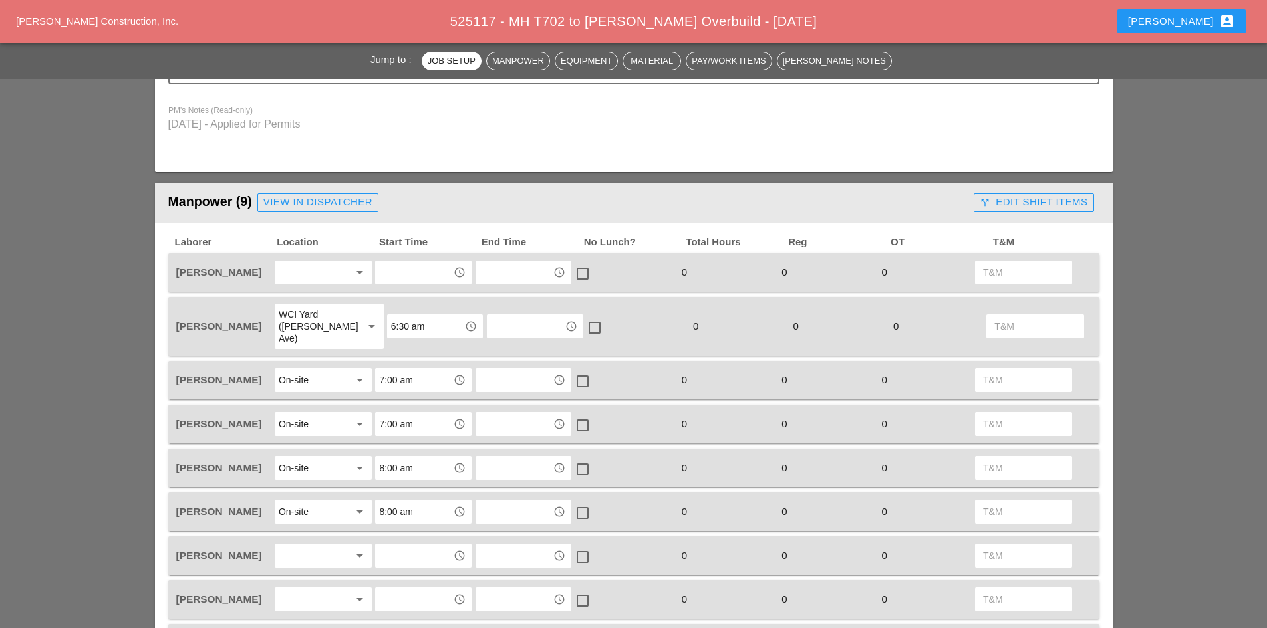
scroll to position [532, 0]
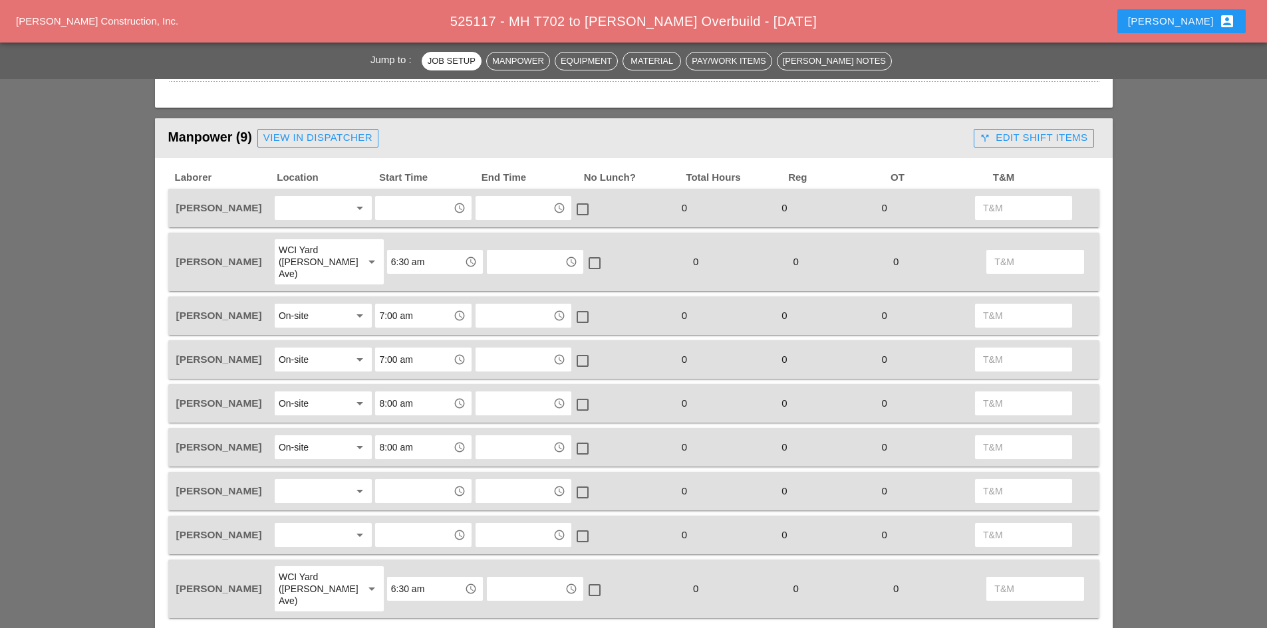
click at [329, 205] on div at bounding box center [314, 208] width 70 height 21
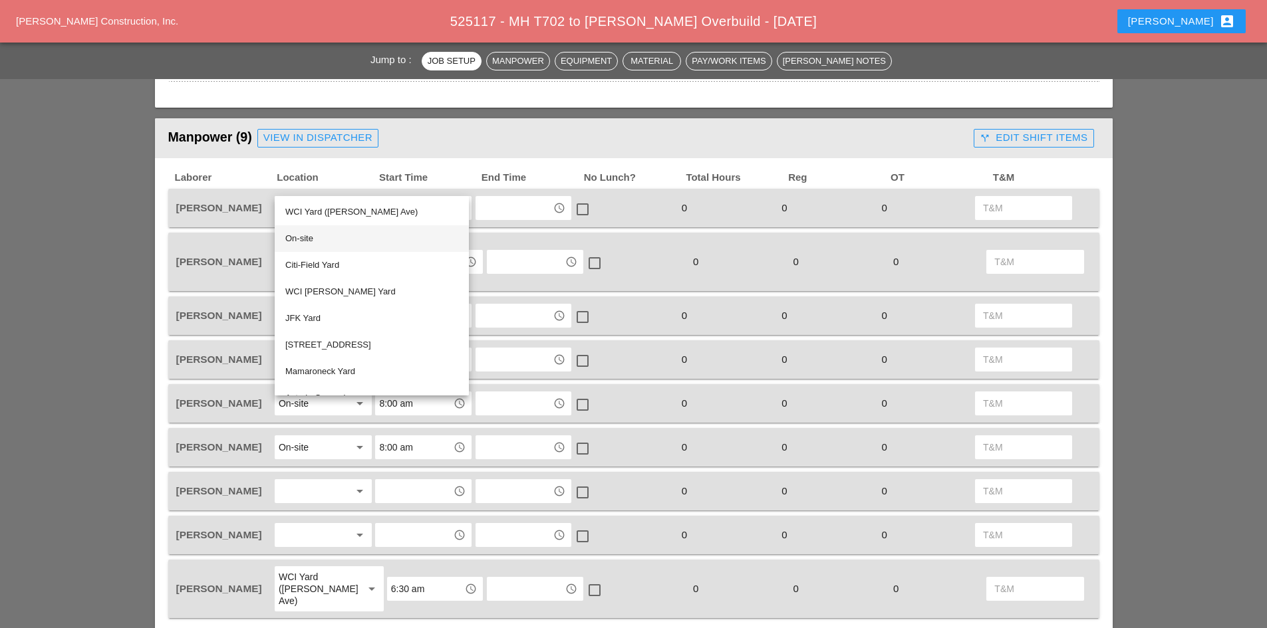
click at [319, 236] on div "On-site" at bounding box center [371, 239] width 173 height 16
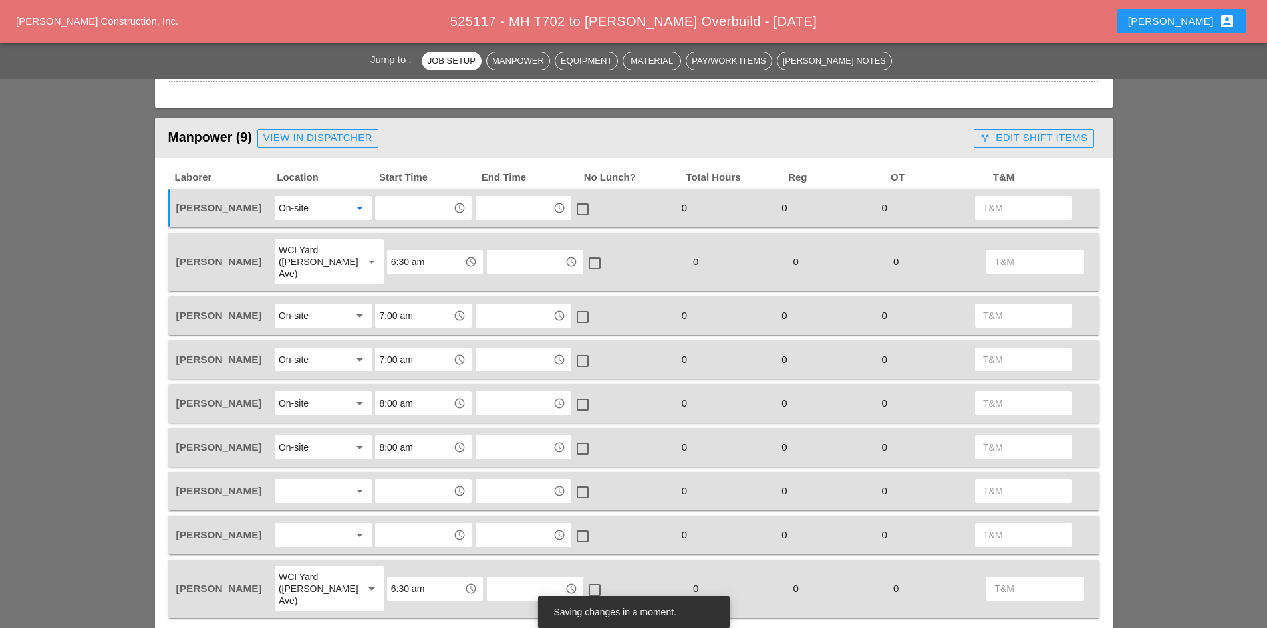
click at [378, 213] on div "access_time" at bounding box center [423, 208] width 96 height 24
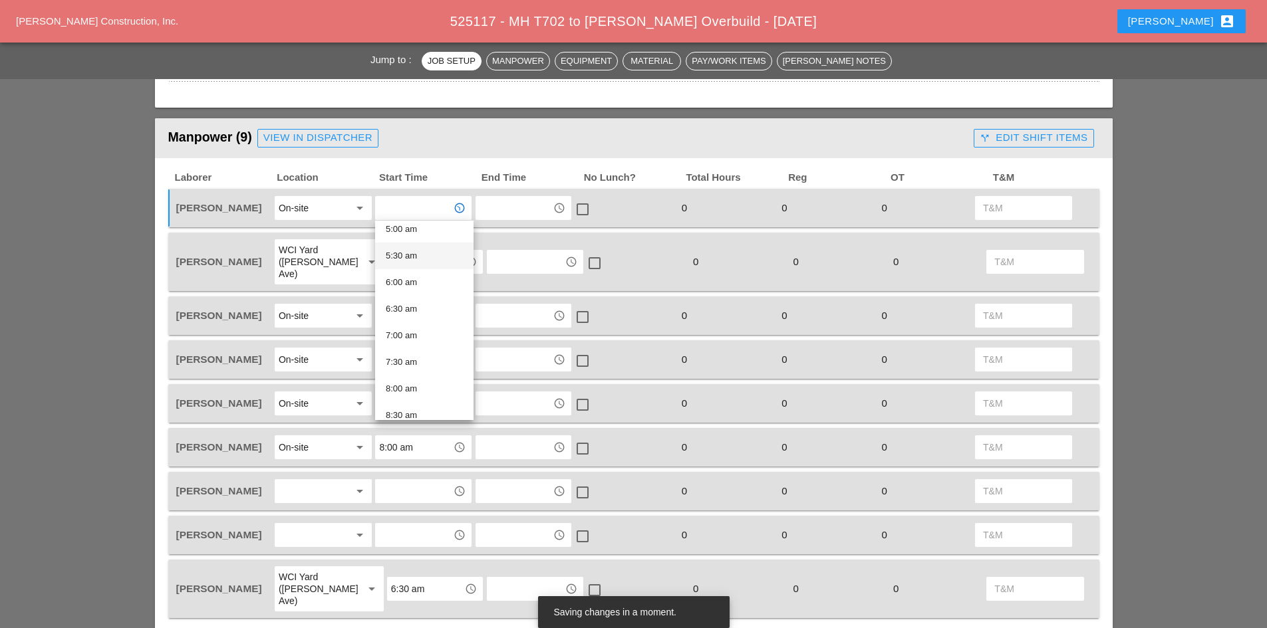
scroll to position [333, 0]
click at [421, 279] on div "7:00 am" at bounding box center [424, 277] width 77 height 16
type input "7:00 am"
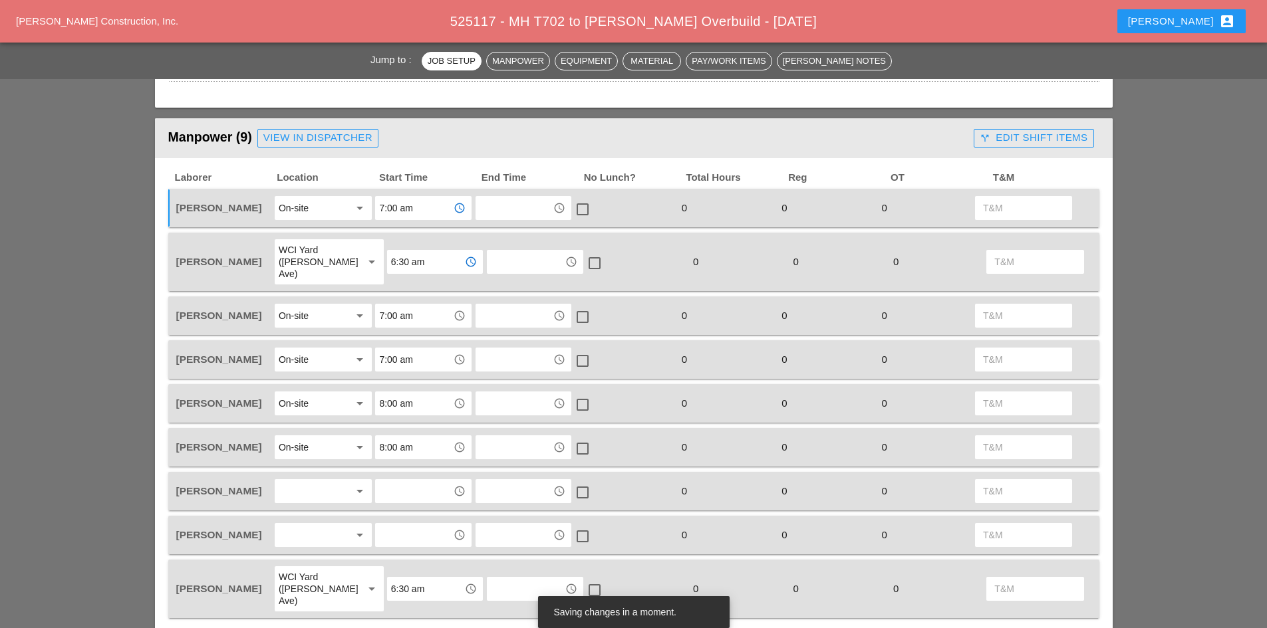
click at [404, 259] on input "6:30 am" at bounding box center [425, 261] width 69 height 21
click at [420, 340] on div "6:00 am" at bounding box center [424, 338] width 77 height 16
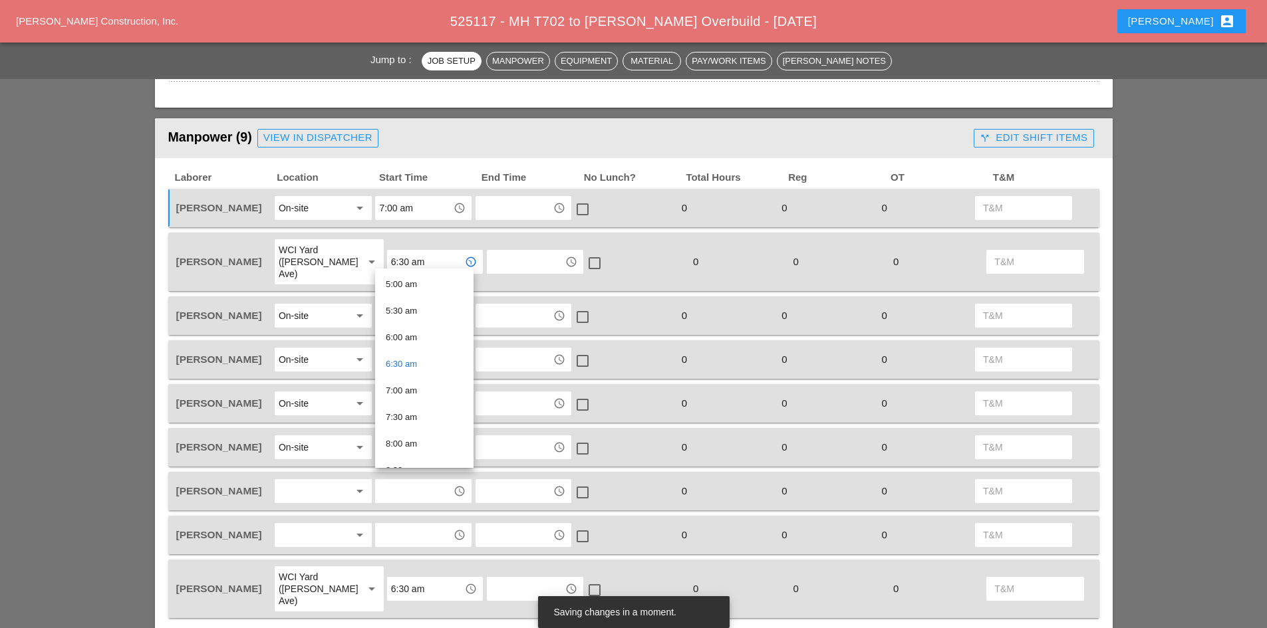
type input "6:00 am"
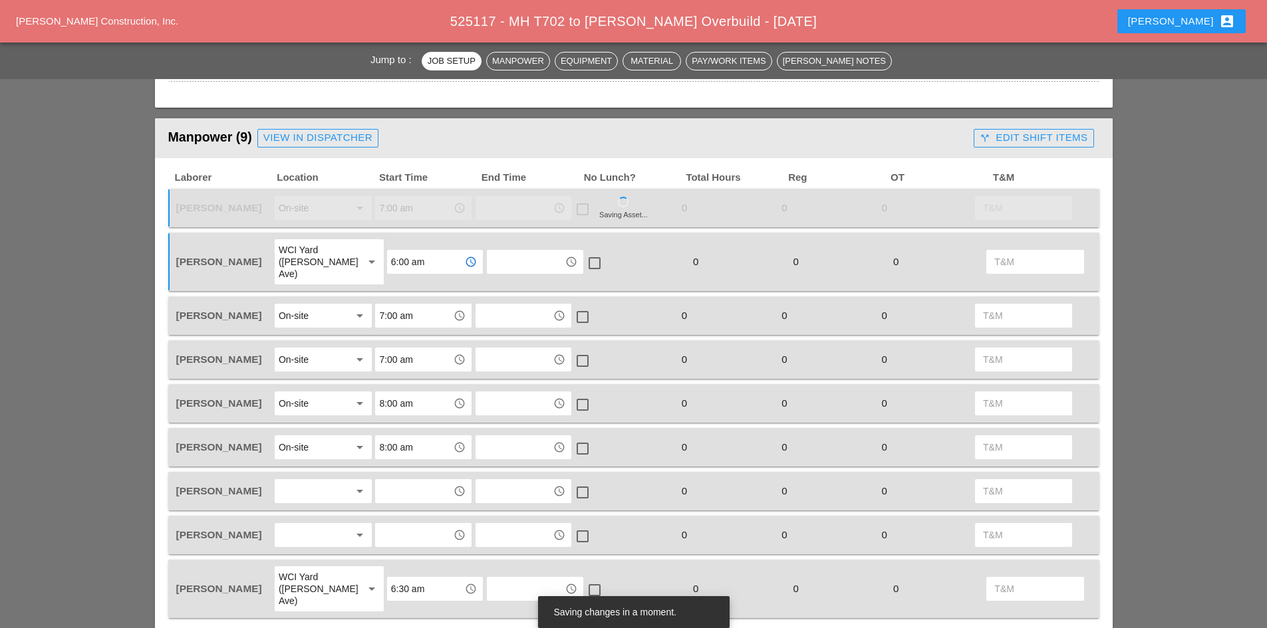
click at [333, 349] on div "On-site" at bounding box center [314, 359] width 70 height 21
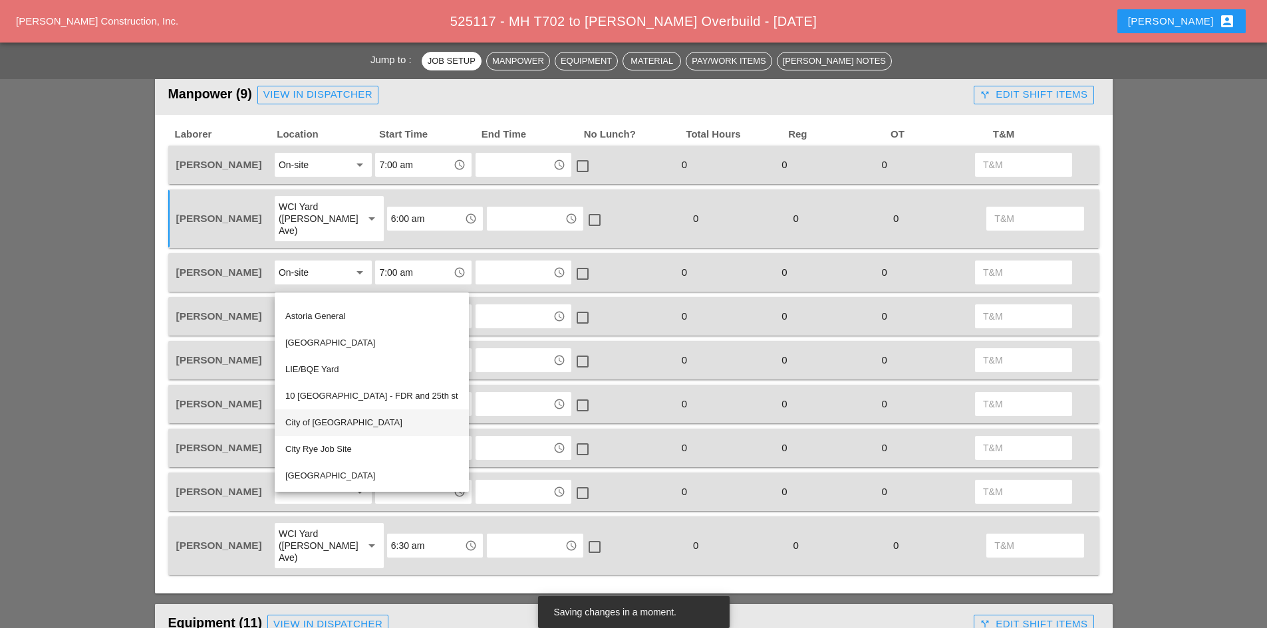
scroll to position [599, 0]
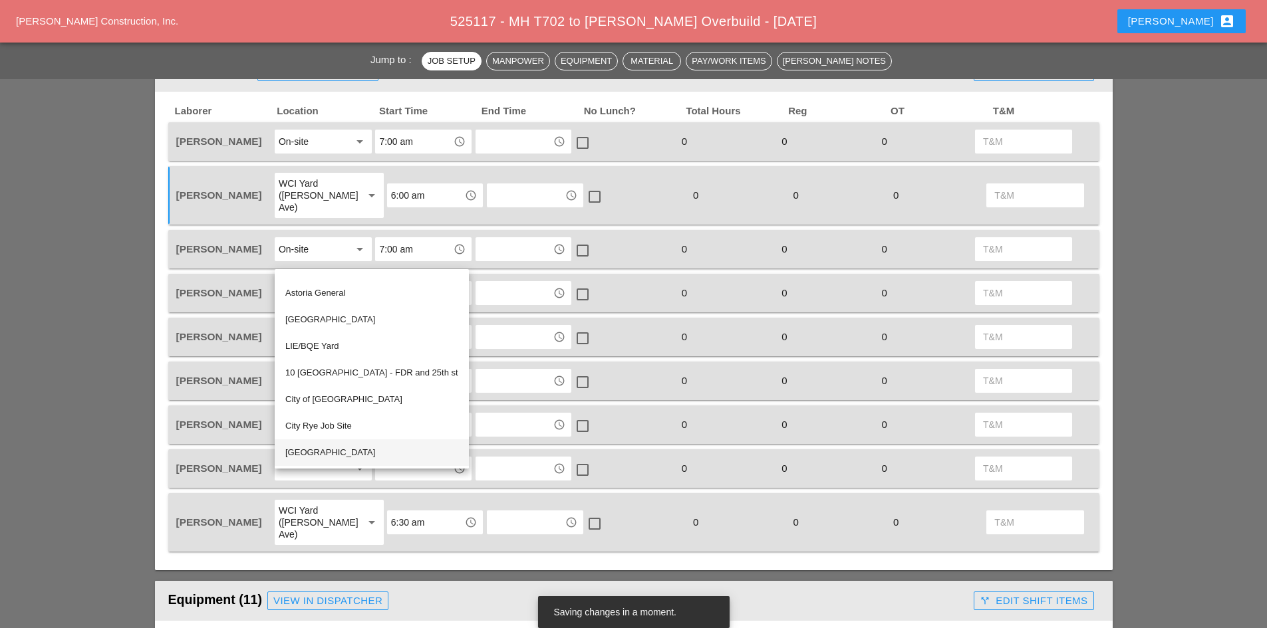
click at [367, 456] on div "59th street and West Side Highway" at bounding box center [371, 453] width 173 height 16
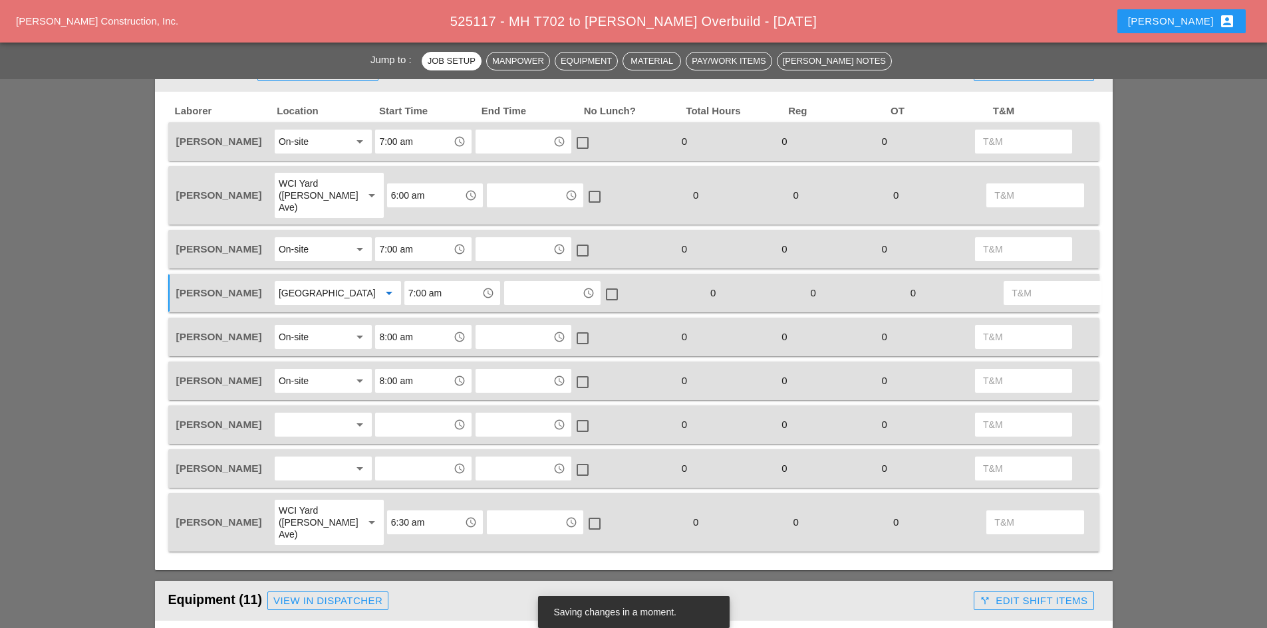
click at [322, 432] on div at bounding box center [314, 424] width 70 height 21
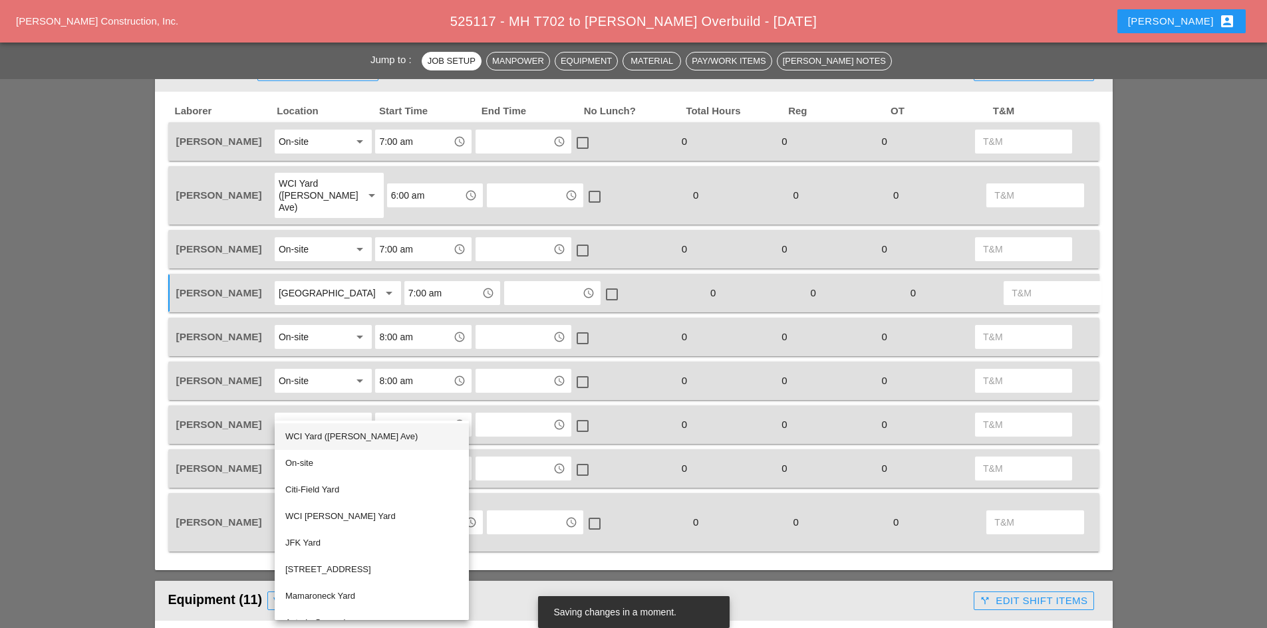
click at [330, 432] on div "WCI Yard (Provost Ave)" at bounding box center [371, 437] width 173 height 16
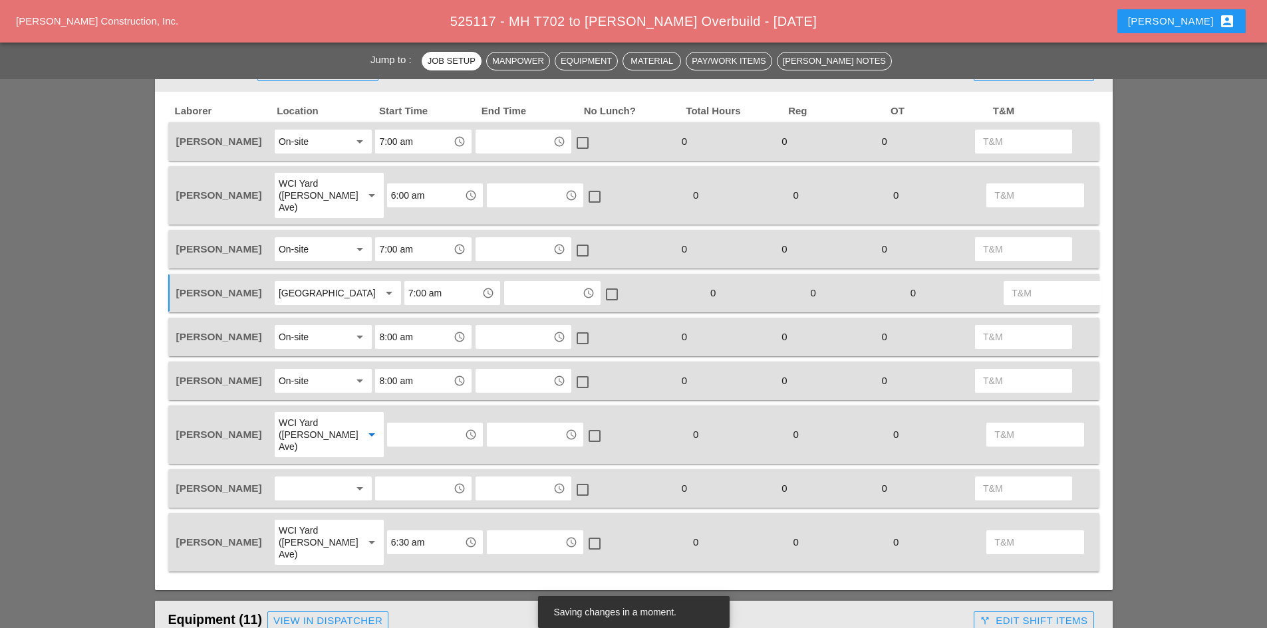
click at [410, 442] on input "text" at bounding box center [425, 434] width 69 height 21
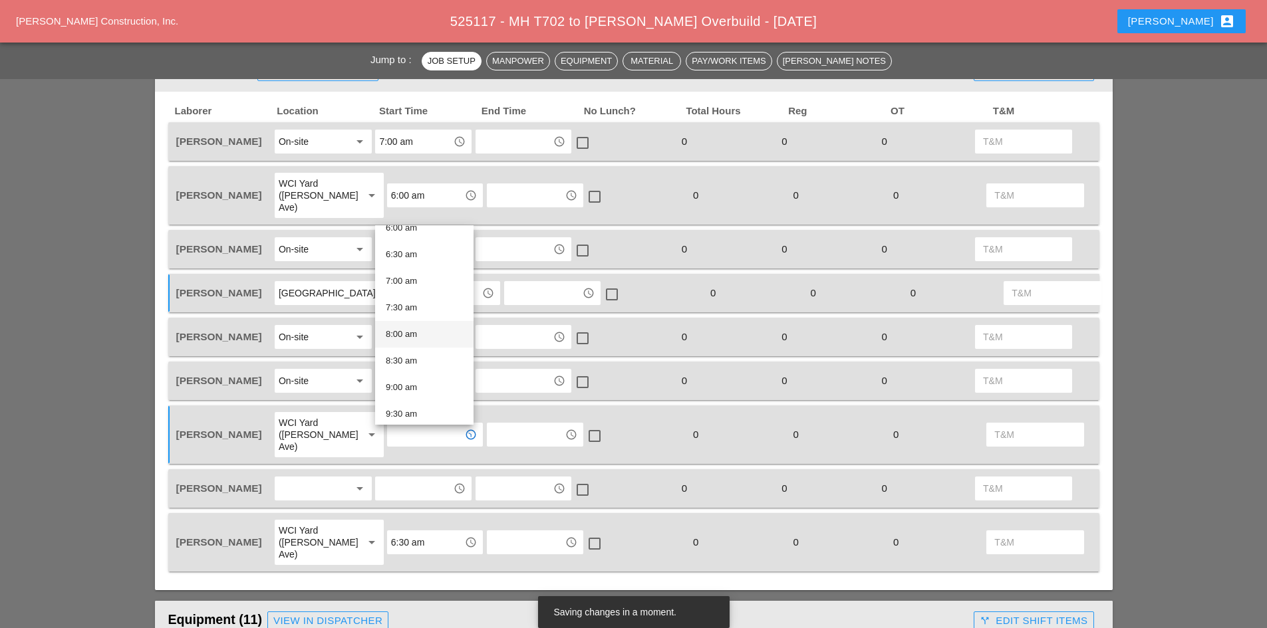
scroll to position [266, 0]
click at [420, 295] on div "6:00 am" at bounding box center [424, 295] width 77 height 16
type input "6:00 am"
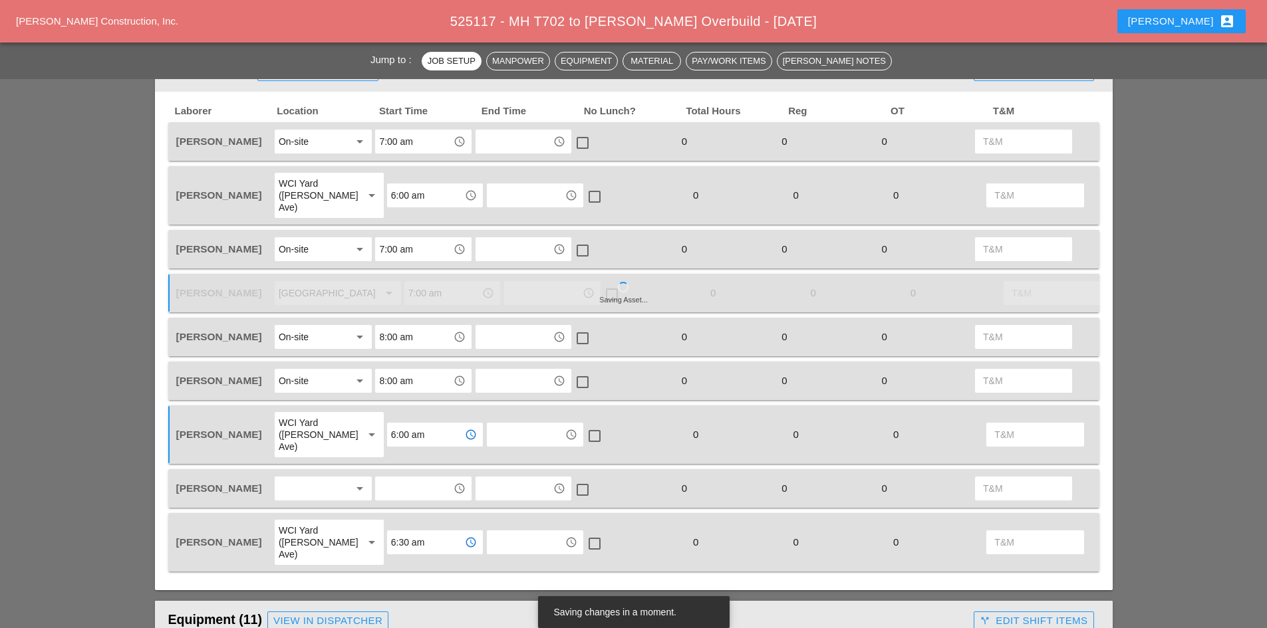
click at [400, 532] on input "6:30 am" at bounding box center [425, 542] width 69 height 21
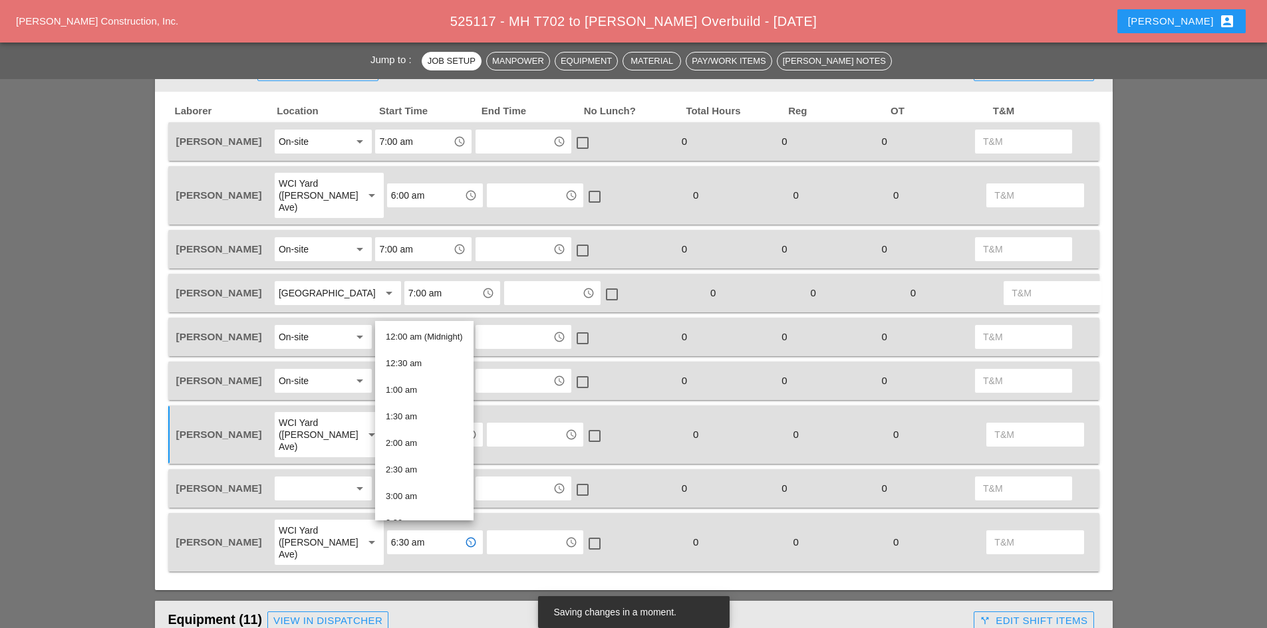
scroll to position [200, 0]
click at [424, 451] on div "6:00 am" at bounding box center [424, 457] width 77 height 16
type input "6:00 am"
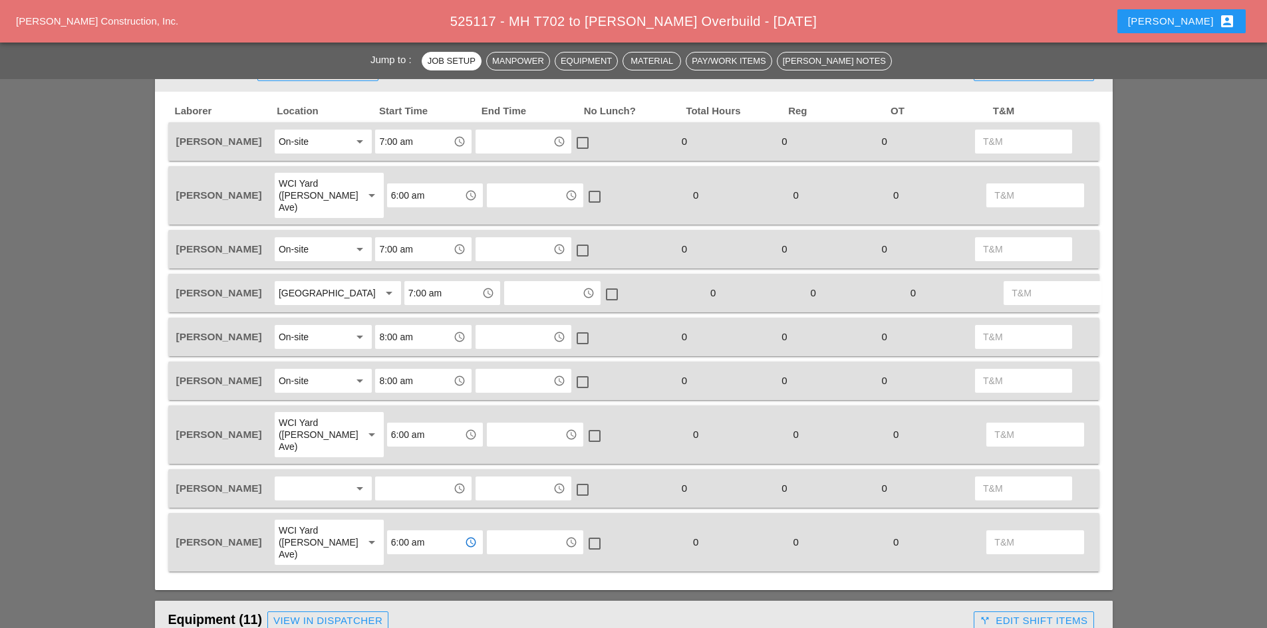
click at [308, 478] on div at bounding box center [314, 488] width 70 height 21
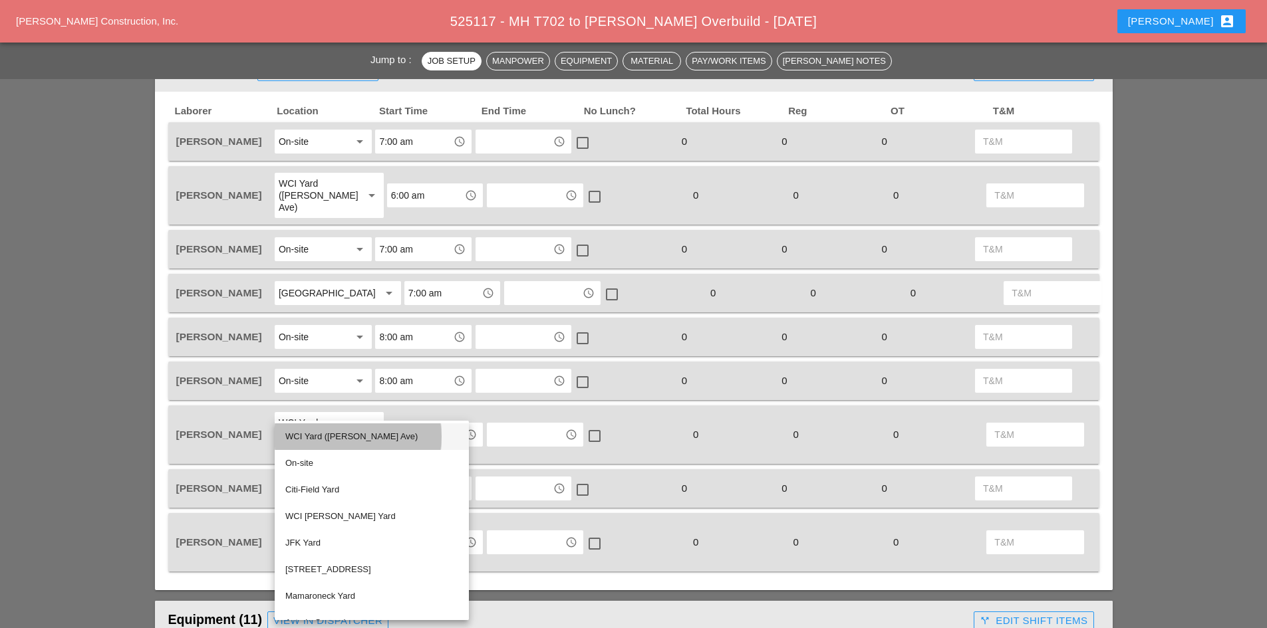
click at [320, 435] on div "WCI Yard (Provost Ave)" at bounding box center [371, 437] width 173 height 16
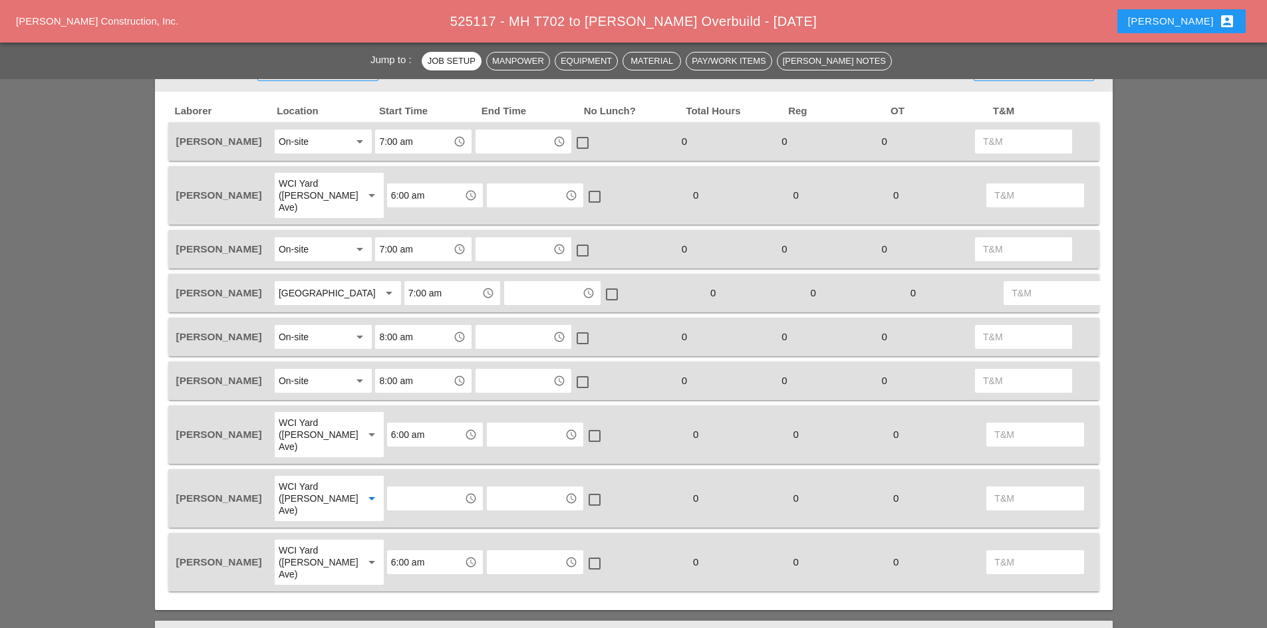
click at [391, 489] on input "text" at bounding box center [425, 498] width 69 height 21
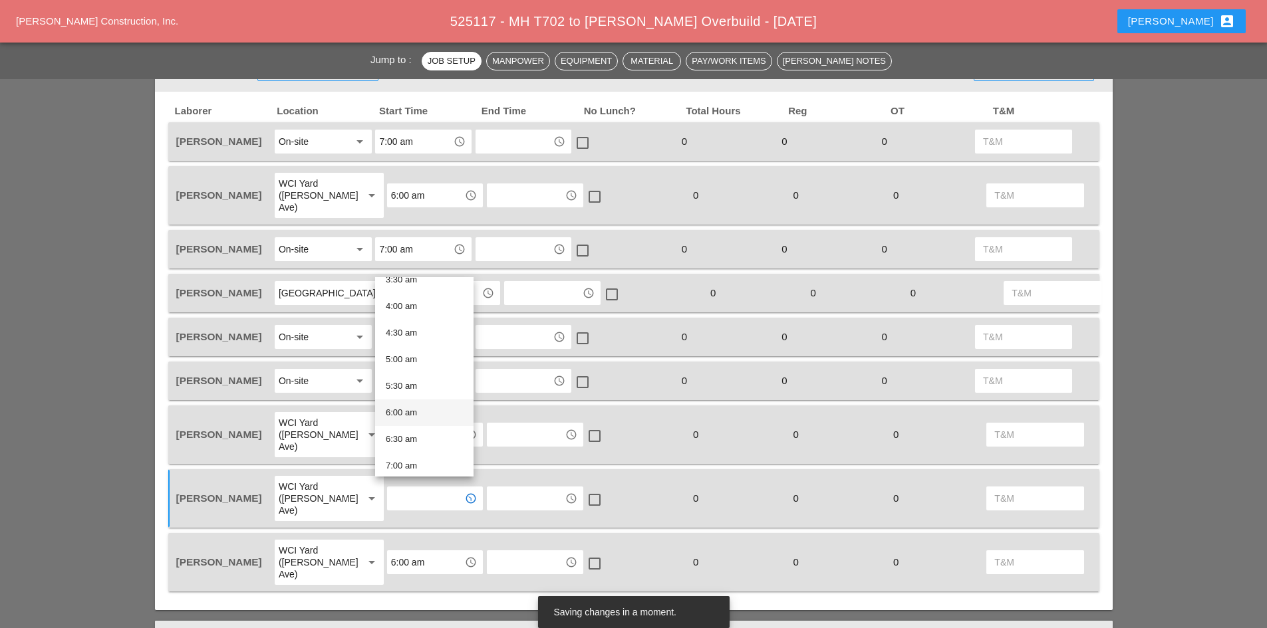
click at [419, 414] on div "6:00 am" at bounding box center [424, 413] width 77 height 16
type input "6:00 am"
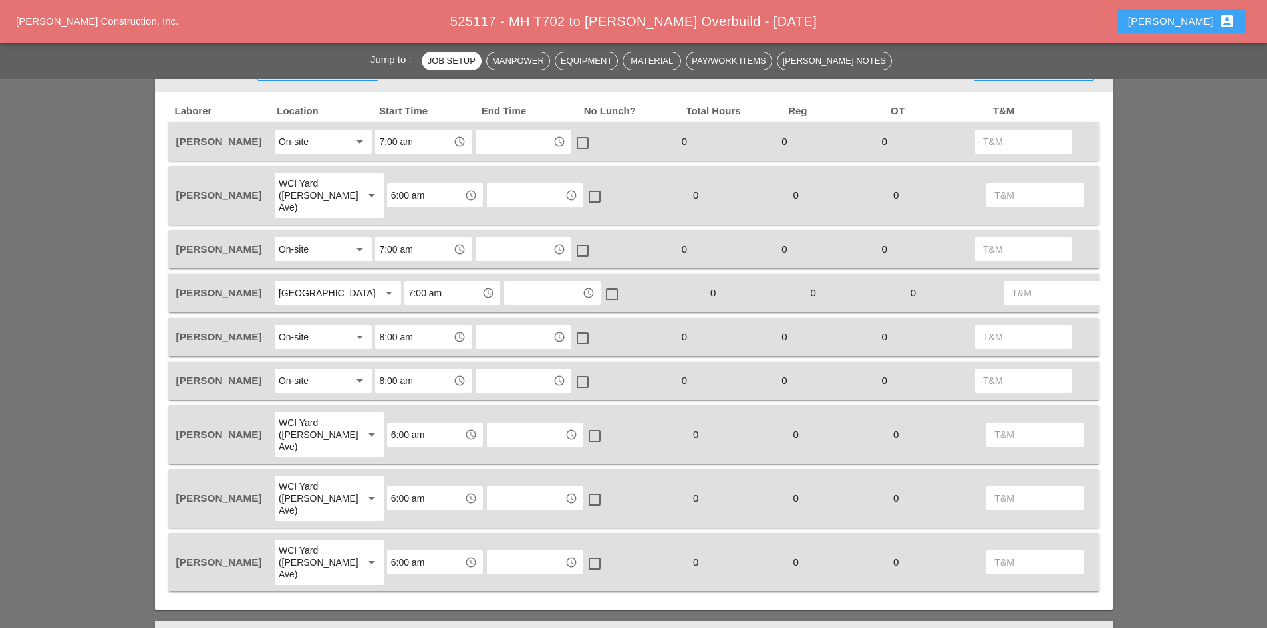
drag, startPoint x: 1210, startPoint y: 27, endPoint x: 1210, endPoint y: 42, distance: 15.3
click at [1210, 27] on div "Robbie account_box" at bounding box center [1181, 21] width 107 height 16
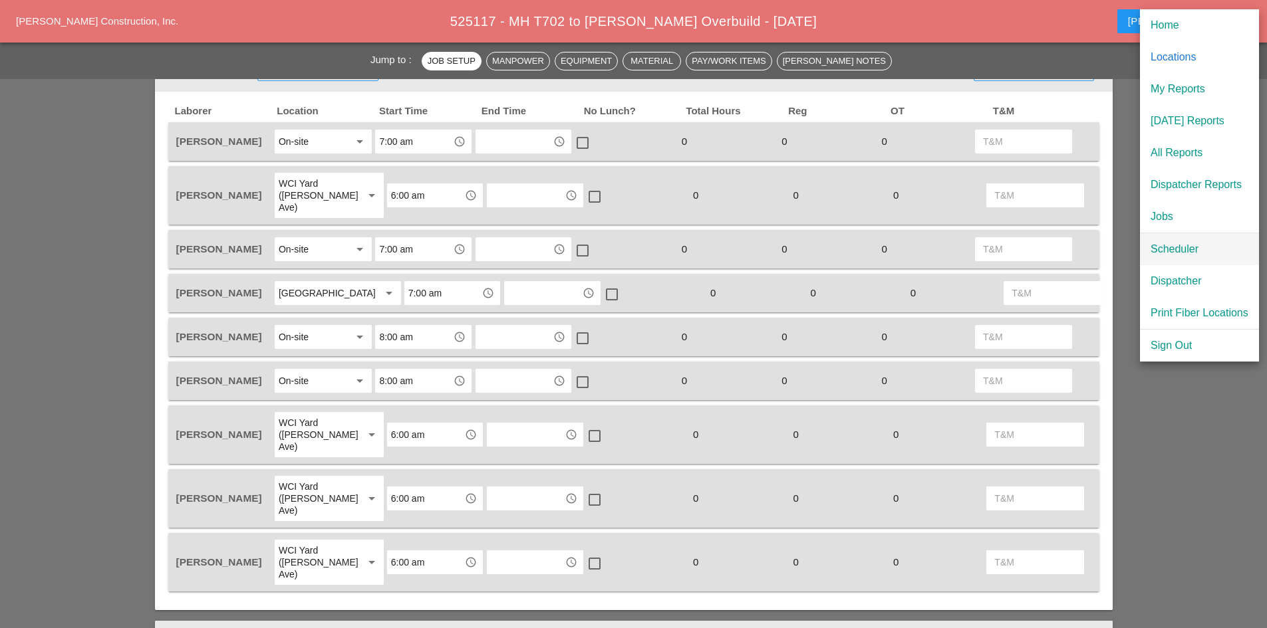
click at [1170, 254] on div "Scheduler" at bounding box center [1200, 249] width 98 height 16
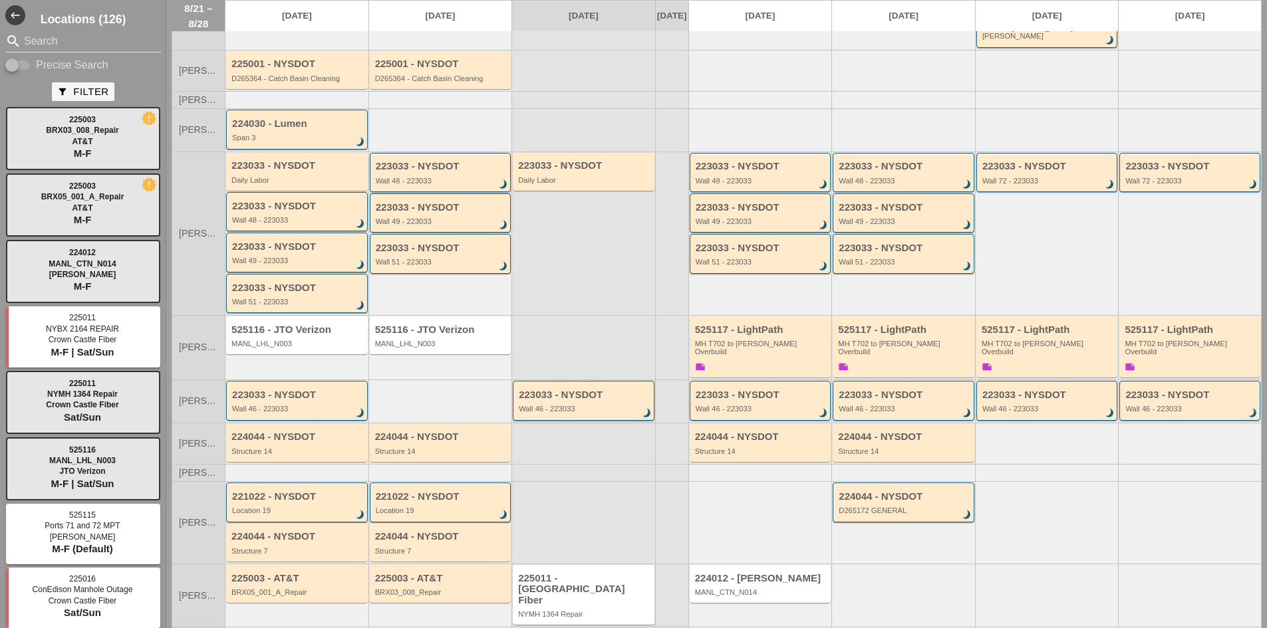
scroll to position [135, 0]
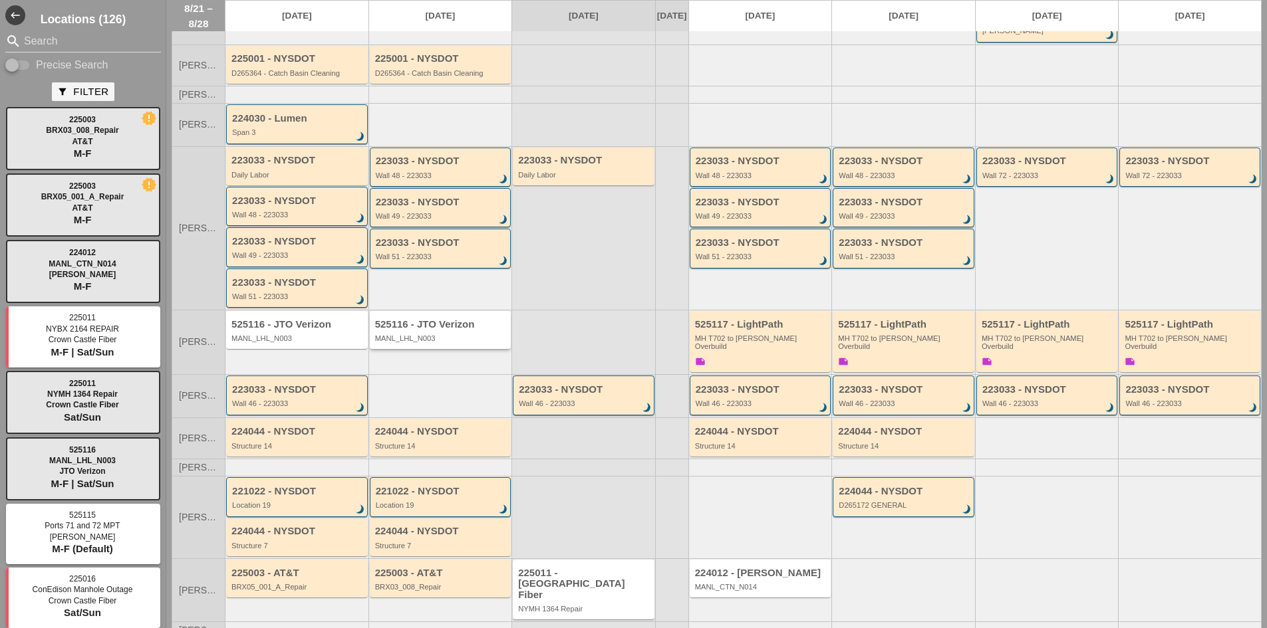
click at [447, 335] on div "MANL_LHL_N003" at bounding box center [441, 339] width 133 height 8
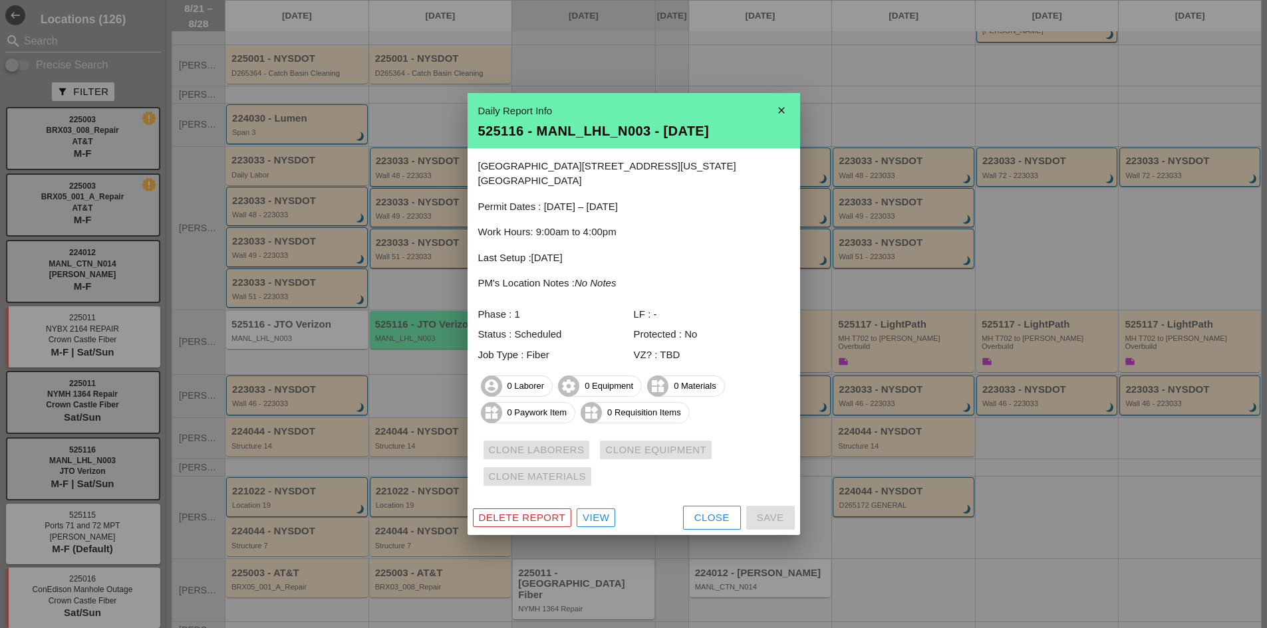
click at [713, 511] on div "Close" at bounding box center [711, 518] width 35 height 15
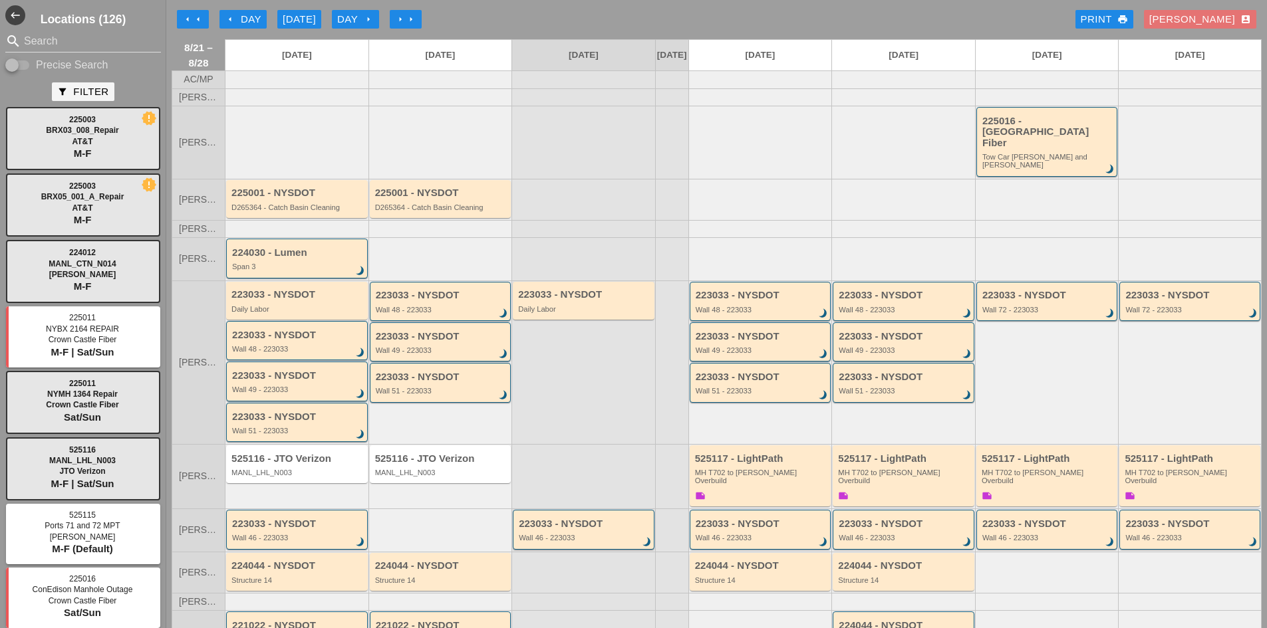
scroll to position [0, 0]
click at [248, 27] on div "arrow_left Day" at bounding box center [243, 20] width 37 height 15
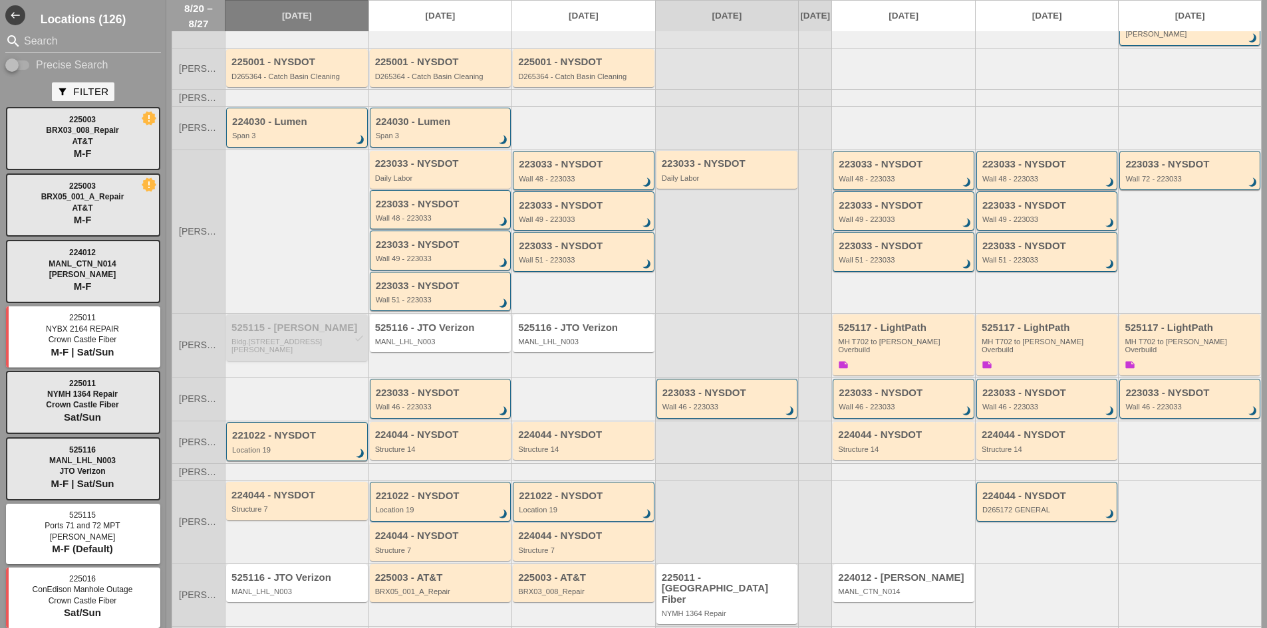
scroll to position [136, 0]
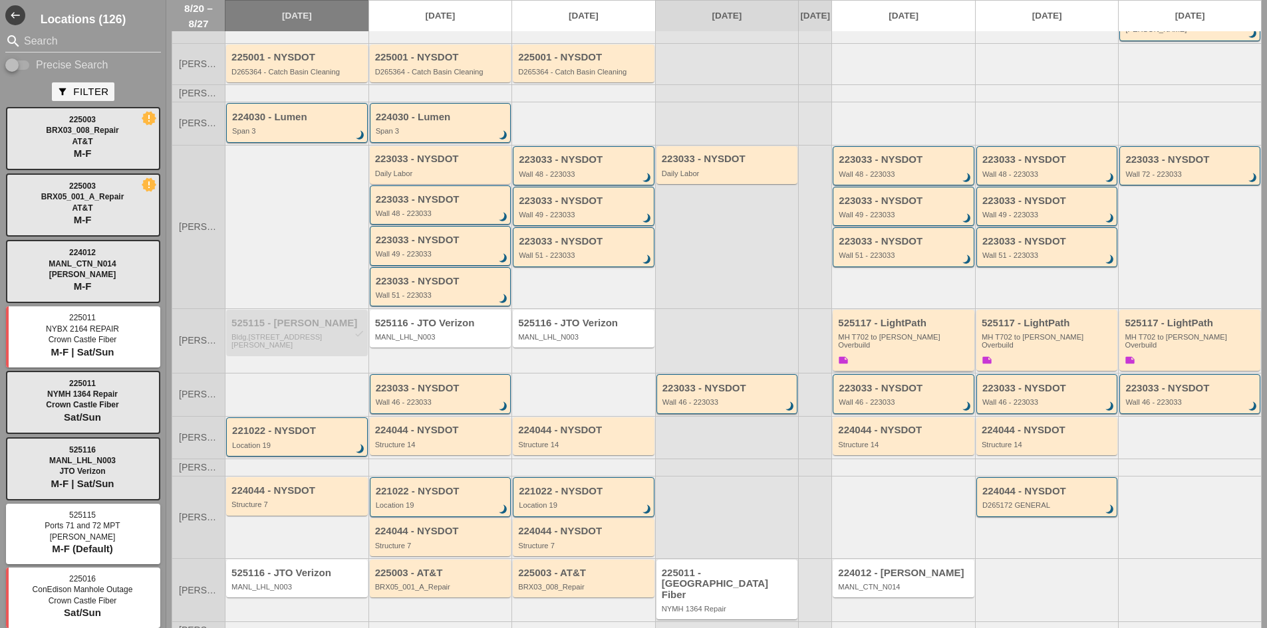
click at [841, 355] on icon "note" at bounding box center [843, 360] width 11 height 11
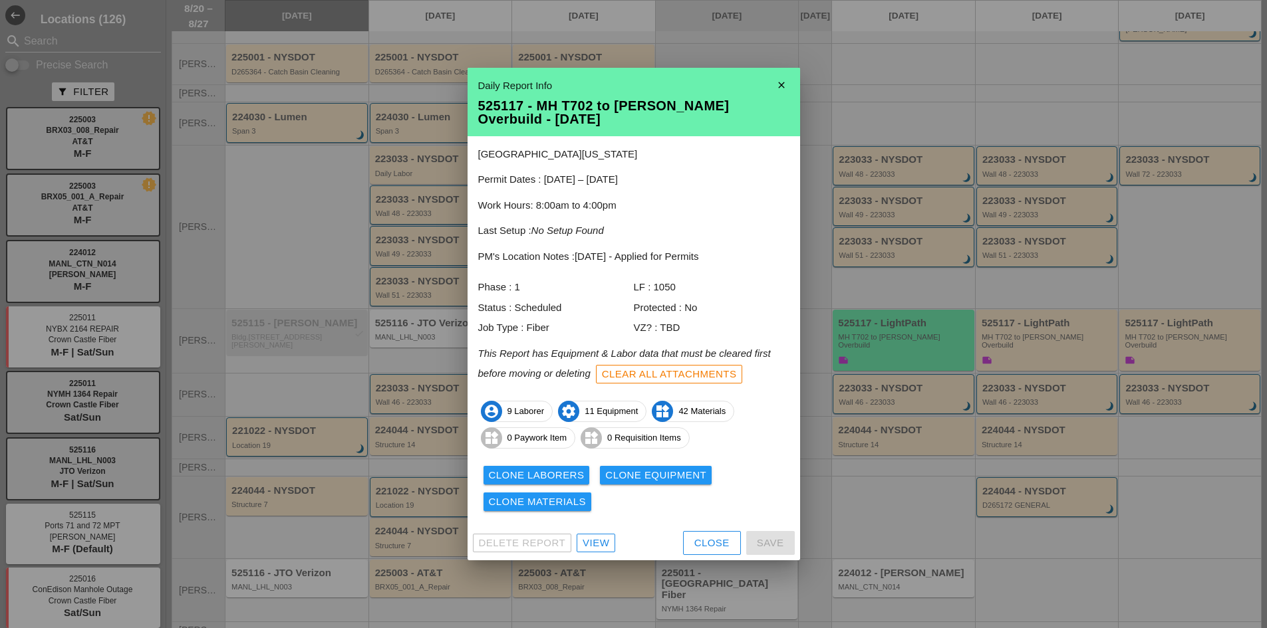
click at [611, 544] on link "View" at bounding box center [596, 543] width 39 height 19
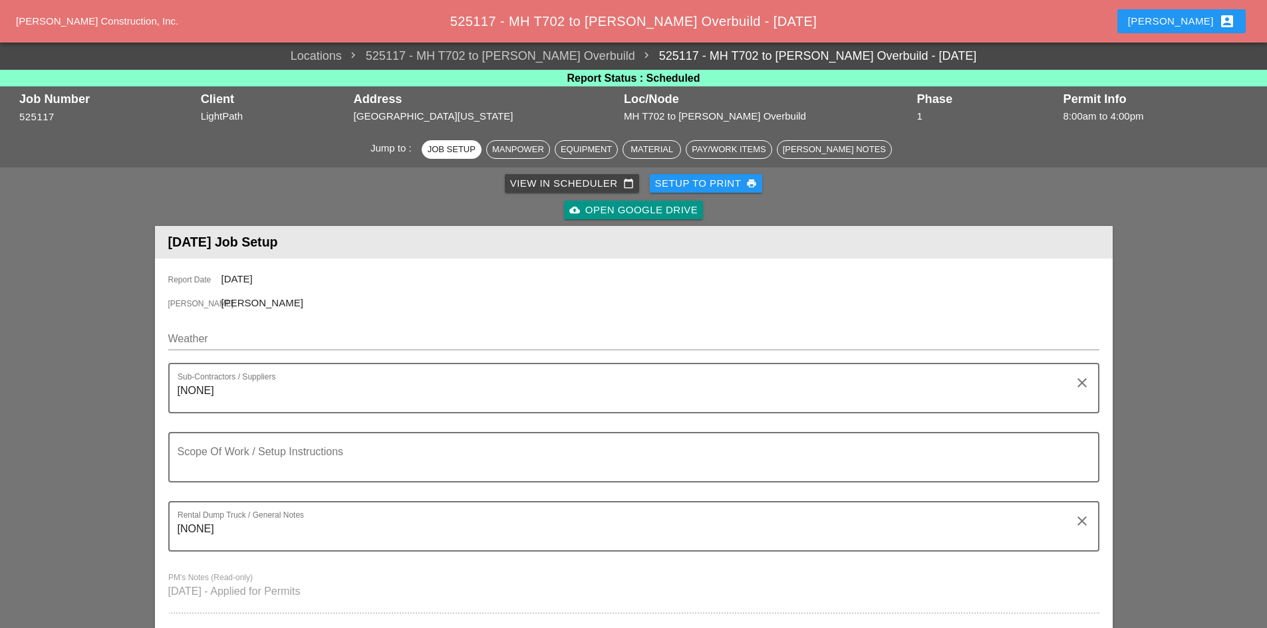
scroll to position [200, 0]
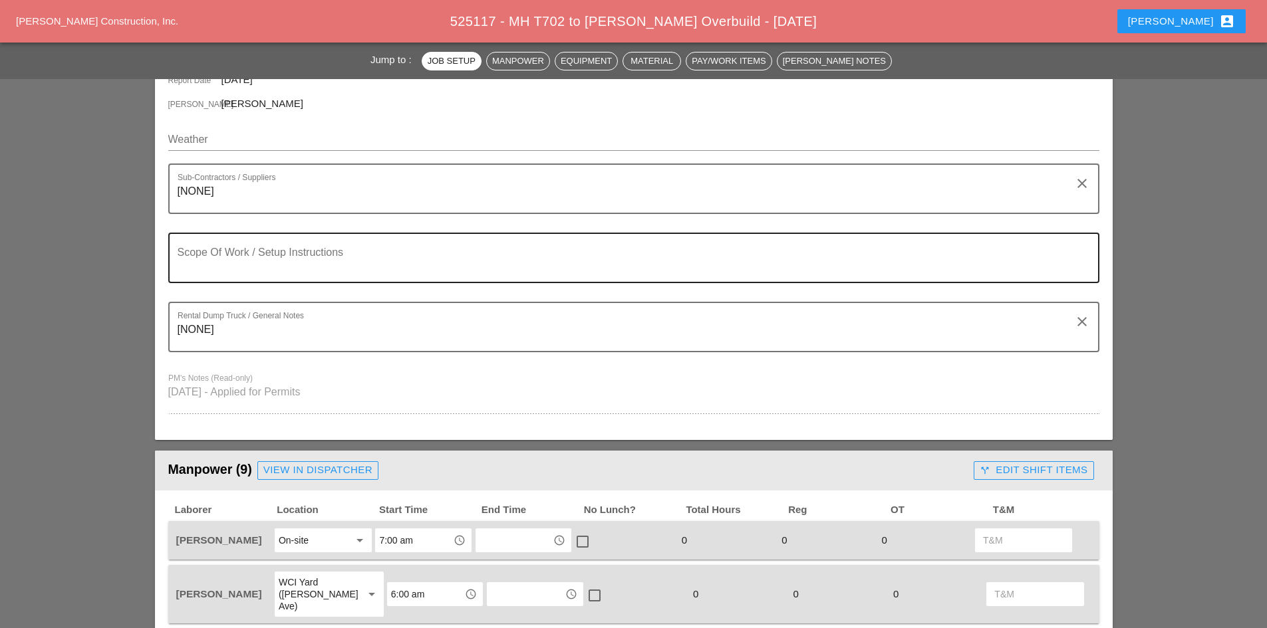
click at [316, 266] on textarea "Scope Of Work / Setup Instructions" at bounding box center [629, 266] width 902 height 32
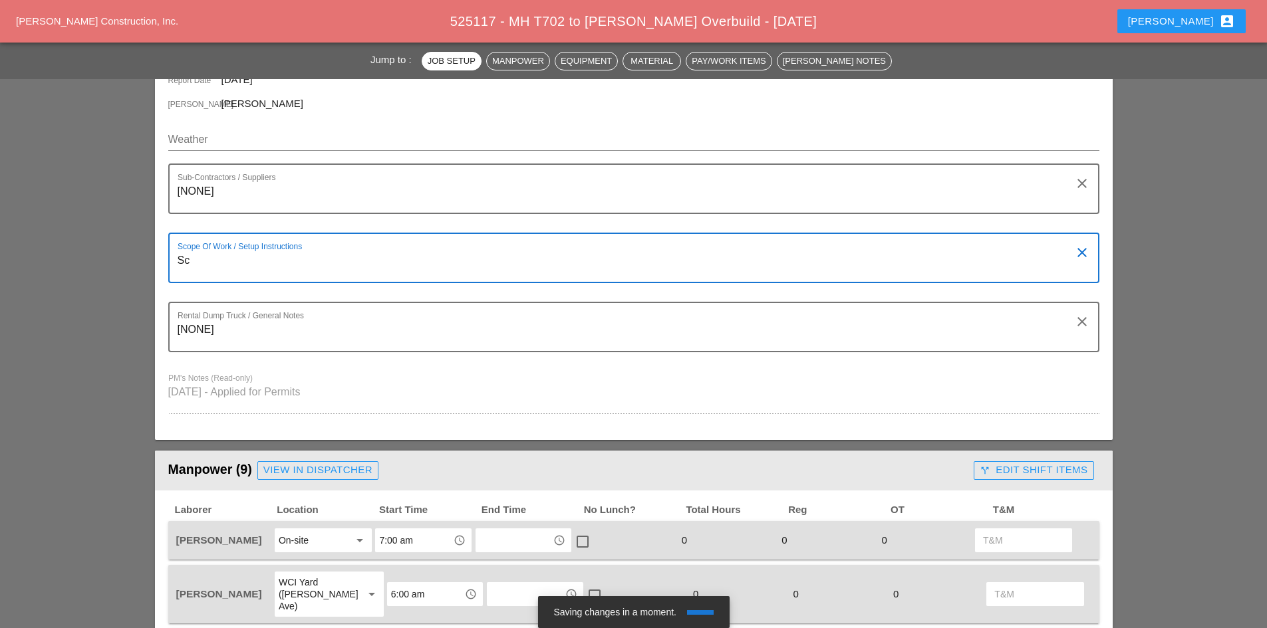
type textarea "S"
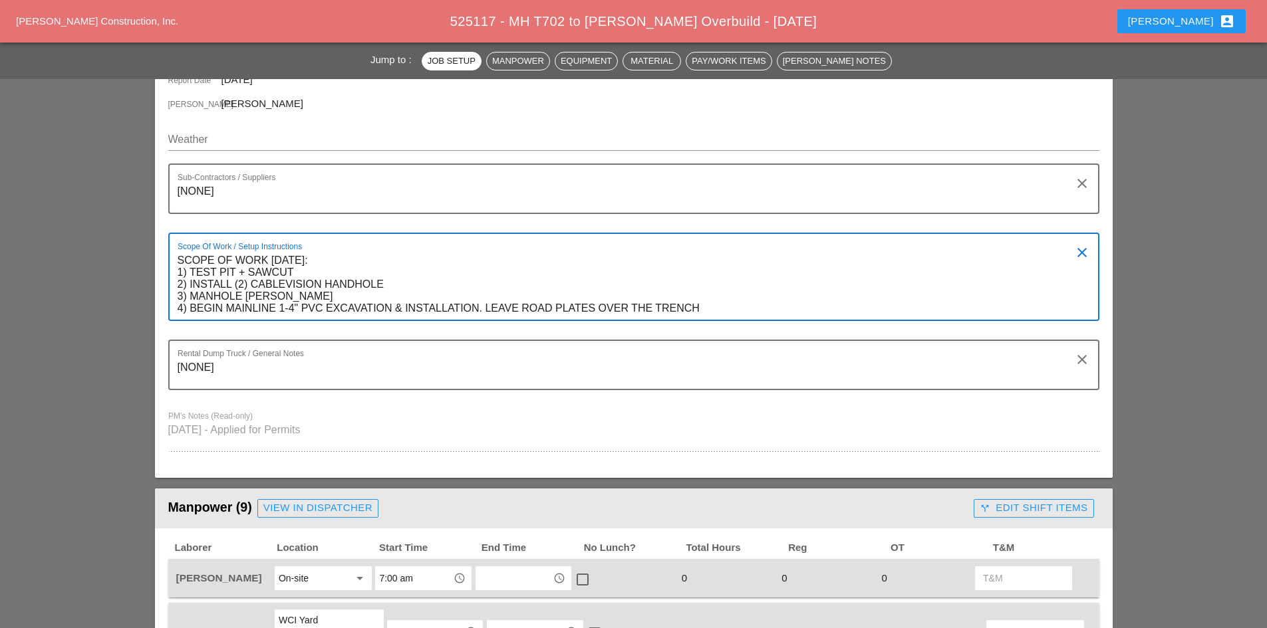
type textarea "SCOPE OF WORK MONDAY 8/25: 1) TEST PIT + SAWCUT 2) INSTALL (2) CABLEVISION HAND…"
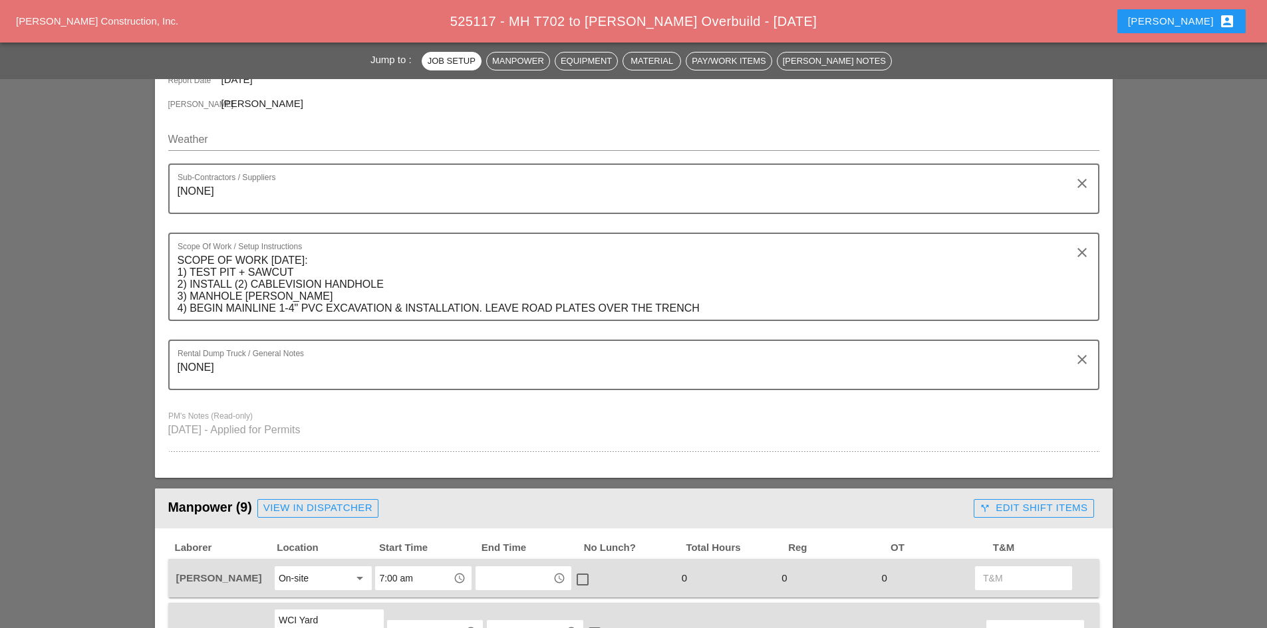
click at [160, 436] on div "Report Date 08/25/2025 Foreman Gillie Etnel Weather Sub-Contractors / Suppliers…" at bounding box center [634, 268] width 958 height 419
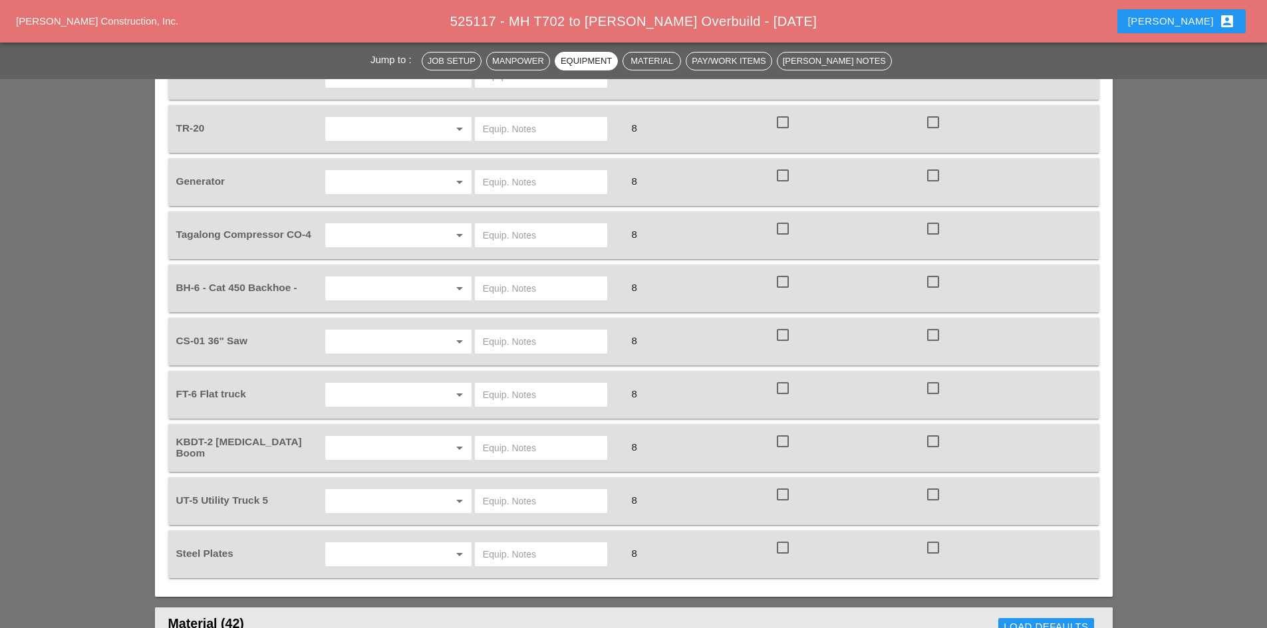
scroll to position [1131, 0]
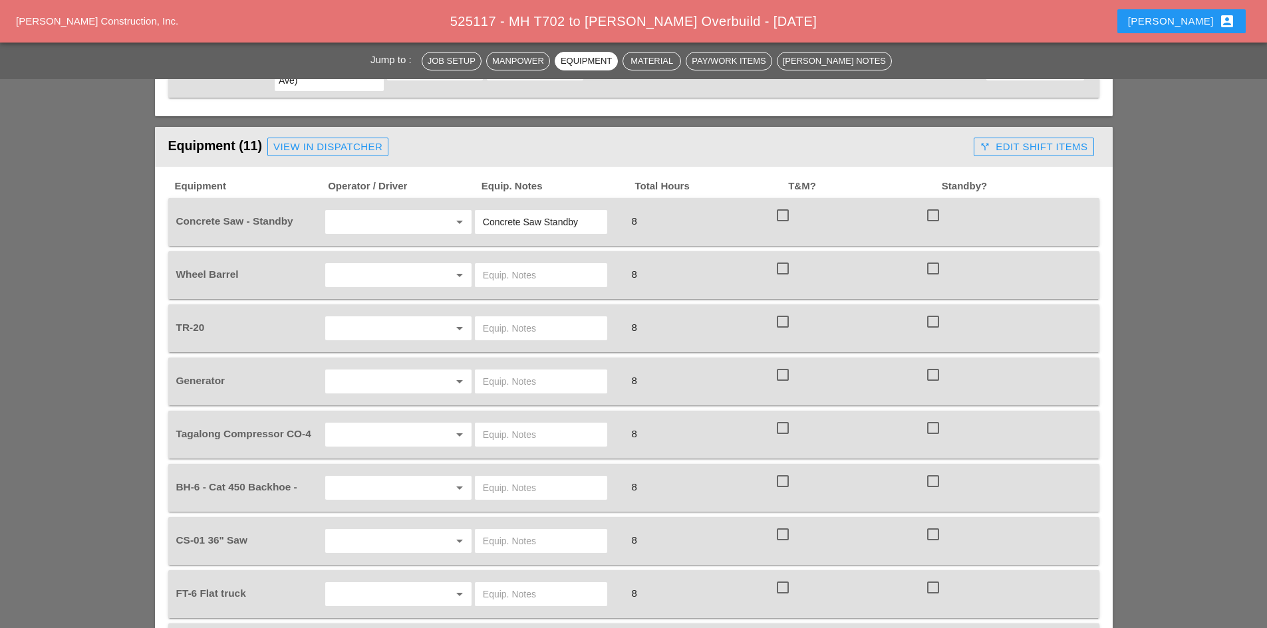
drag, startPoint x: 581, startPoint y: 198, endPoint x: 451, endPoint y: 198, distance: 129.7
click at [451, 204] on div "Concrete Saw - Standby arrow_drop_down Concrete Saw Standby 8 check_box_outline…" at bounding box center [624, 222] width 900 height 37
type input "2ND CONCRETE SAW"
click at [424, 211] on input "text" at bounding box center [379, 221] width 101 height 21
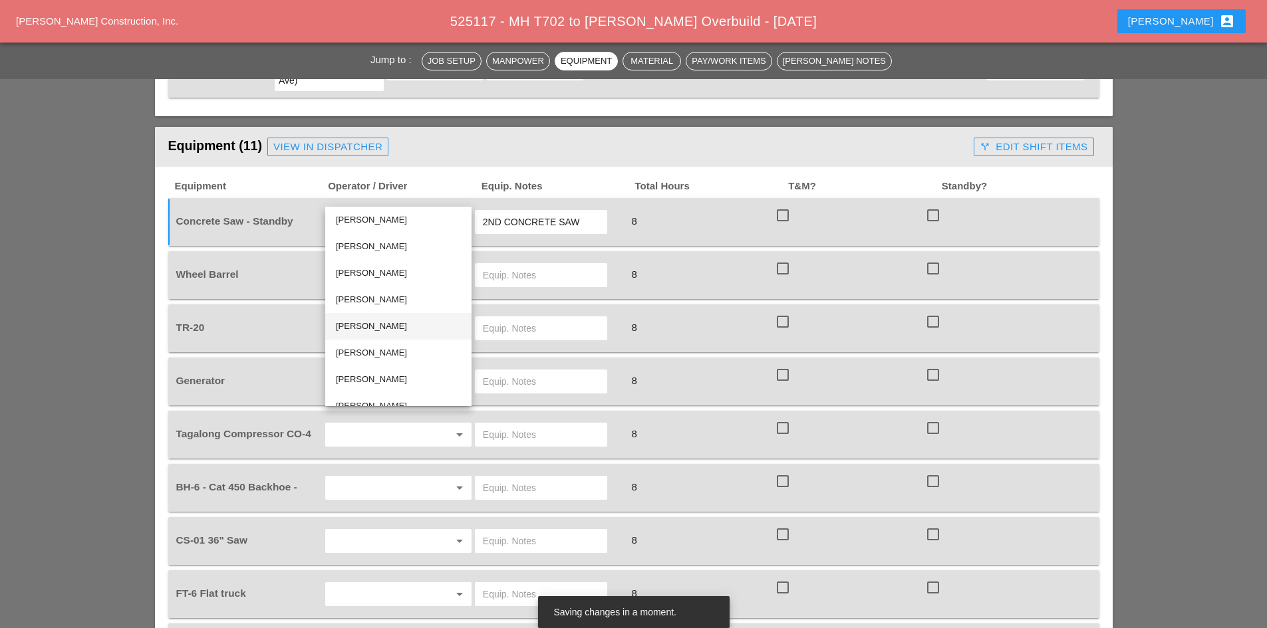
scroll to position [45, 0]
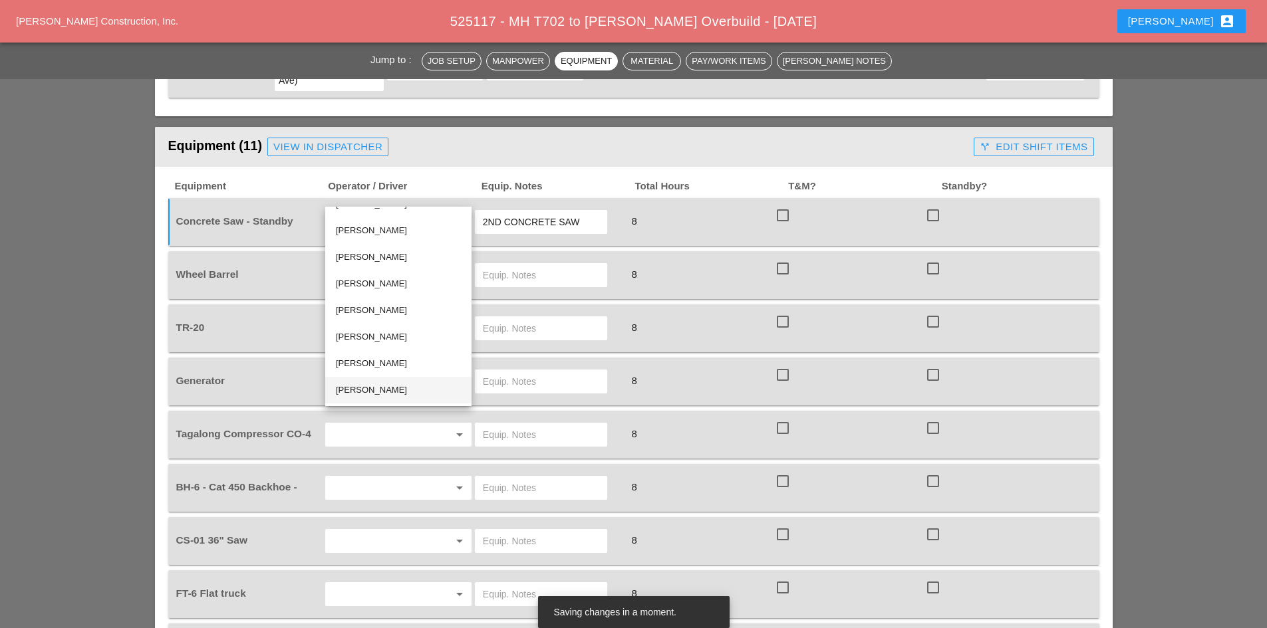
click at [378, 400] on div "Santiago Suarez" at bounding box center [398, 390] width 125 height 27
type input "Santiago Suarez"
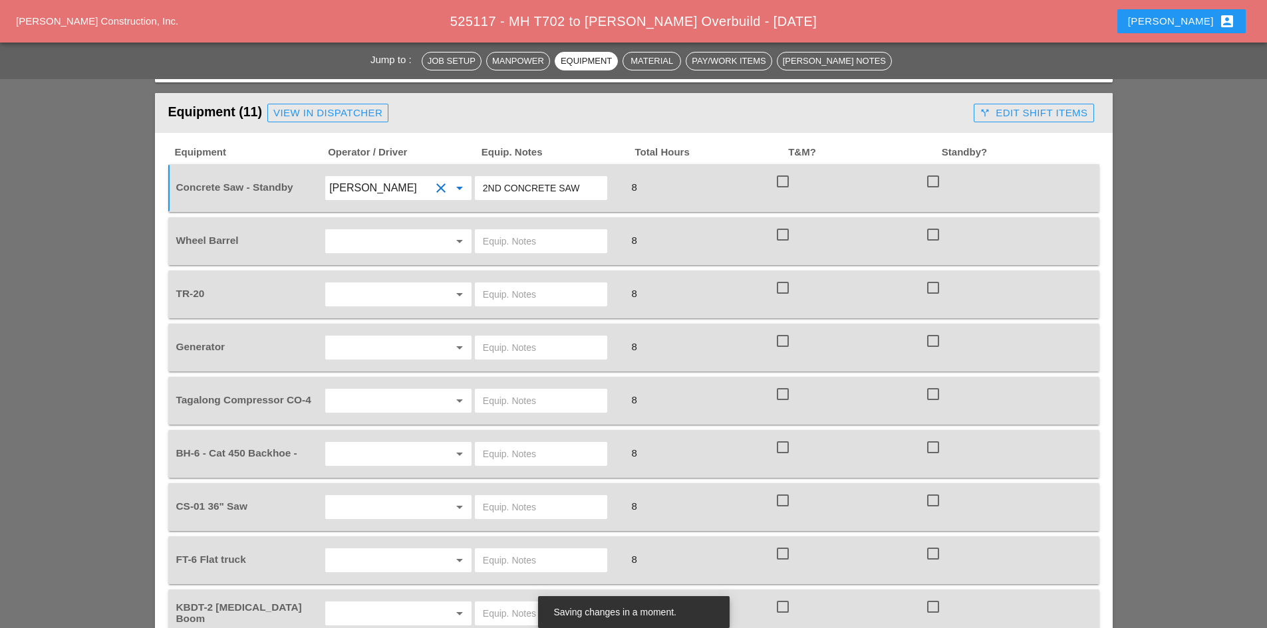
scroll to position [1197, 0]
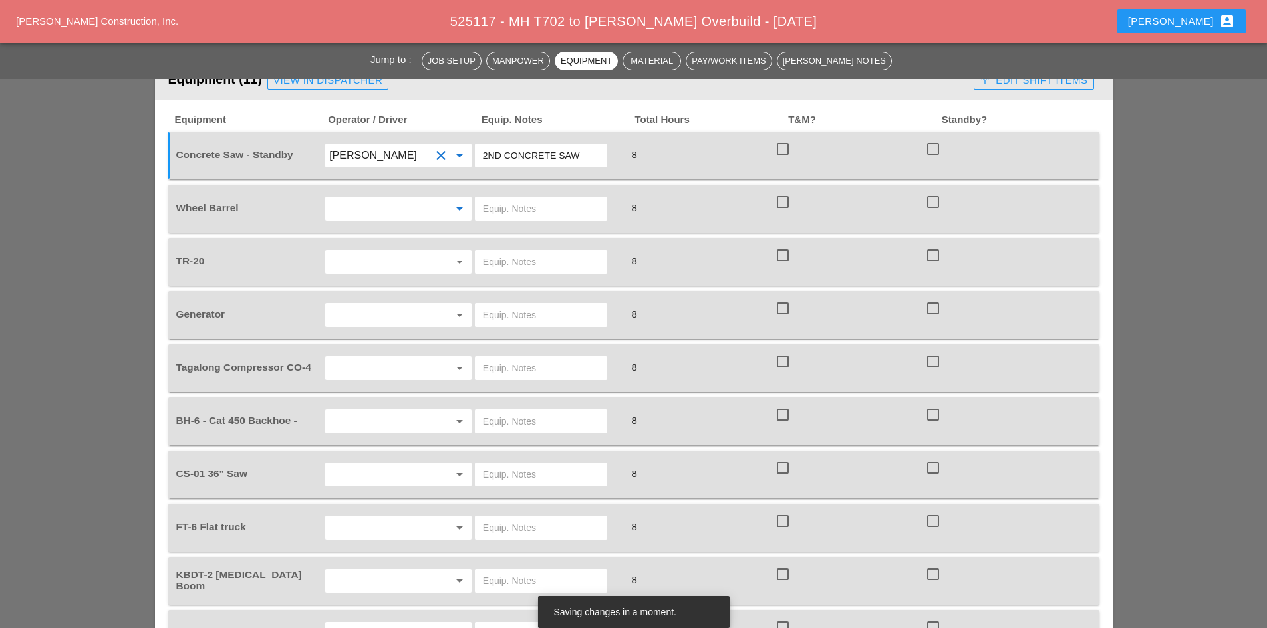
click at [368, 198] on input "text" at bounding box center [379, 208] width 101 height 21
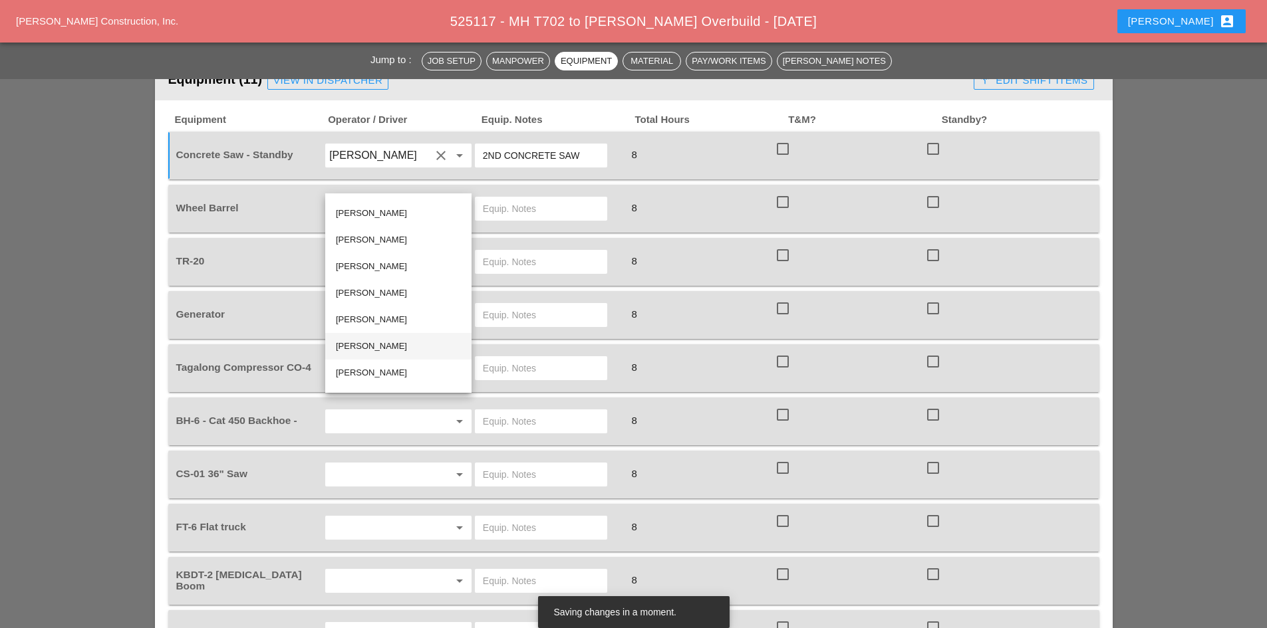
scroll to position [45, 0]
click at [382, 375] on div "Santiago Suarez" at bounding box center [398, 377] width 125 height 16
type input "Santiago Suarez"
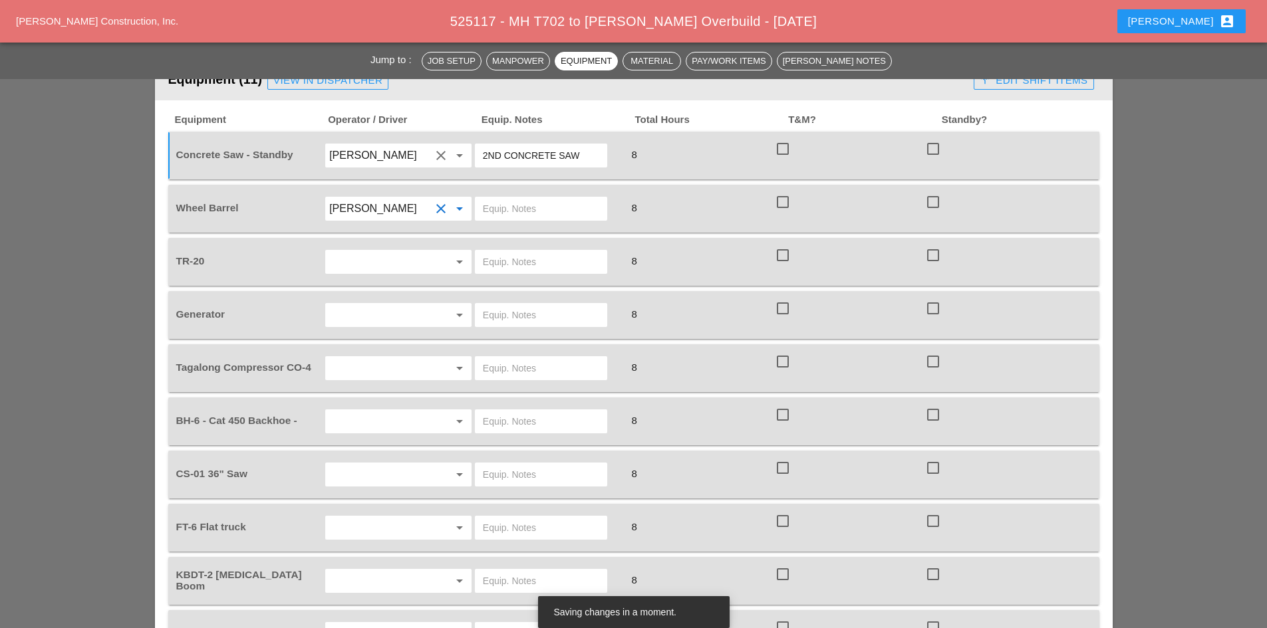
click at [520, 198] on input "text" at bounding box center [541, 208] width 116 height 21
type input "ON TRUCK"
click at [422, 145] on input "Santiago Suarez" at bounding box center [379, 155] width 101 height 21
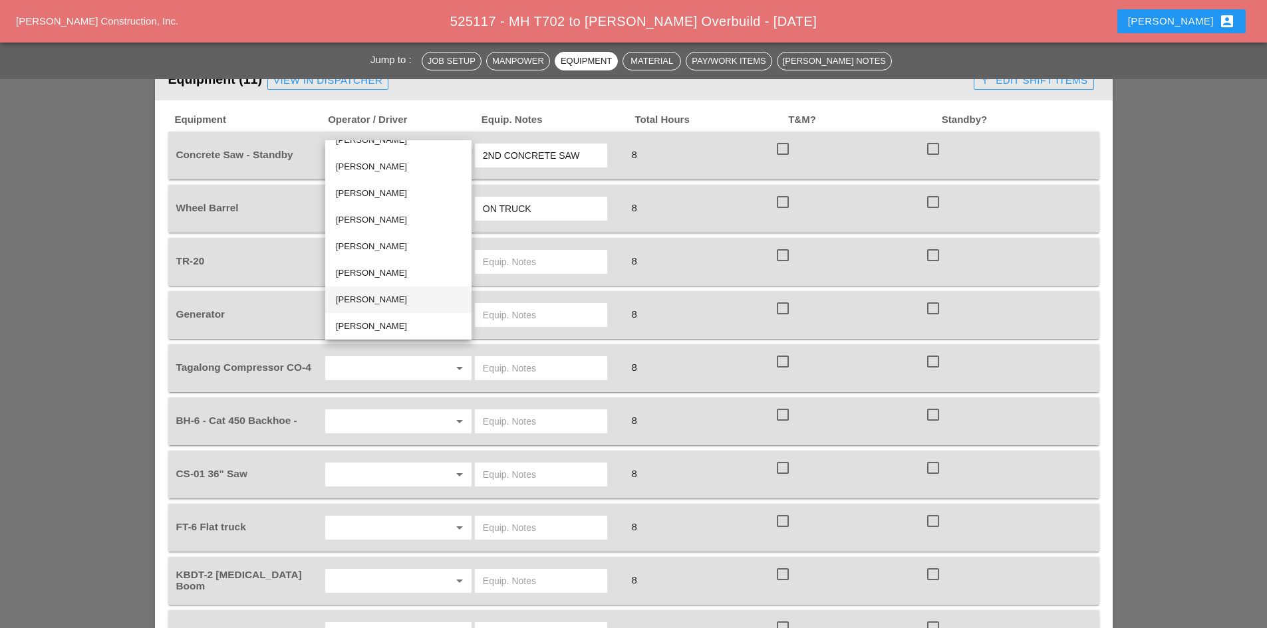
scroll to position [0, 0]
click at [400, 227] on div "Denis Etnel" at bounding box center [398, 236] width 125 height 27
type input "Denis Etnel"
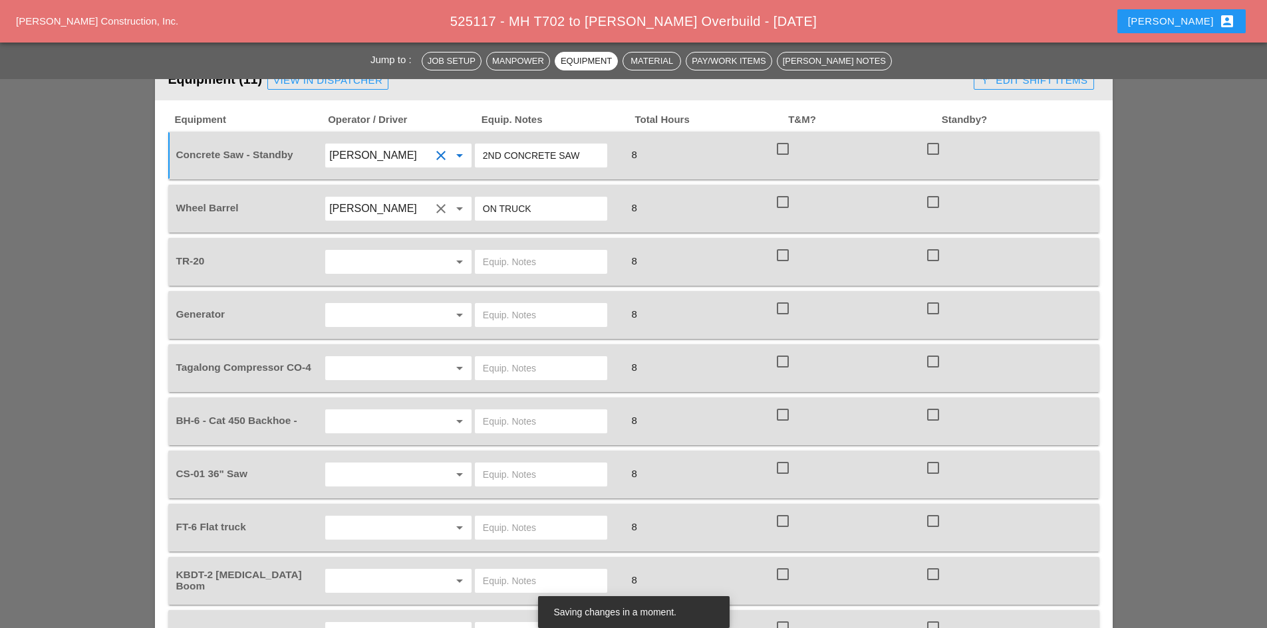
scroll to position [1264, 0]
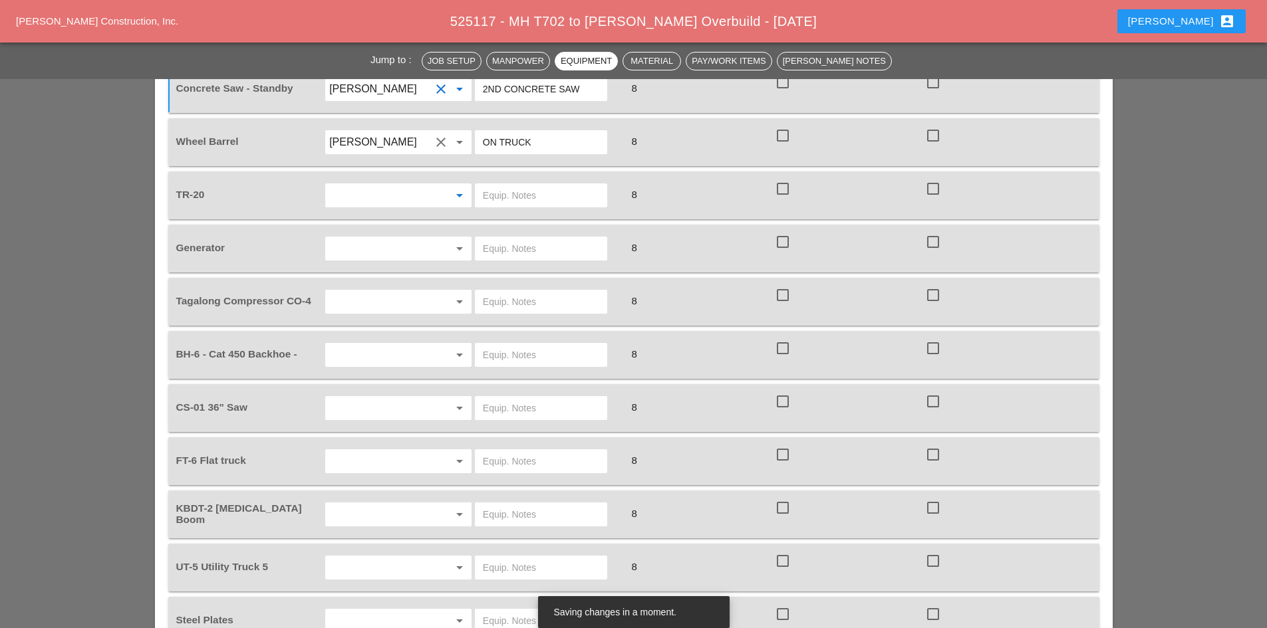
click at [386, 185] on input "text" at bounding box center [379, 195] width 101 height 21
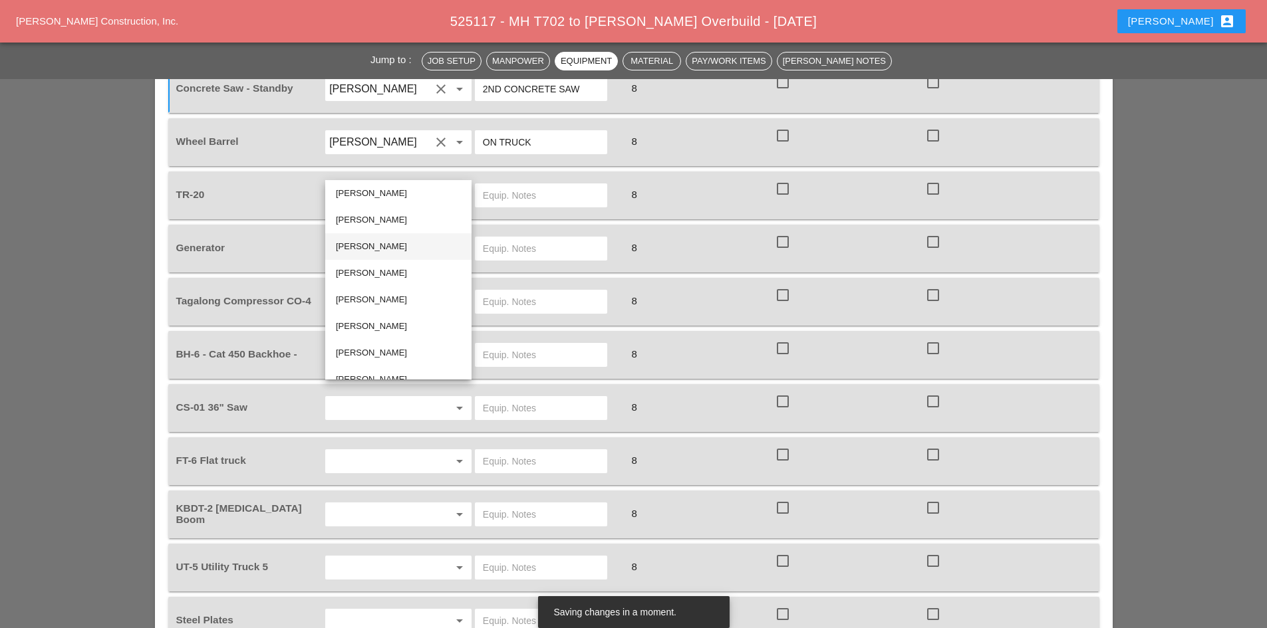
scroll to position [45, 0]
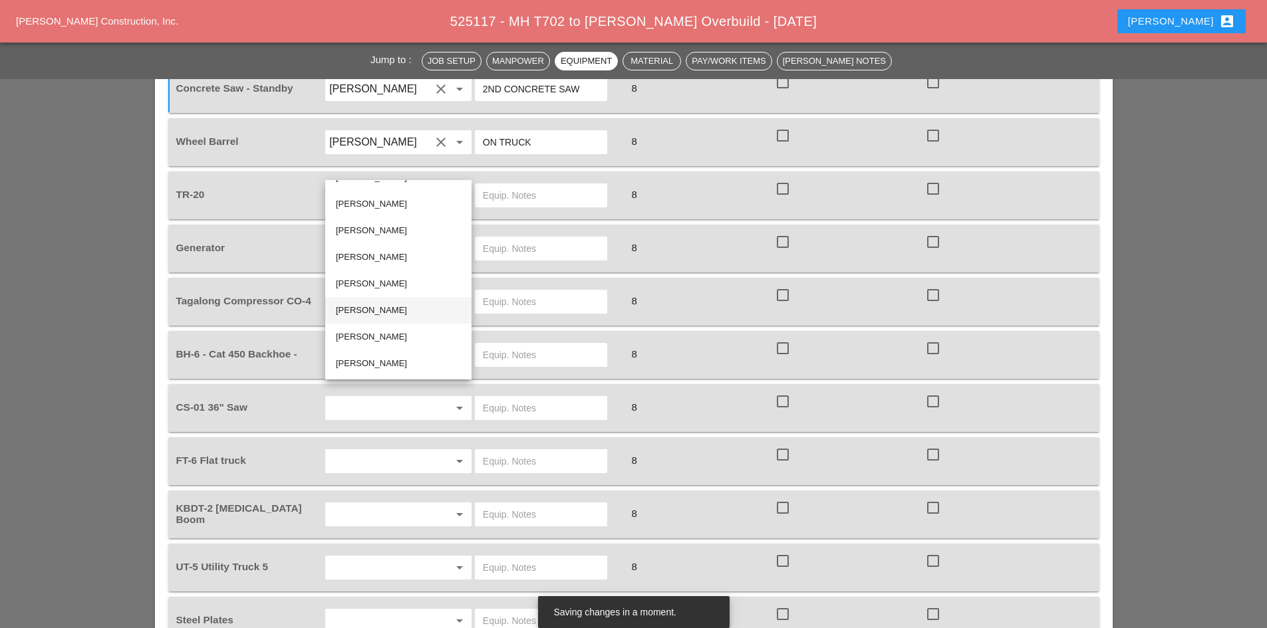
click at [395, 308] on div "Oscar Padilla" at bounding box center [398, 311] width 125 height 16
type input "Oscar Padilla"
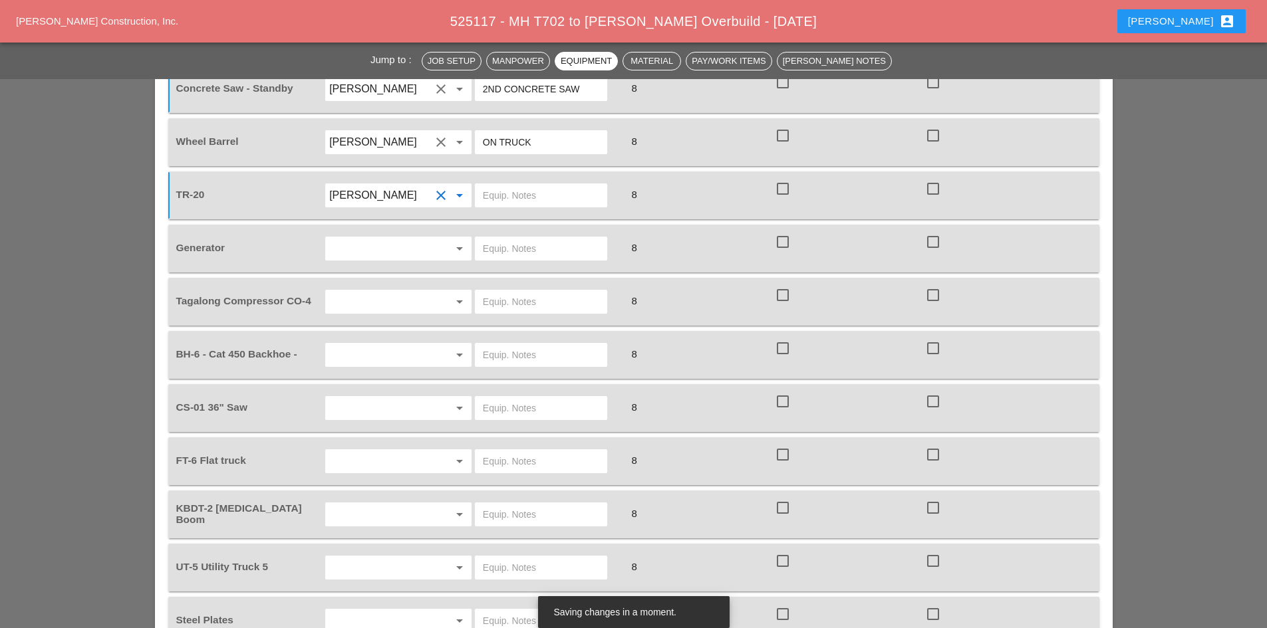
click at [495, 185] on input "text" at bounding box center [541, 195] width 116 height 21
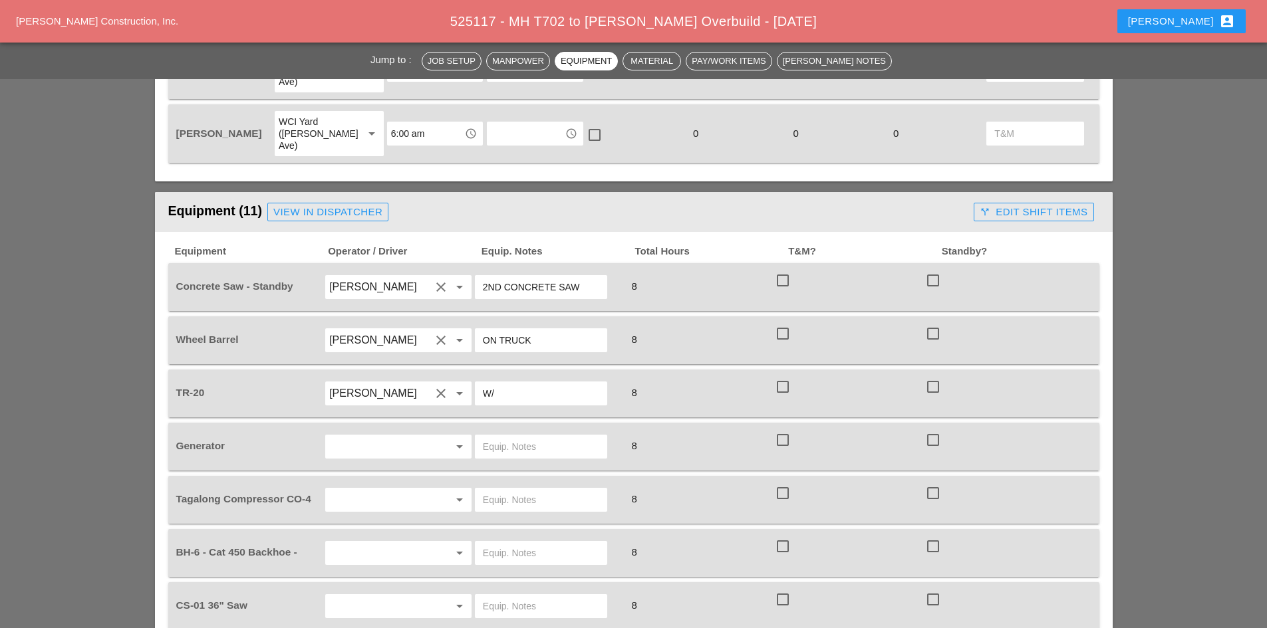
scroll to position [1064, 0]
type input "W/"
click at [291, 206] on div "View in Dispatcher" at bounding box center [327, 213] width 109 height 15
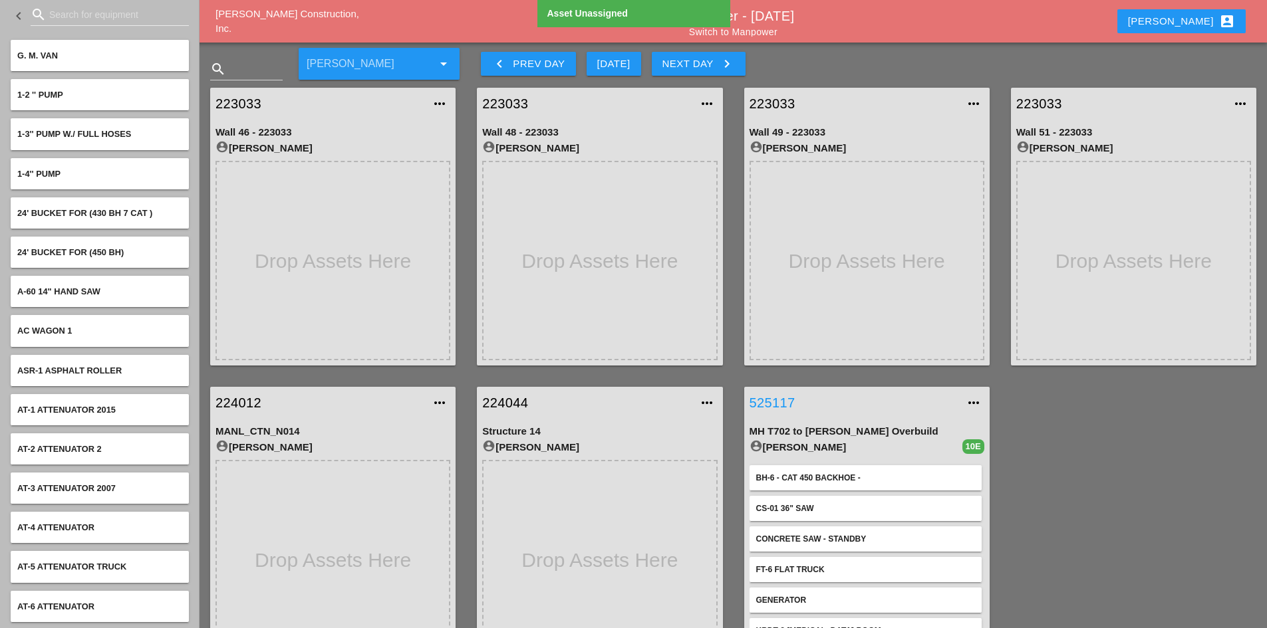
click at [788, 408] on link "525117" at bounding box center [853, 403] width 208 height 20
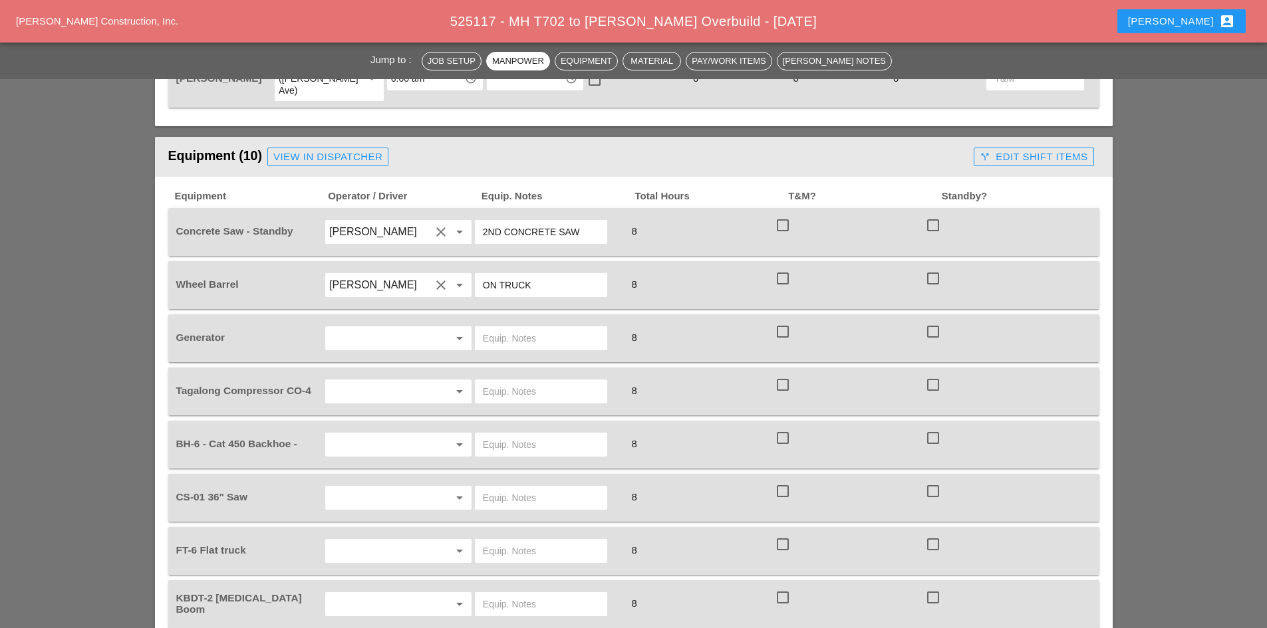
scroll to position [1197, 0]
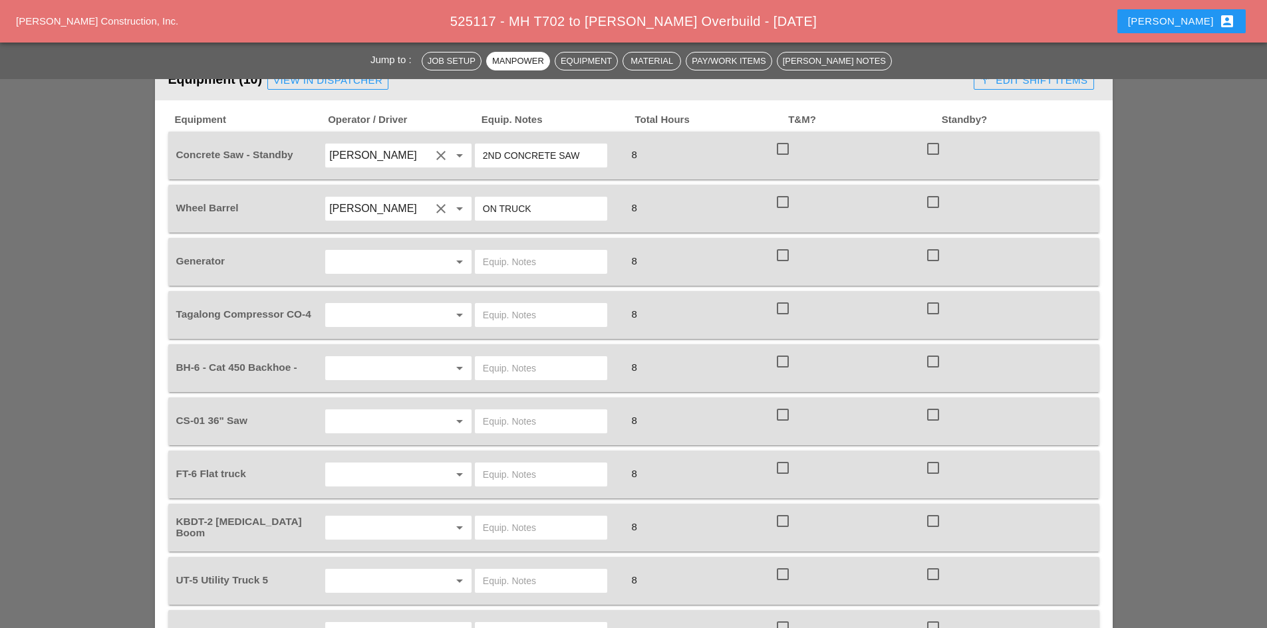
click at [366, 251] on input "text" at bounding box center [379, 261] width 101 height 21
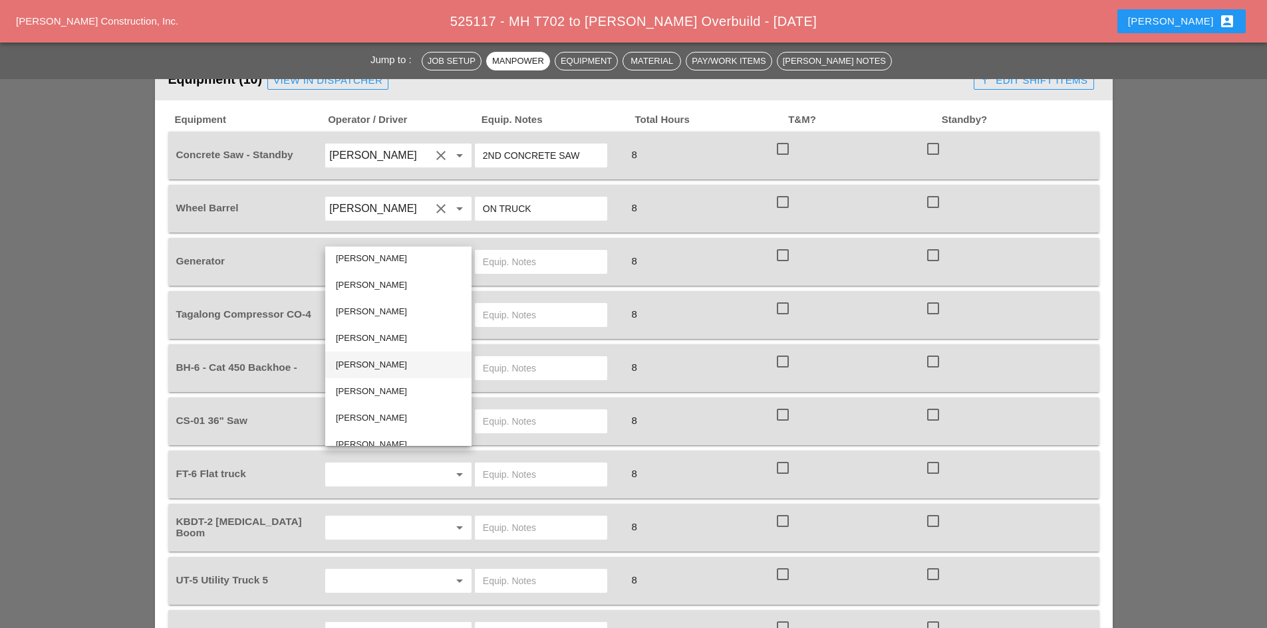
scroll to position [45, 0]
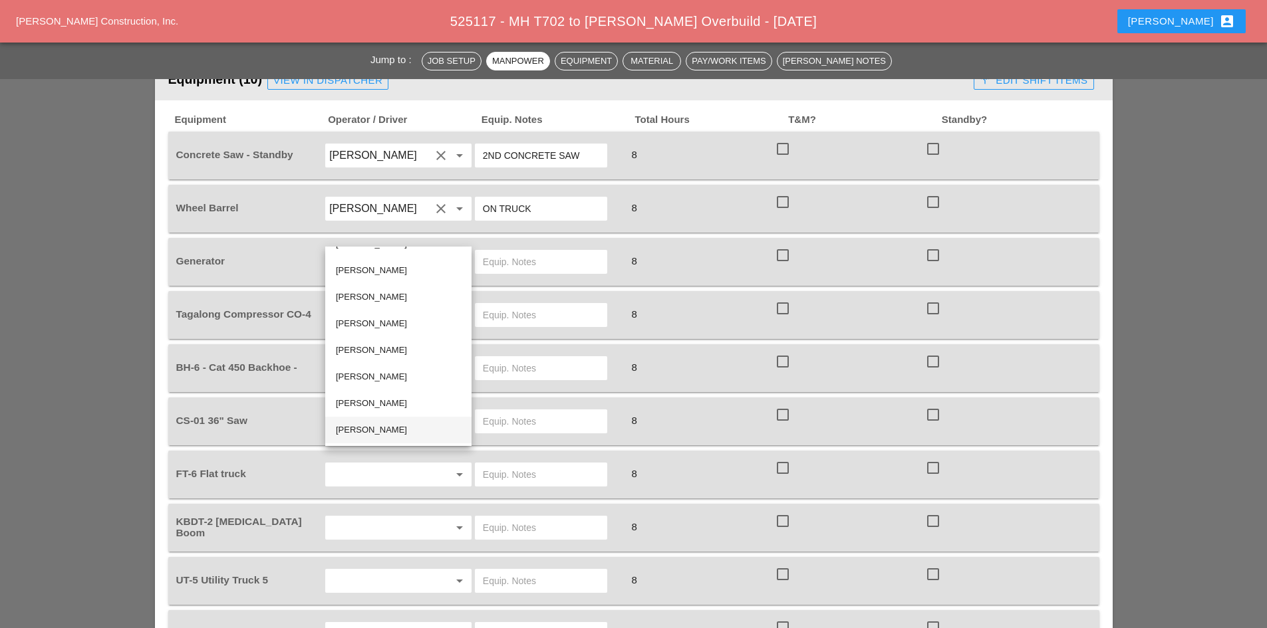
click at [384, 427] on div "Santiago Suarez" at bounding box center [398, 430] width 125 height 16
type input "Santiago Suarez"
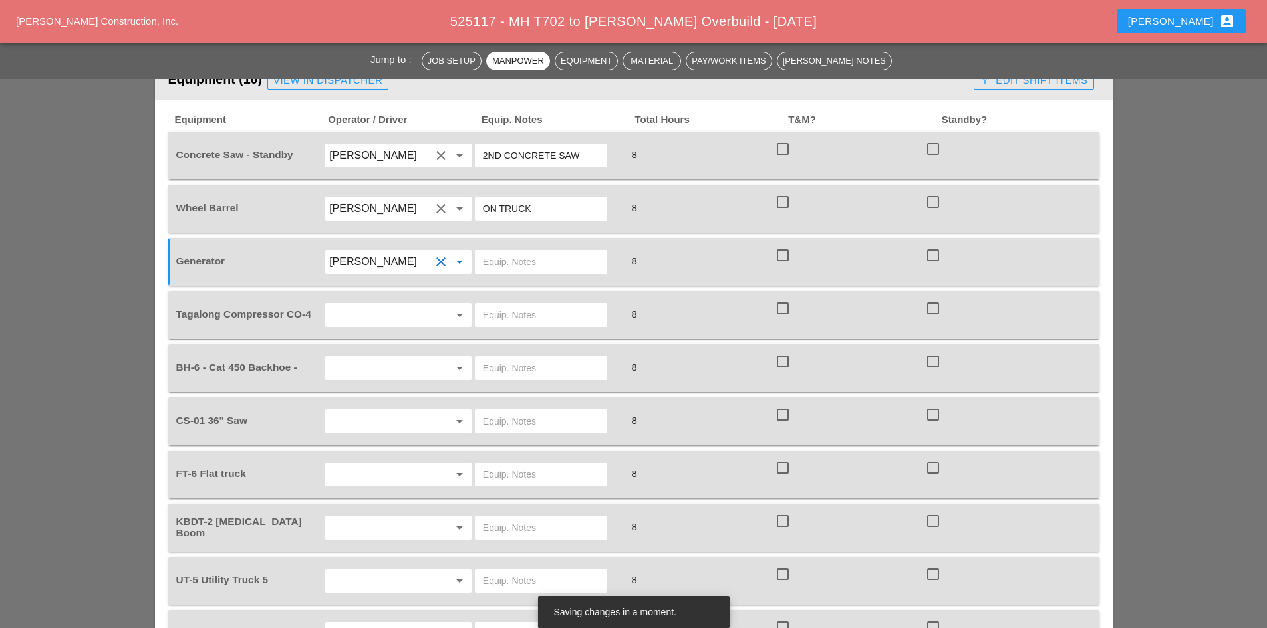
click at [523, 251] on input "text" at bounding box center [541, 261] width 116 height 21
type input "ON TRUCK"
click at [445, 307] on div at bounding box center [441, 315] width 16 height 16
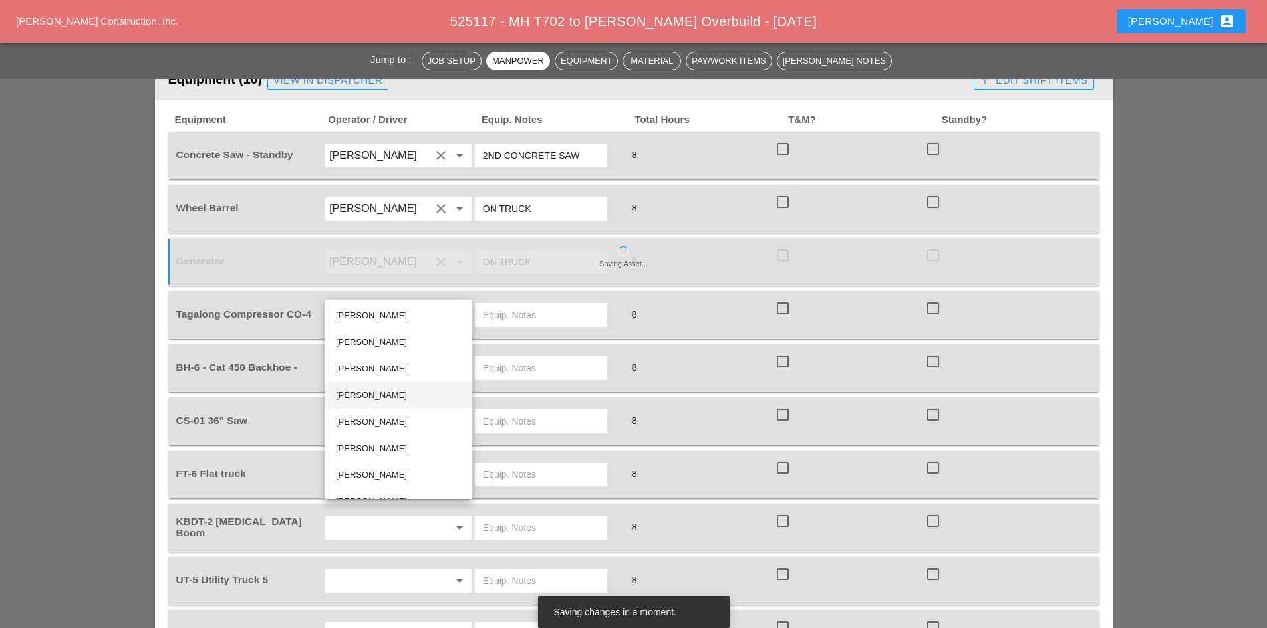
click at [409, 404] on div "Denis Etnel" at bounding box center [398, 395] width 125 height 27
type input "Denis Etnel"
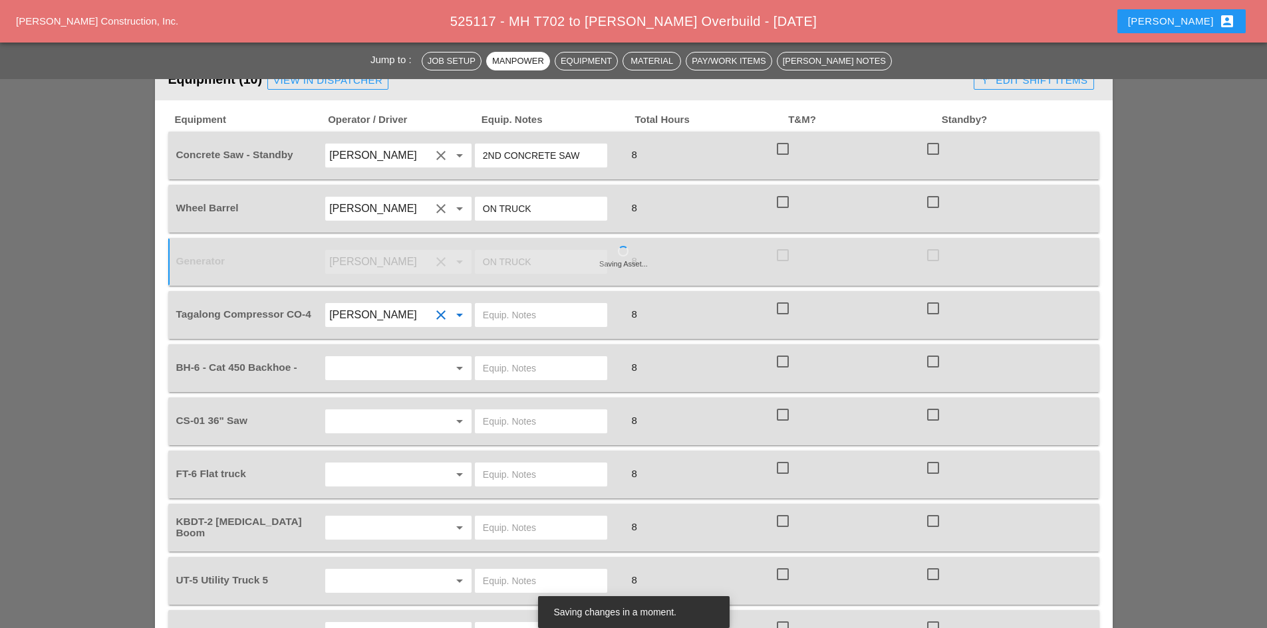
click at [531, 305] on input "text" at bounding box center [541, 315] width 116 height 21
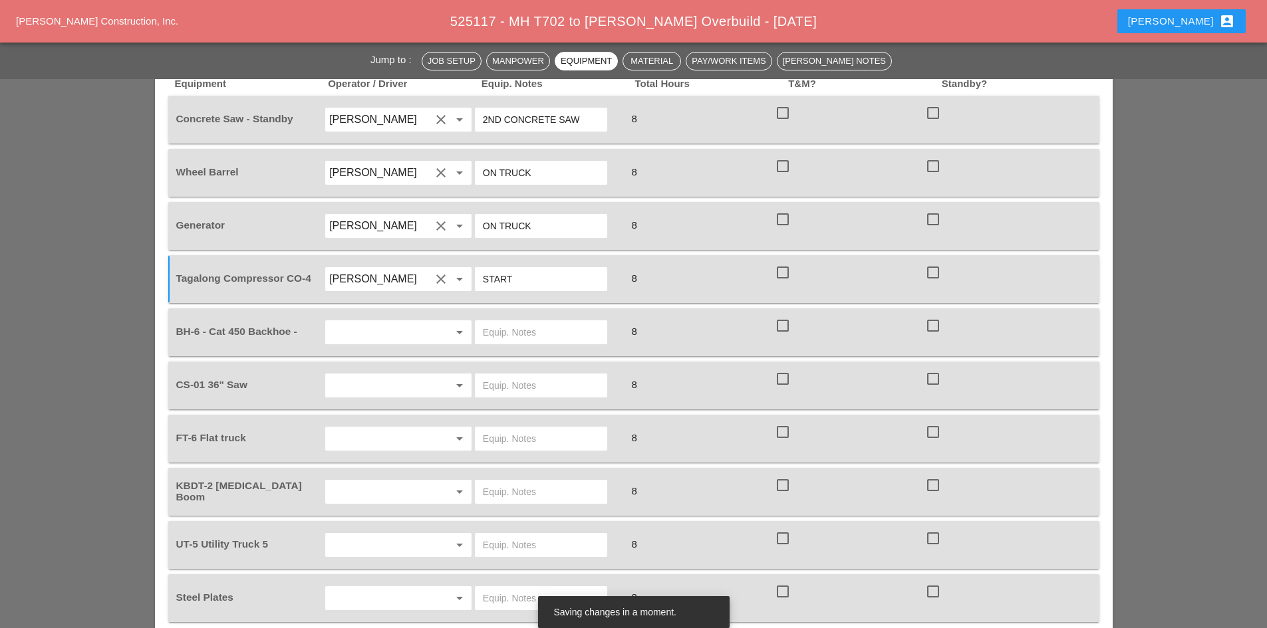
scroll to position [1264, 0]
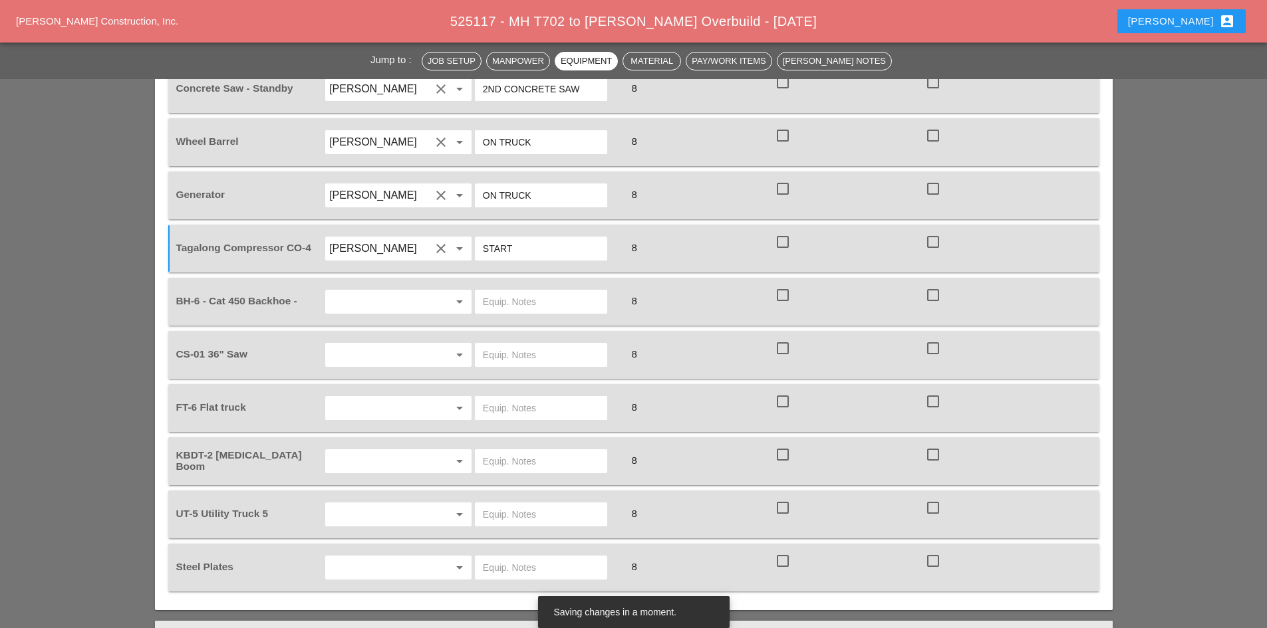
type input "START"
click at [411, 291] on input "text" at bounding box center [379, 301] width 101 height 21
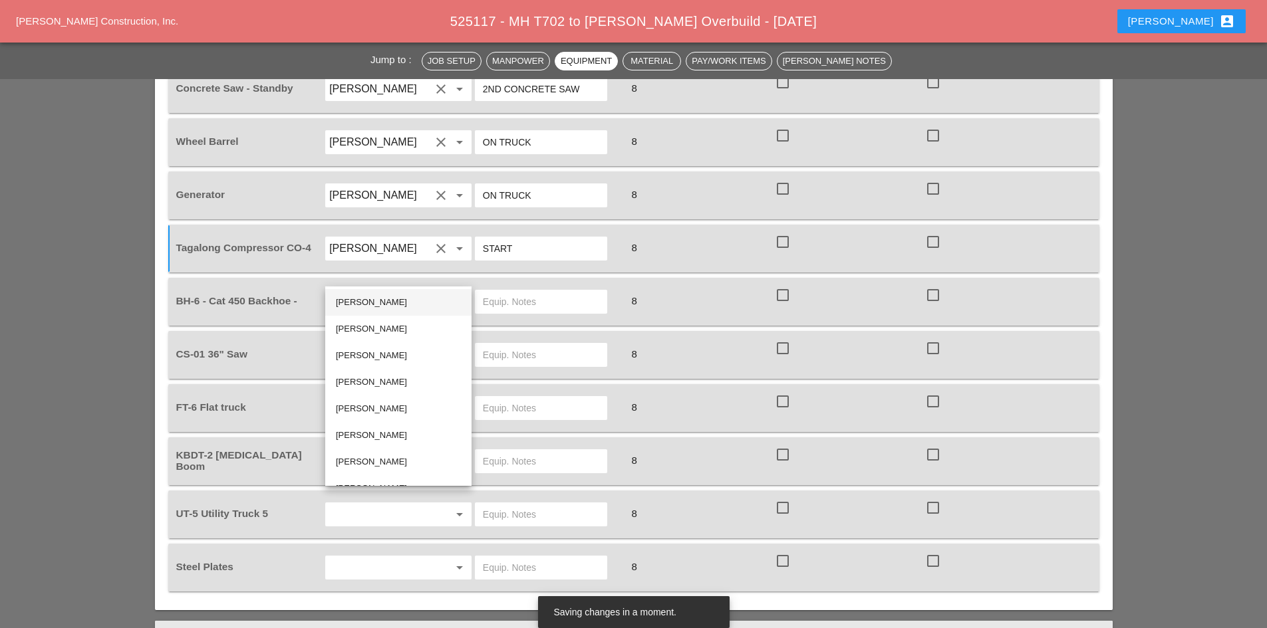
drag, startPoint x: 394, startPoint y: 303, endPoint x: 422, endPoint y: 293, distance: 29.7
click at [394, 303] on div "Sal Barbieri" at bounding box center [398, 303] width 125 height 16
type input "Sal Barbieri"
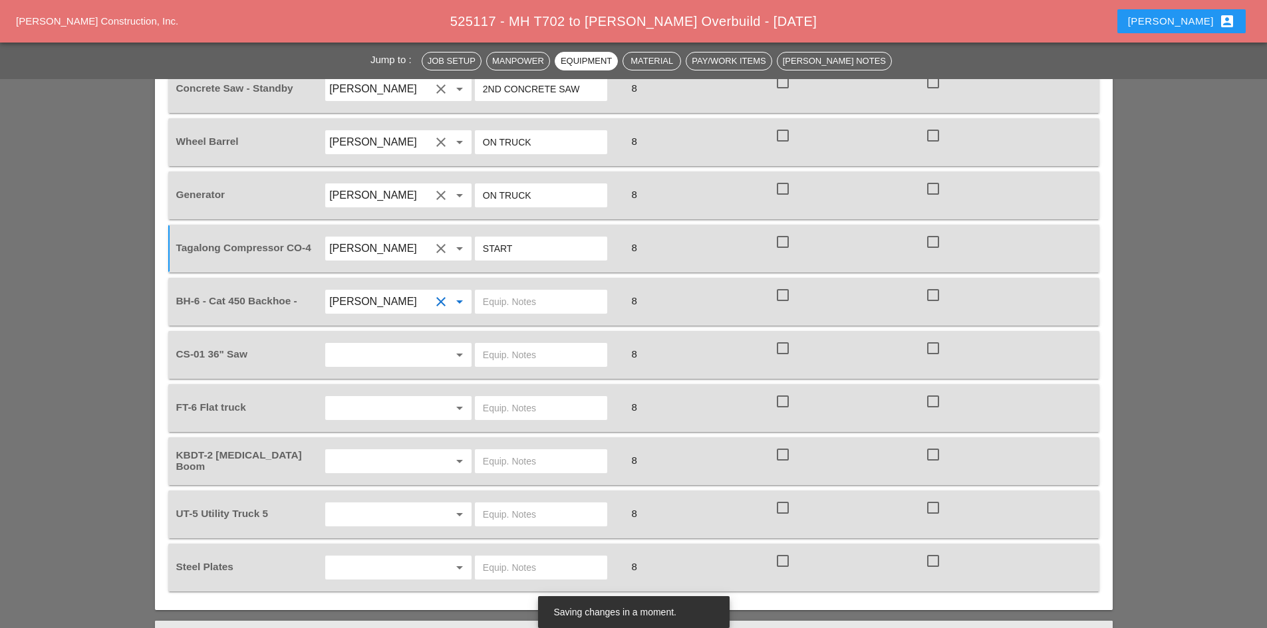
click at [535, 290] on div at bounding box center [541, 302] width 132 height 24
type input "O"
type input "LEAVE ON SITE"
click at [433, 347] on div at bounding box center [441, 355] width 16 height 16
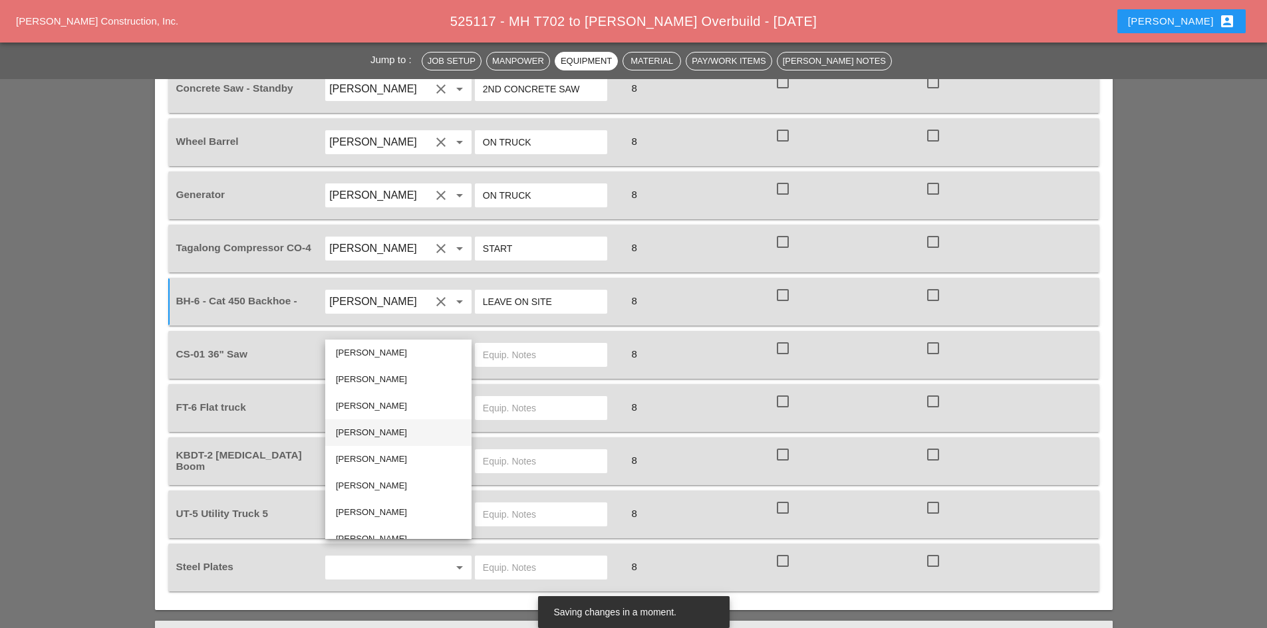
scroll to position [45, 0]
drag, startPoint x: 395, startPoint y: 525, endPoint x: 491, endPoint y: 412, distance: 148.1
click at [395, 525] on div "Santiago Suarez" at bounding box center [398, 523] width 125 height 16
type input "Santiago Suarez"
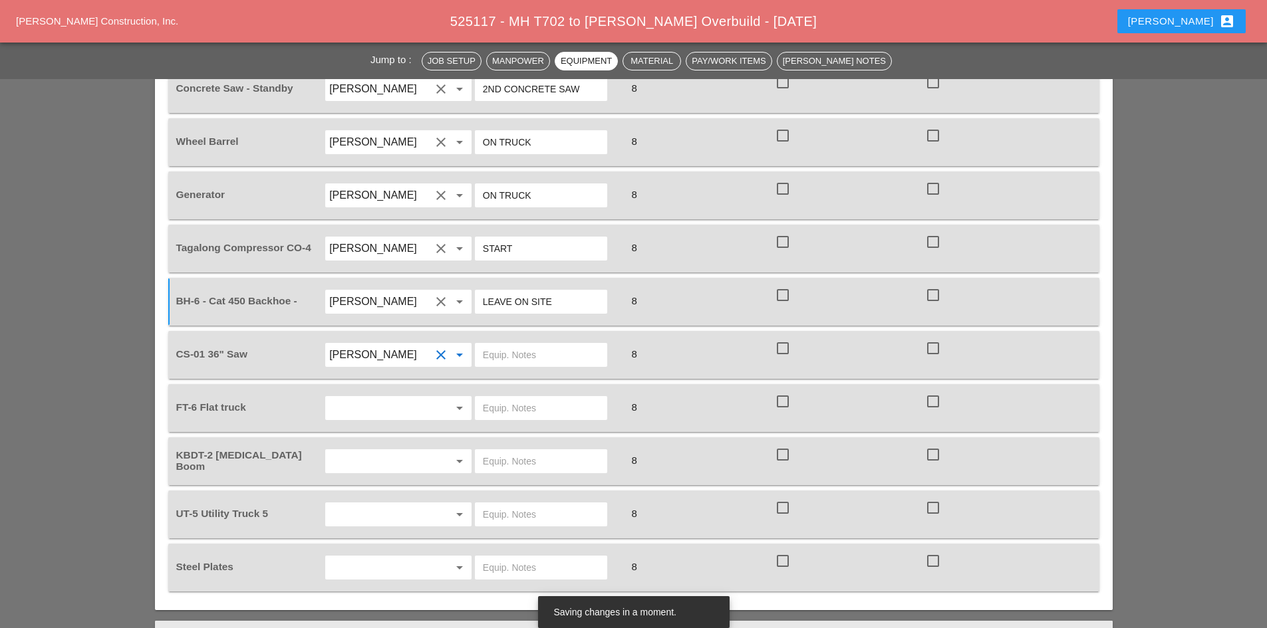
click at [545, 344] on input "text" at bounding box center [541, 354] width 116 height 21
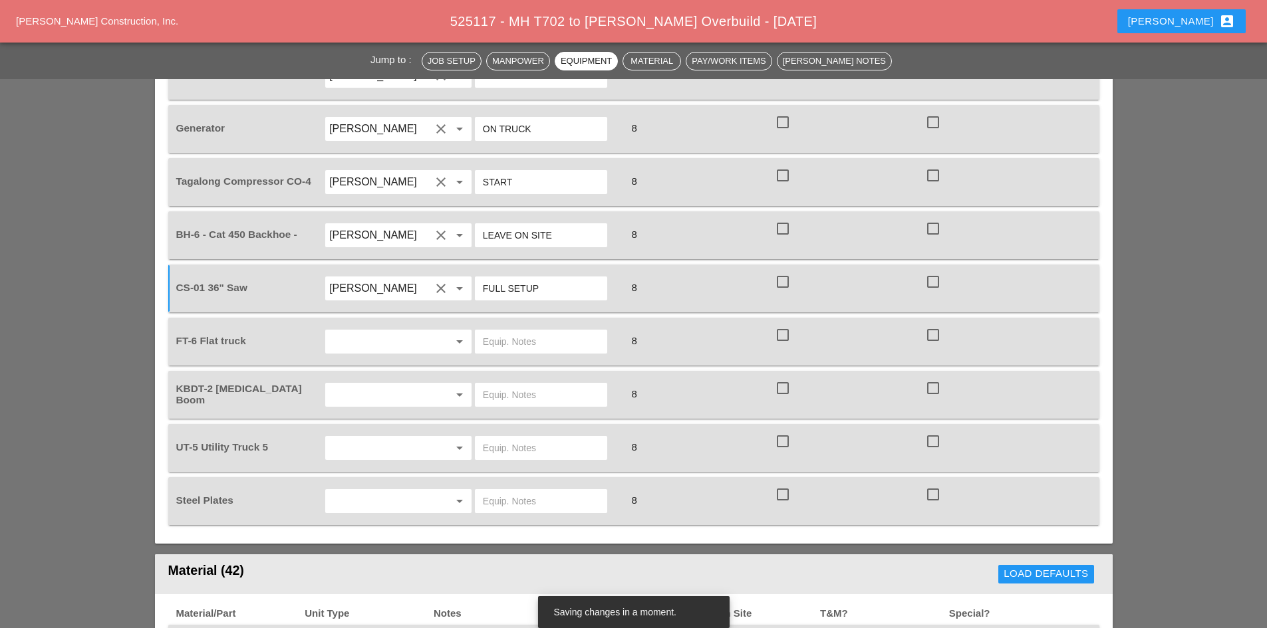
type input "FULL SETUP"
click at [432, 334] on div at bounding box center [439, 342] width 19 height 16
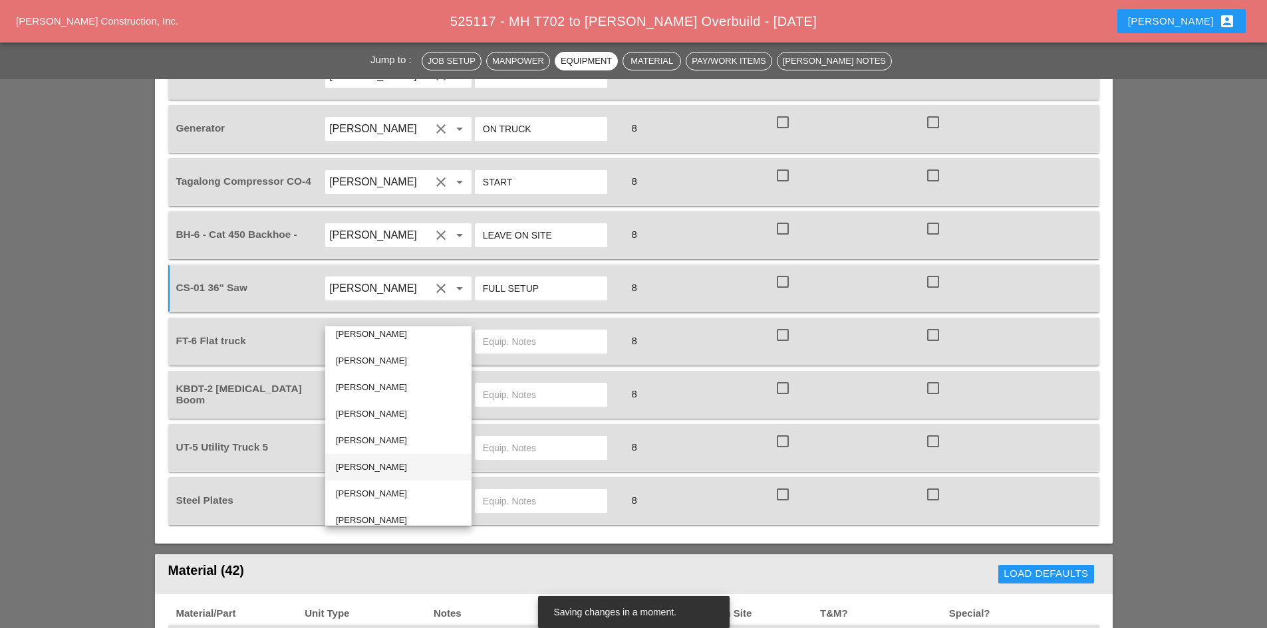
scroll to position [45, 0]
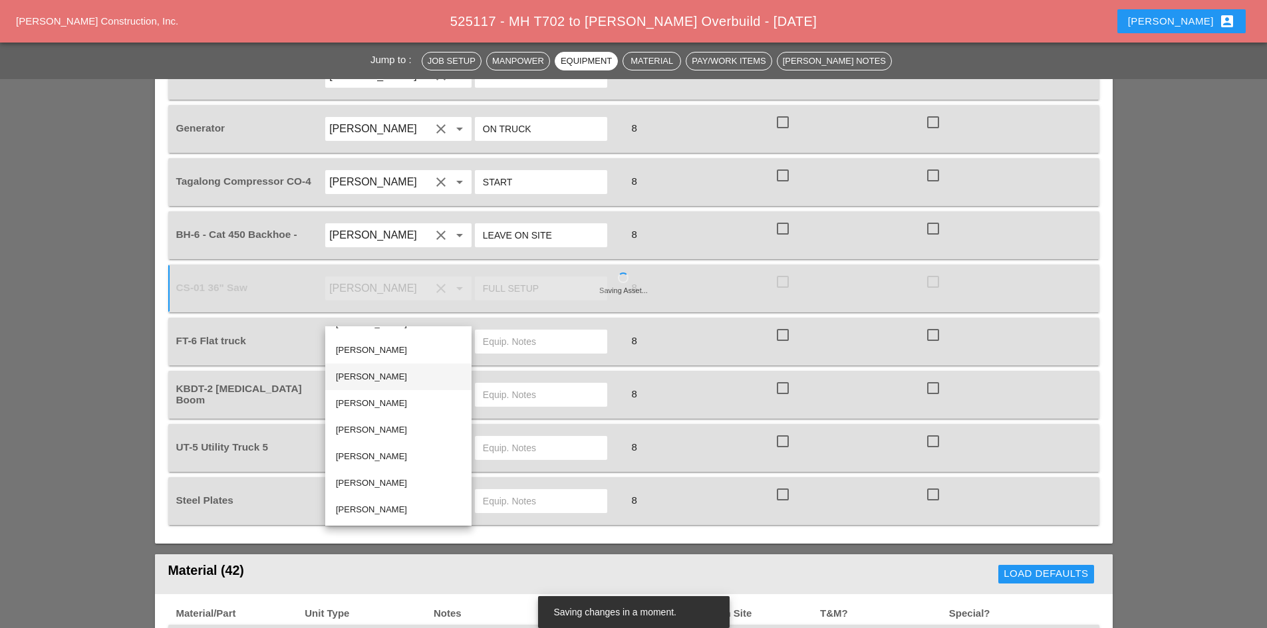
click at [394, 376] on div "Denis Etnel" at bounding box center [398, 377] width 125 height 16
type input "Denis Etnel"
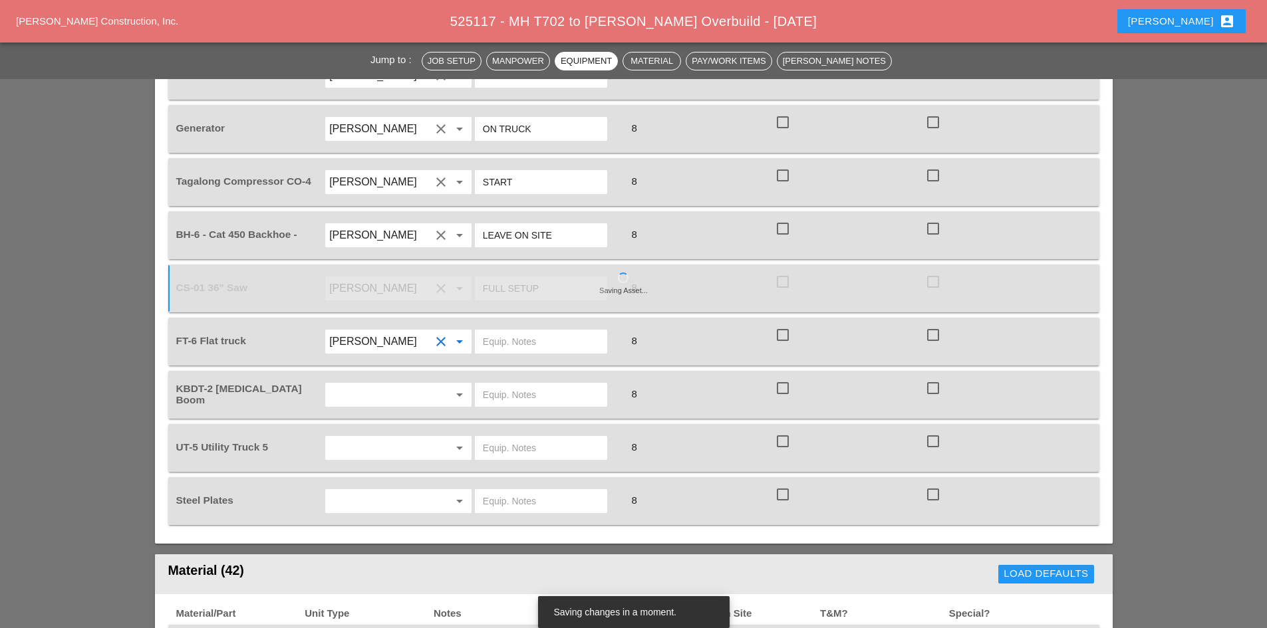
click at [521, 331] on input "text" at bounding box center [541, 341] width 116 height 21
type input "W/ MATERIALS"
click at [384, 384] on input "text" at bounding box center [379, 394] width 101 height 21
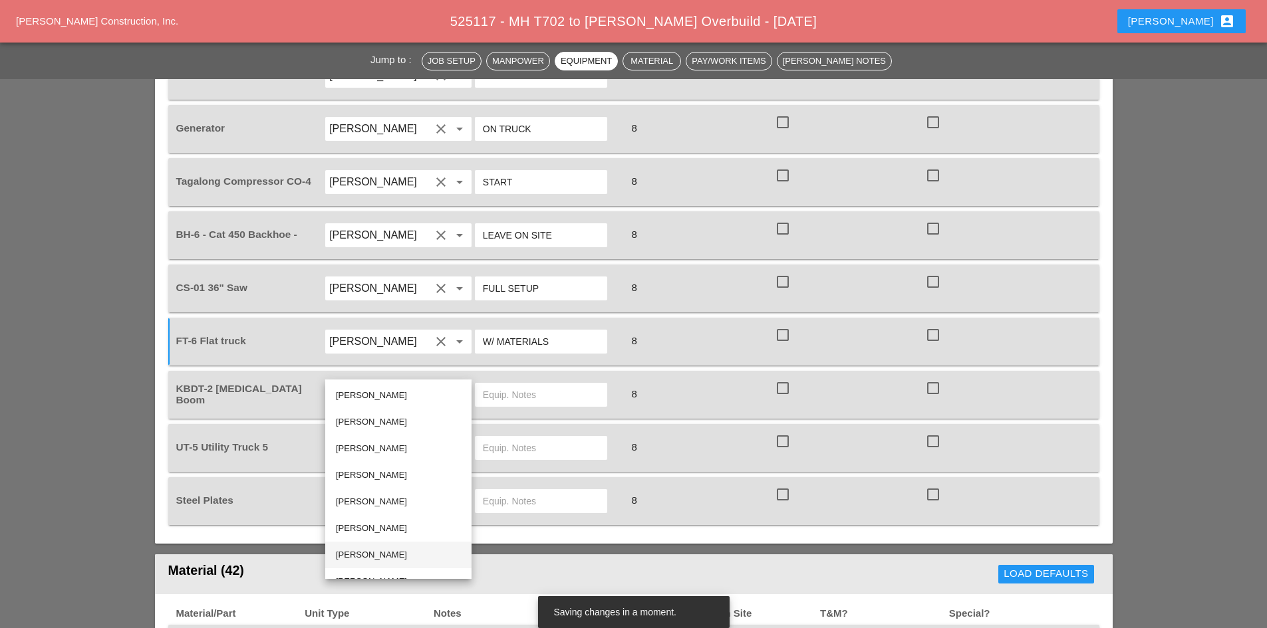
click at [387, 551] on div "Oscar Padilla" at bounding box center [398, 555] width 125 height 16
type input "Oscar Padilla"
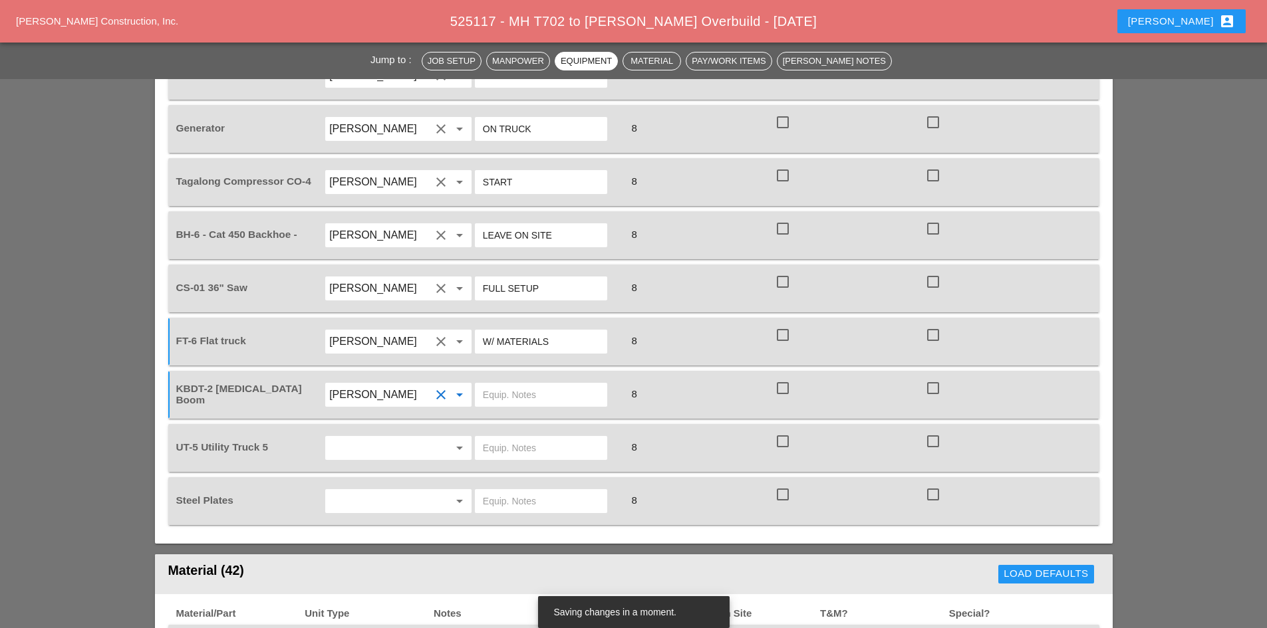
click at [513, 384] on input "text" at bounding box center [541, 394] width 116 height 21
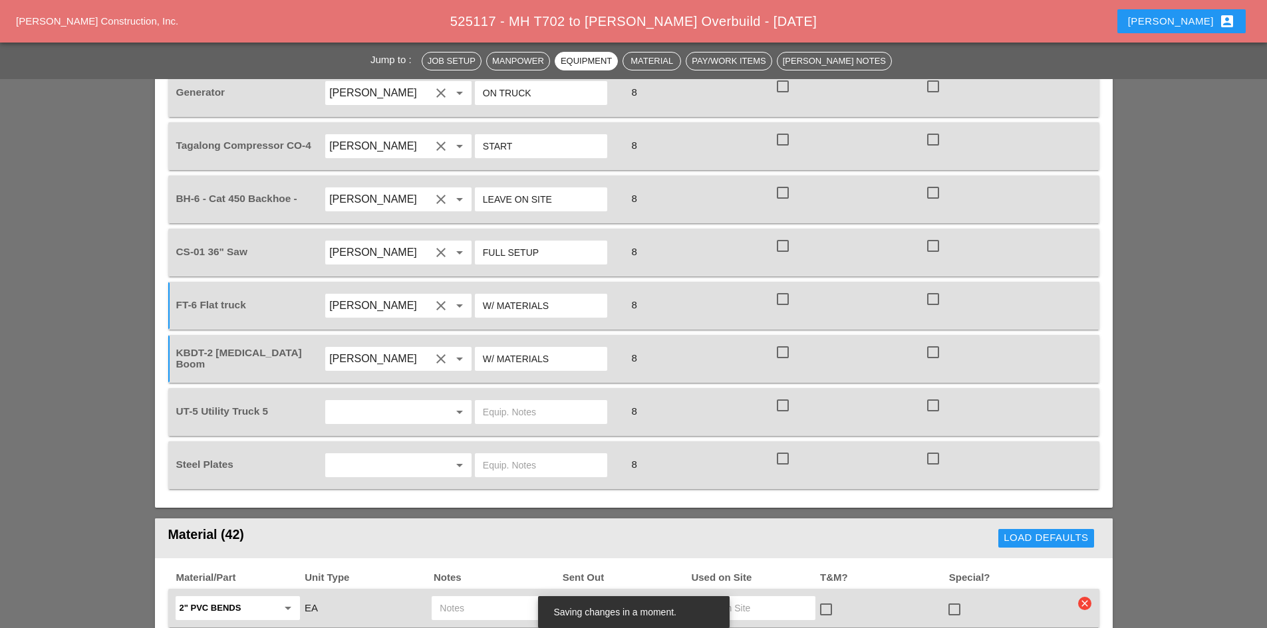
scroll to position [1397, 0]
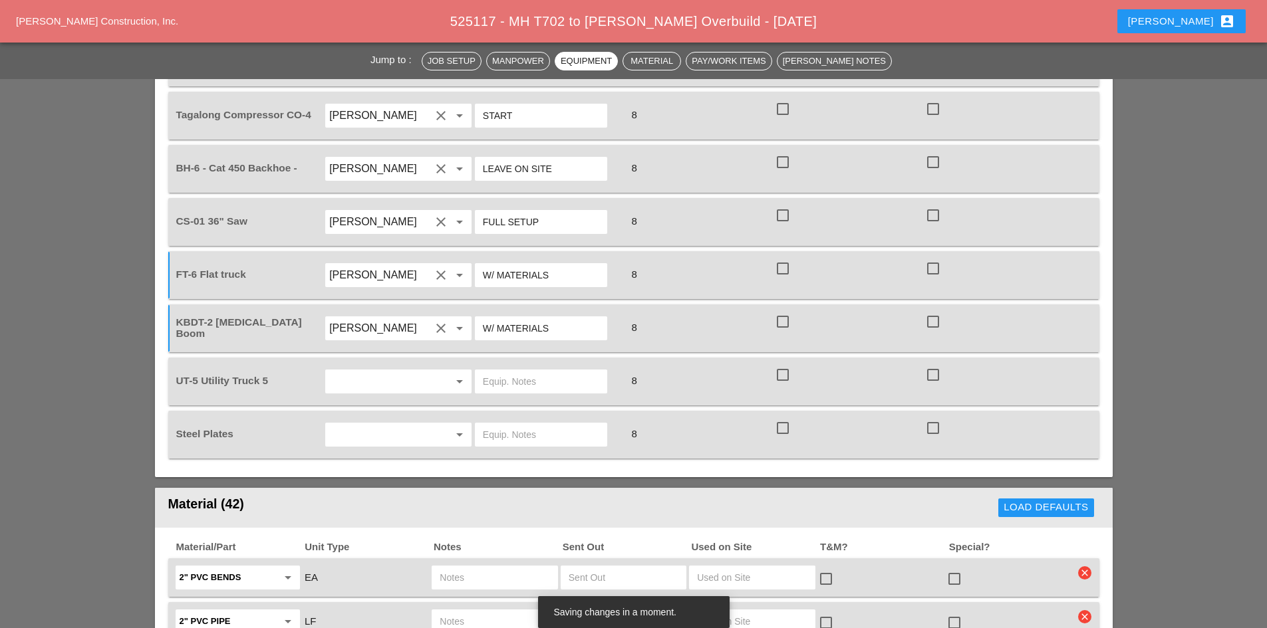
type input "W/ MATERIALS"
click at [435, 374] on div at bounding box center [441, 382] width 16 height 16
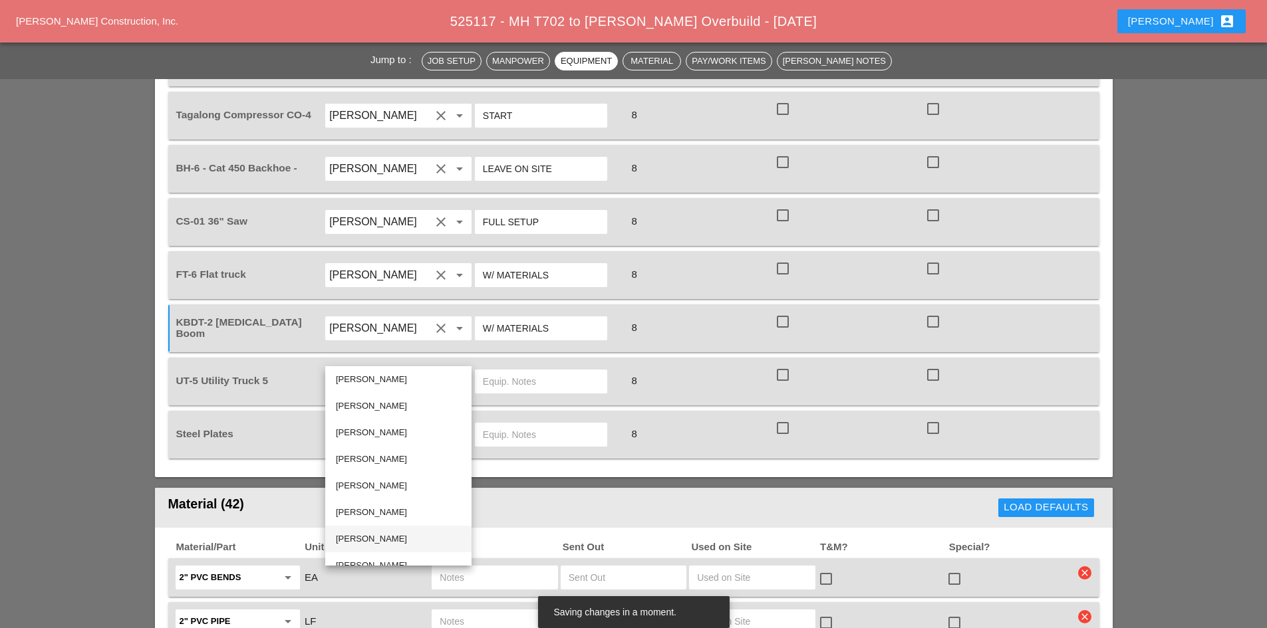
scroll to position [45, 0]
click at [394, 553] on div "Santiago Suarez" at bounding box center [398, 550] width 125 height 16
type input "Santiago Suarez"
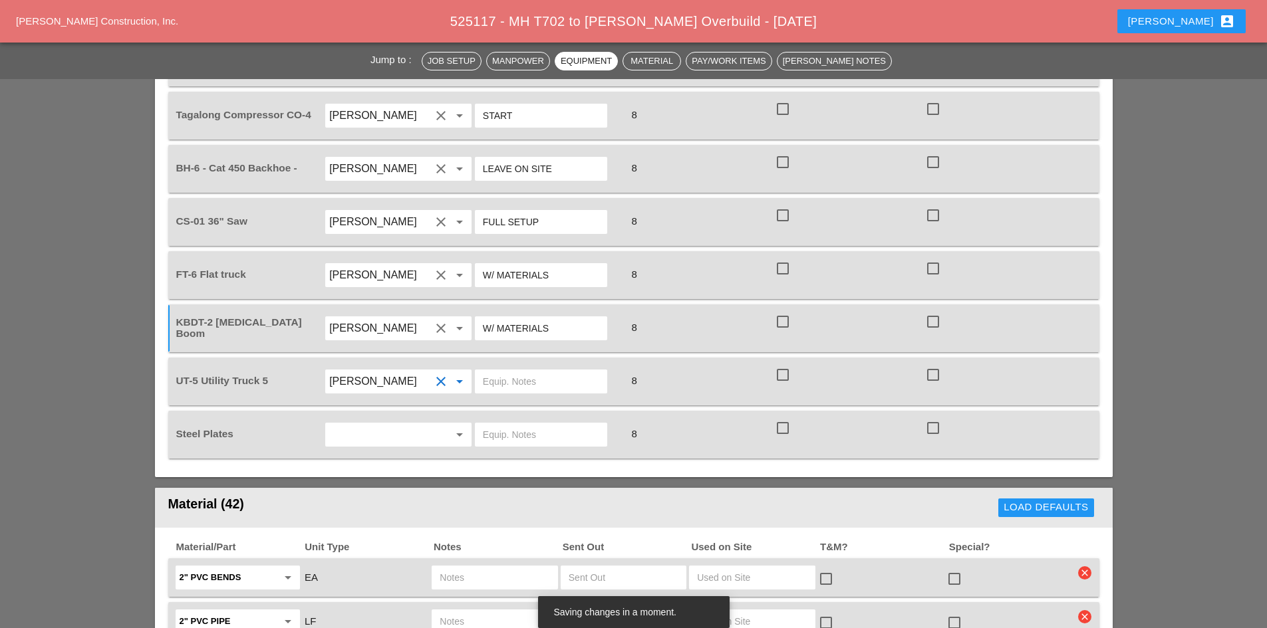
click at [531, 371] on input "text" at bounding box center [541, 381] width 116 height 21
type input "W/ CONCRETE SAW"
click at [427, 424] on input "text" at bounding box center [379, 434] width 101 height 21
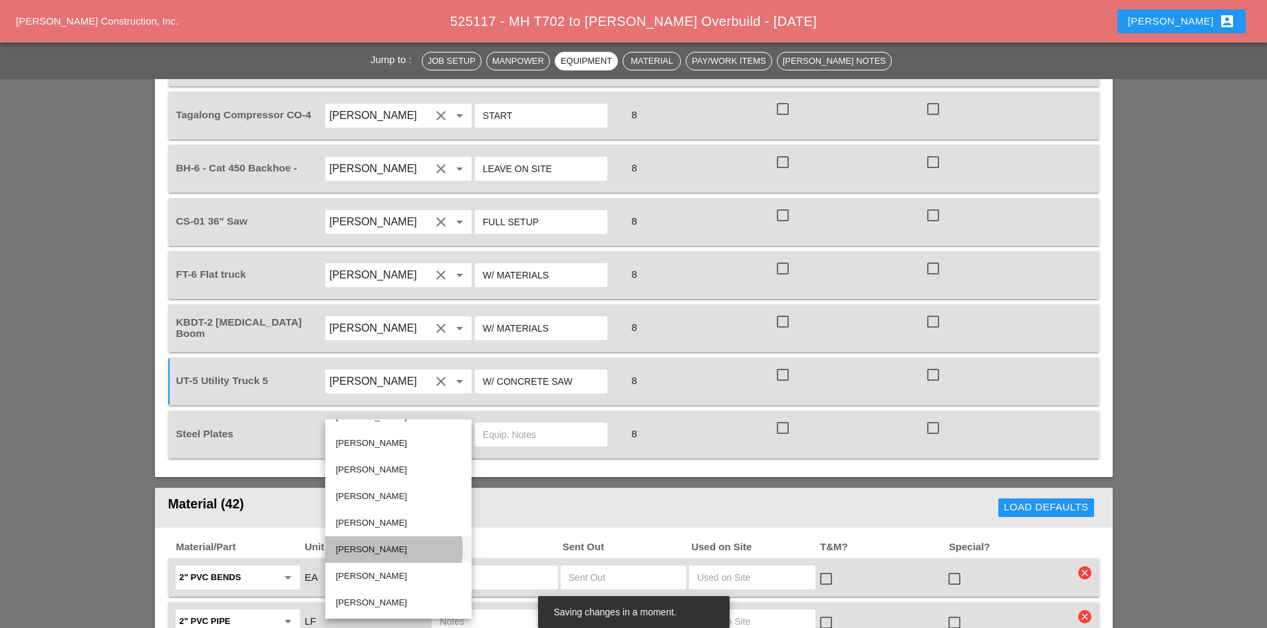
click at [400, 553] on div "Oscar Padilla" at bounding box center [398, 550] width 125 height 16
type input "Oscar Padilla"
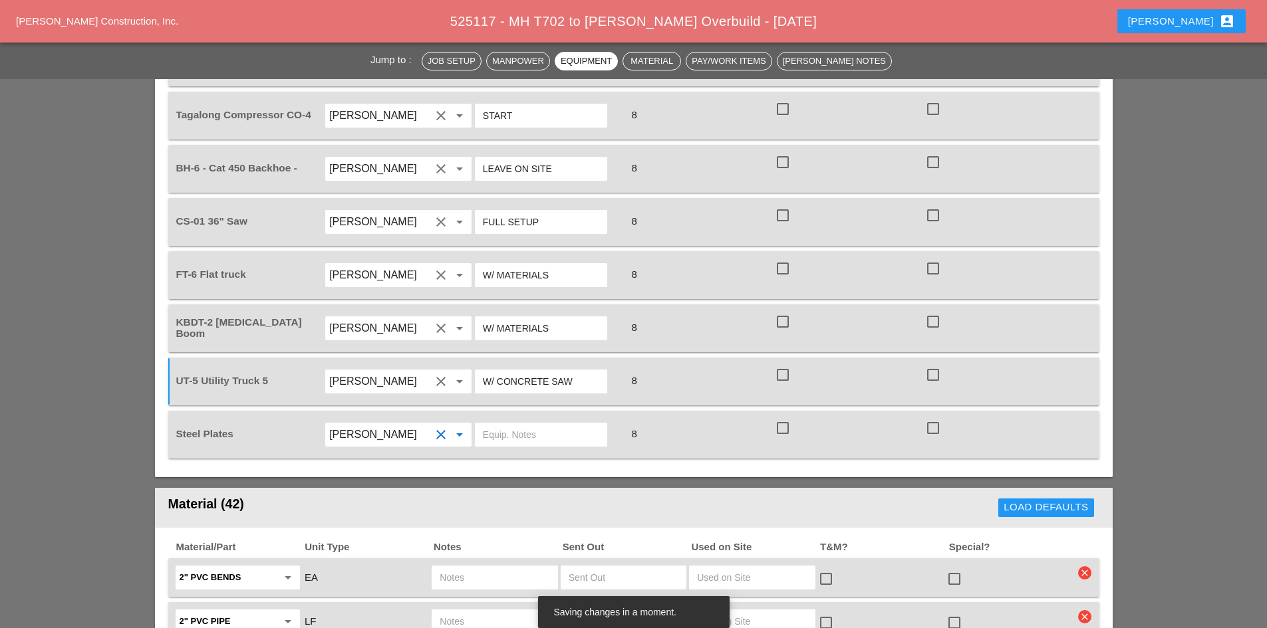
click at [543, 424] on input "text" at bounding box center [541, 434] width 116 height 21
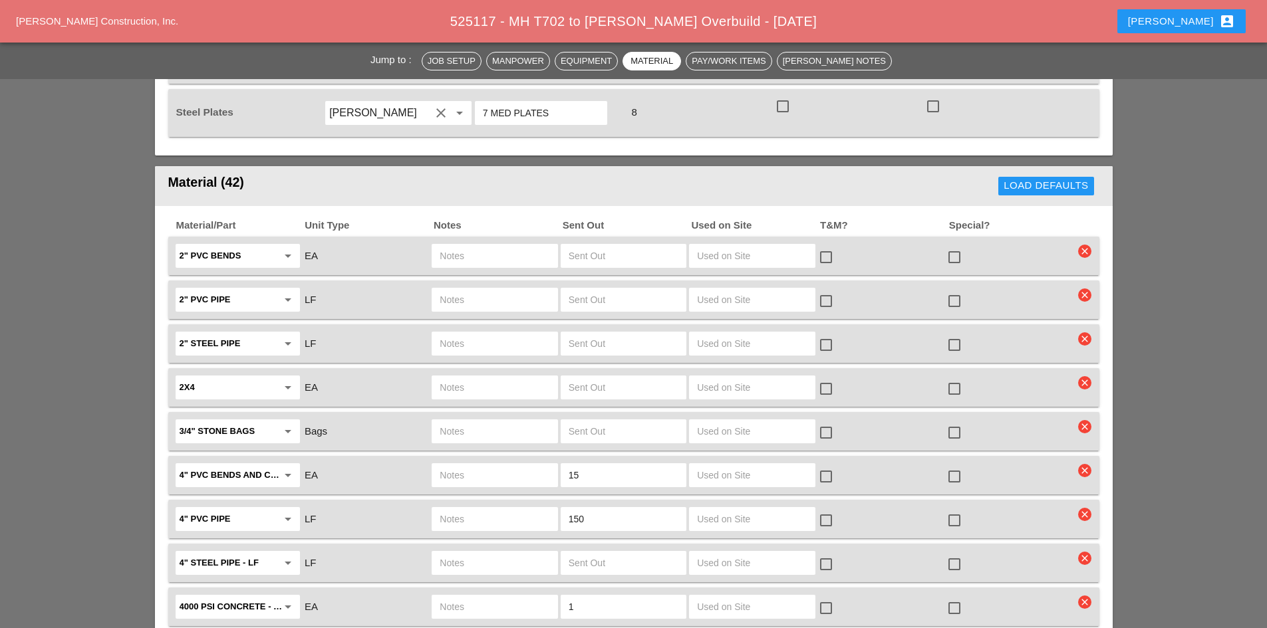
scroll to position [1663, 0]
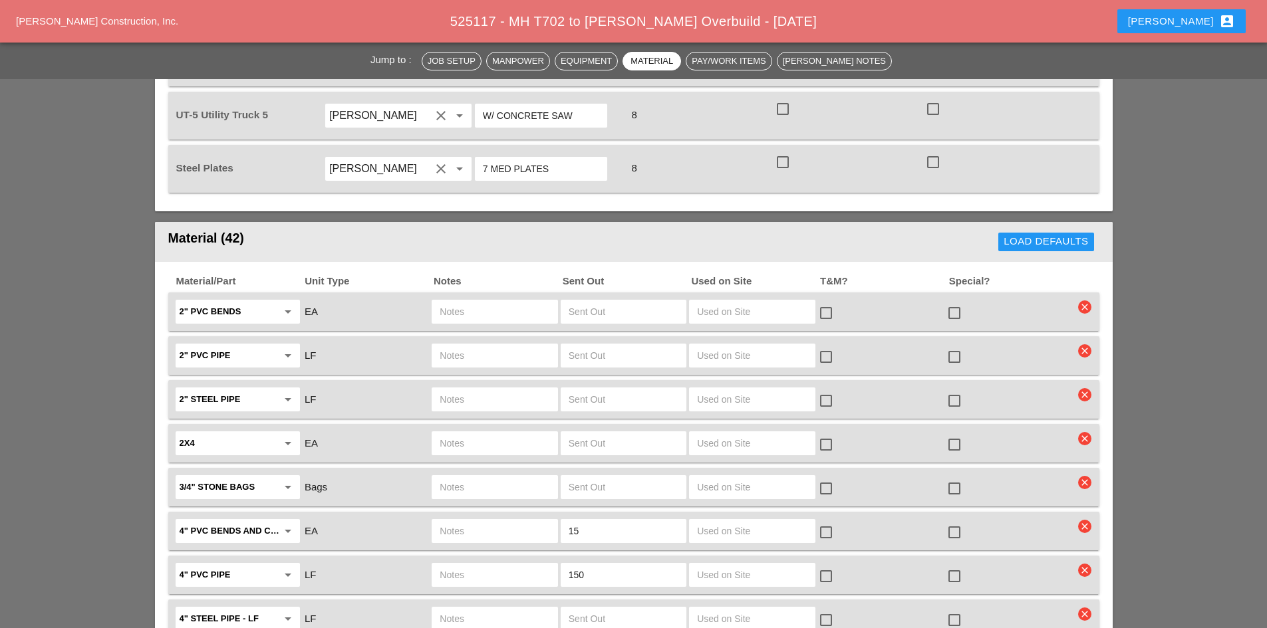
type input "7 MED PLATES"
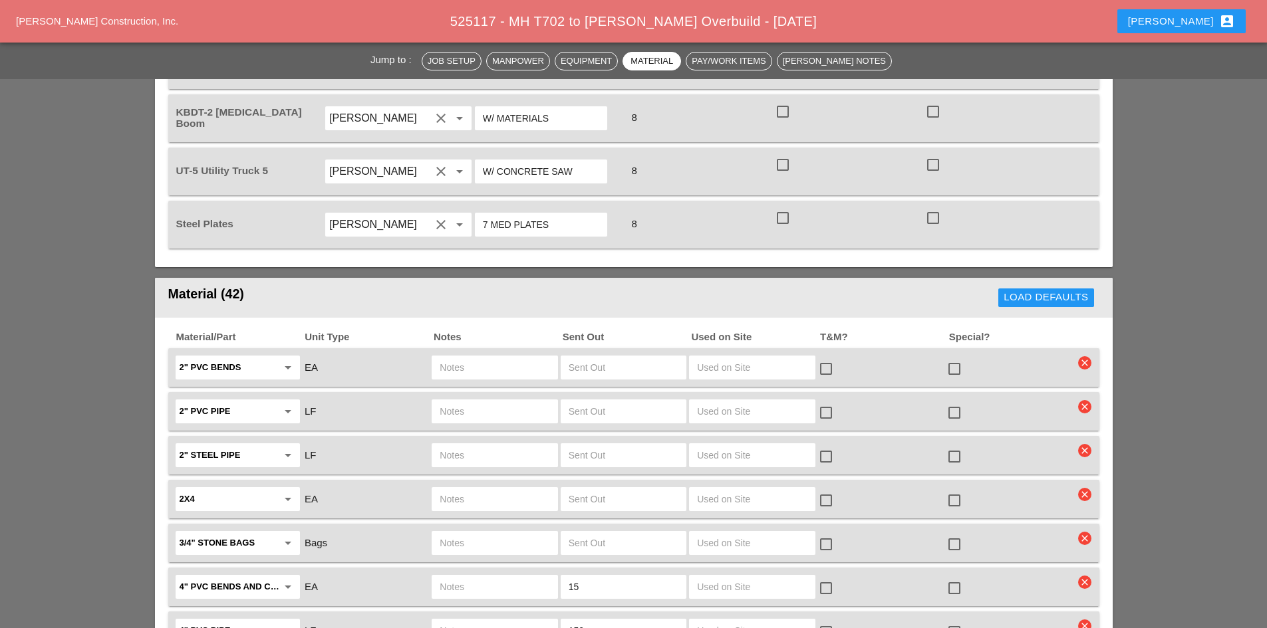
scroll to position [1596, 0]
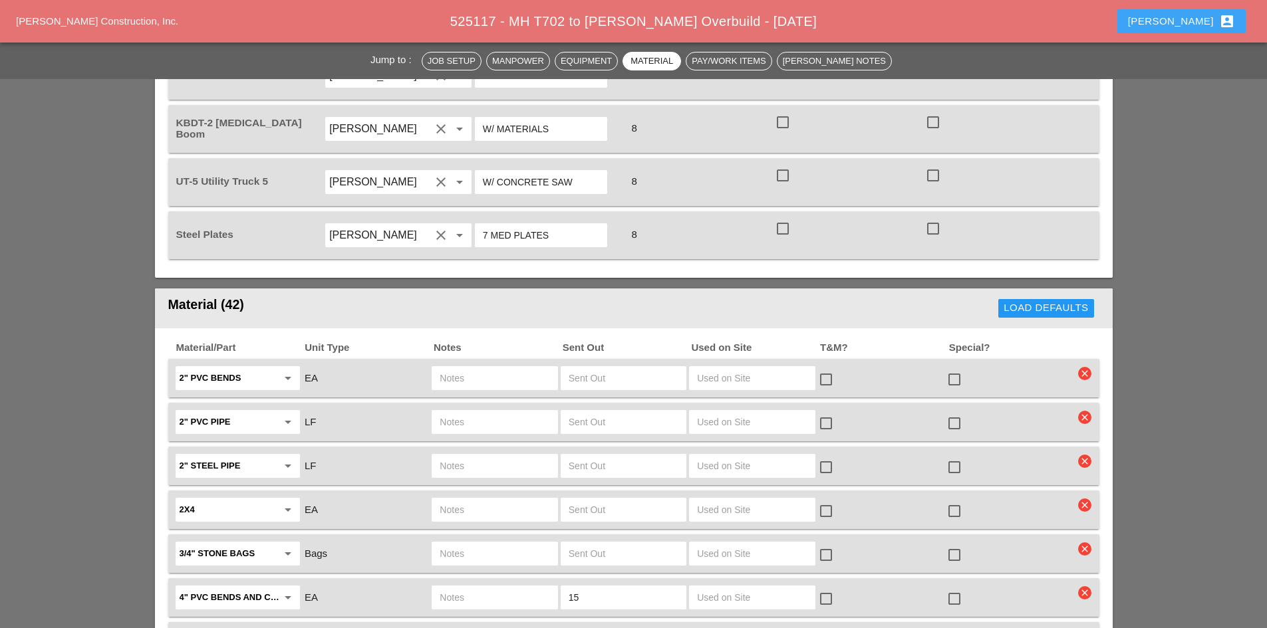
click at [1186, 31] on button "Robbie account_box" at bounding box center [1181, 21] width 128 height 24
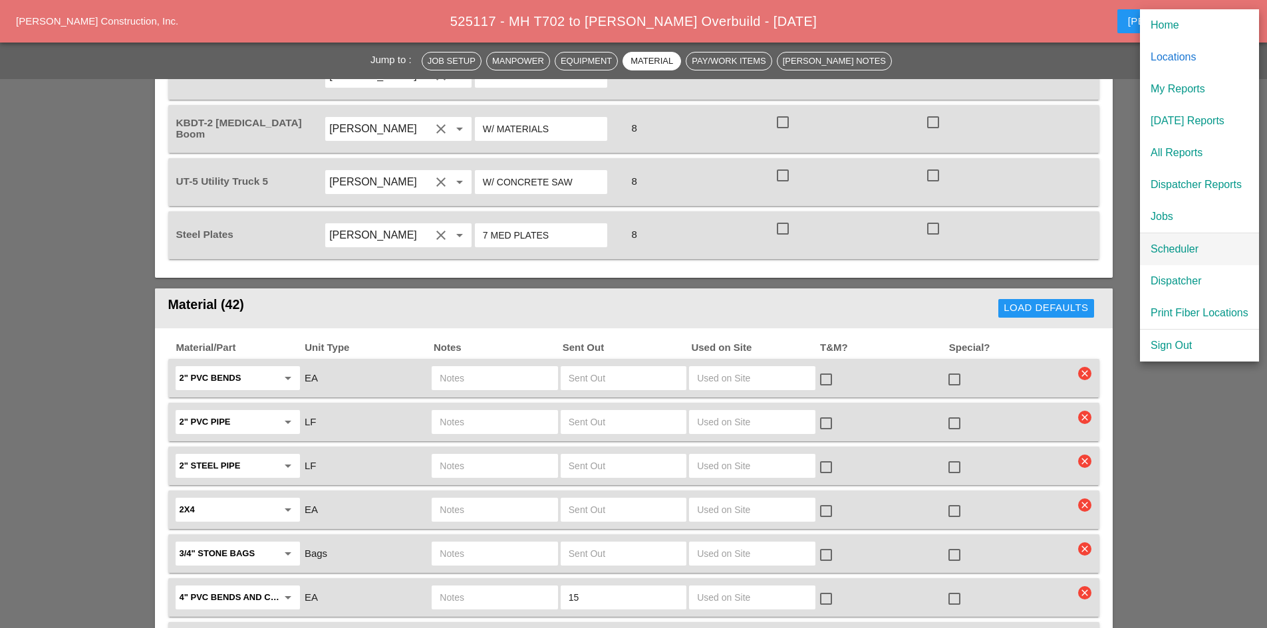
click at [1154, 249] on div "Scheduler" at bounding box center [1200, 249] width 98 height 16
